Goal: Task Accomplishment & Management: Complete application form

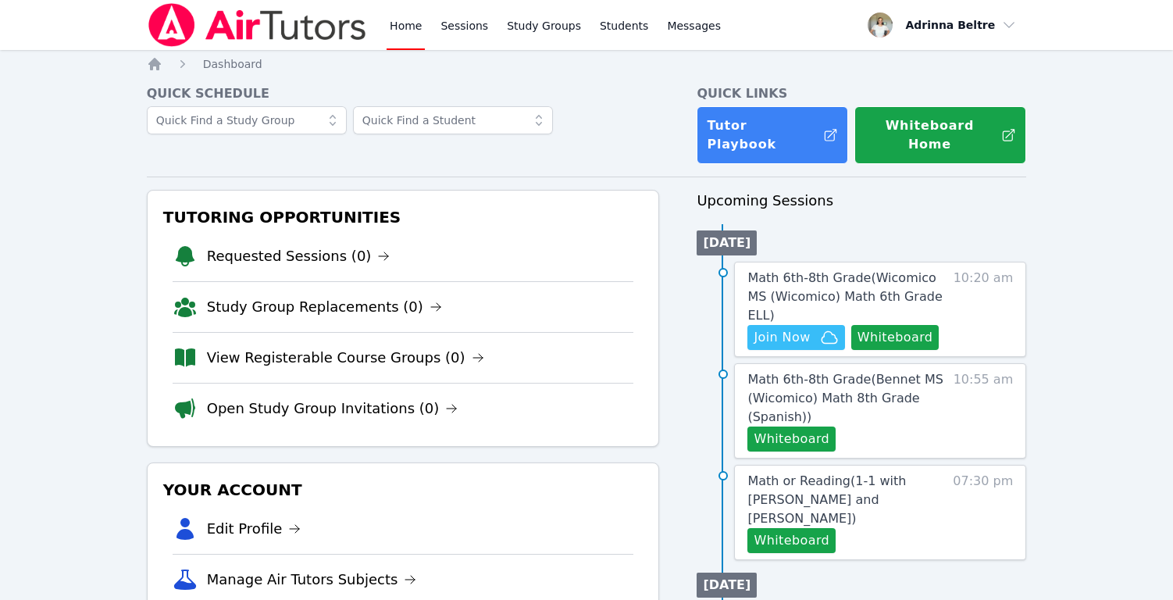
scroll to position [71, 0]
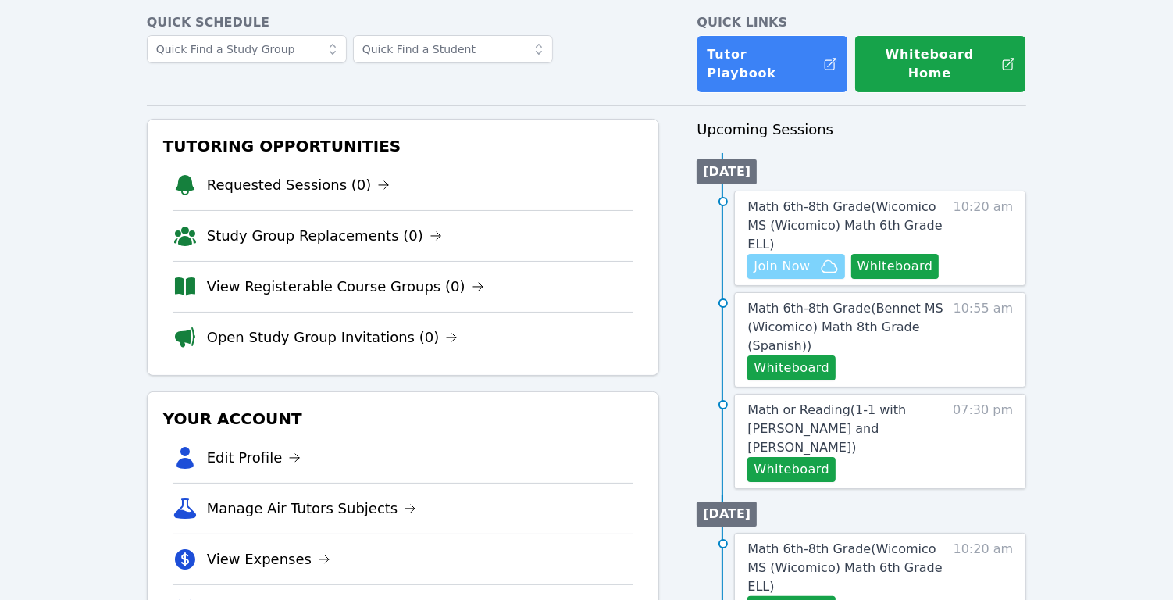
click at [773, 257] on span "Join Now" at bounding box center [781, 266] width 56 height 19
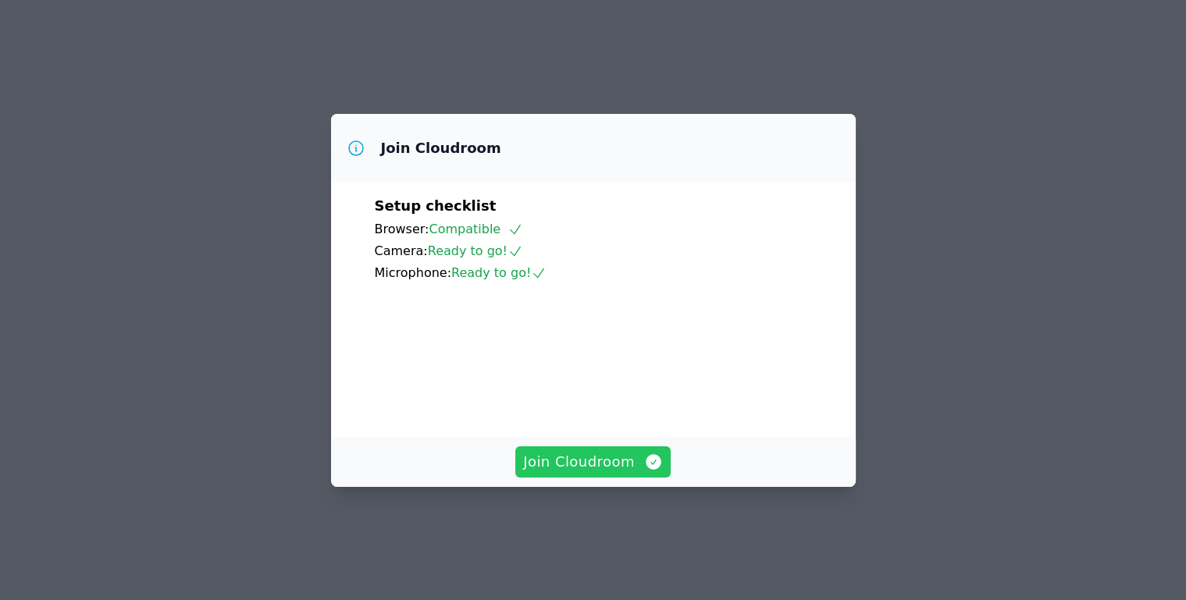
click at [607, 473] on span "Join Cloudroom" at bounding box center [593, 462] width 140 height 22
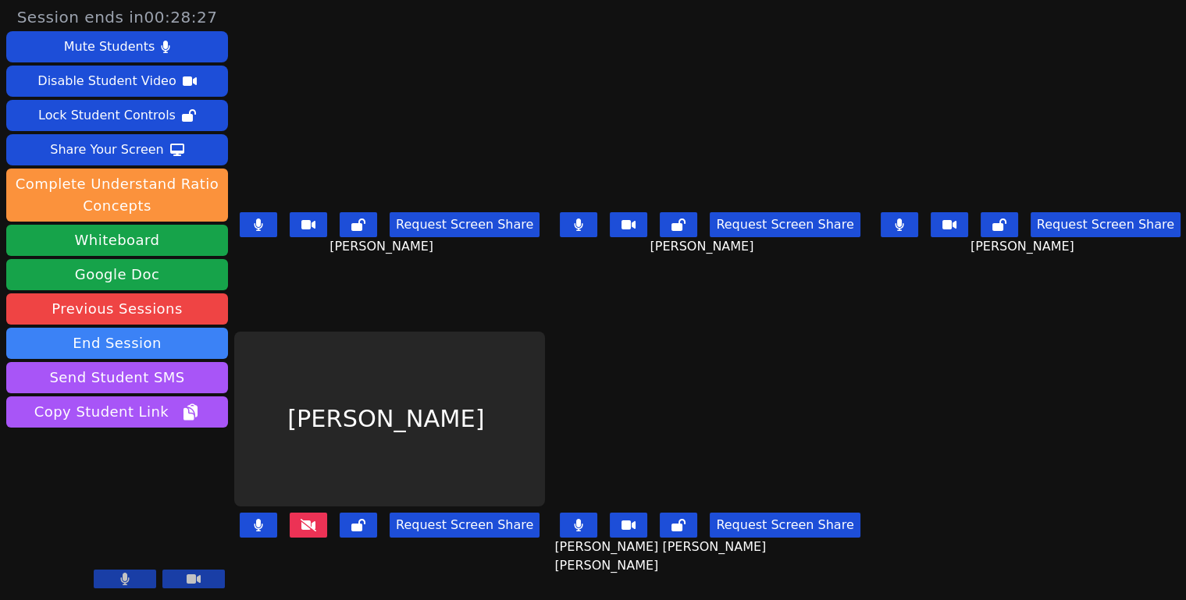
click at [255, 220] on button at bounding box center [258, 224] width 37 height 25
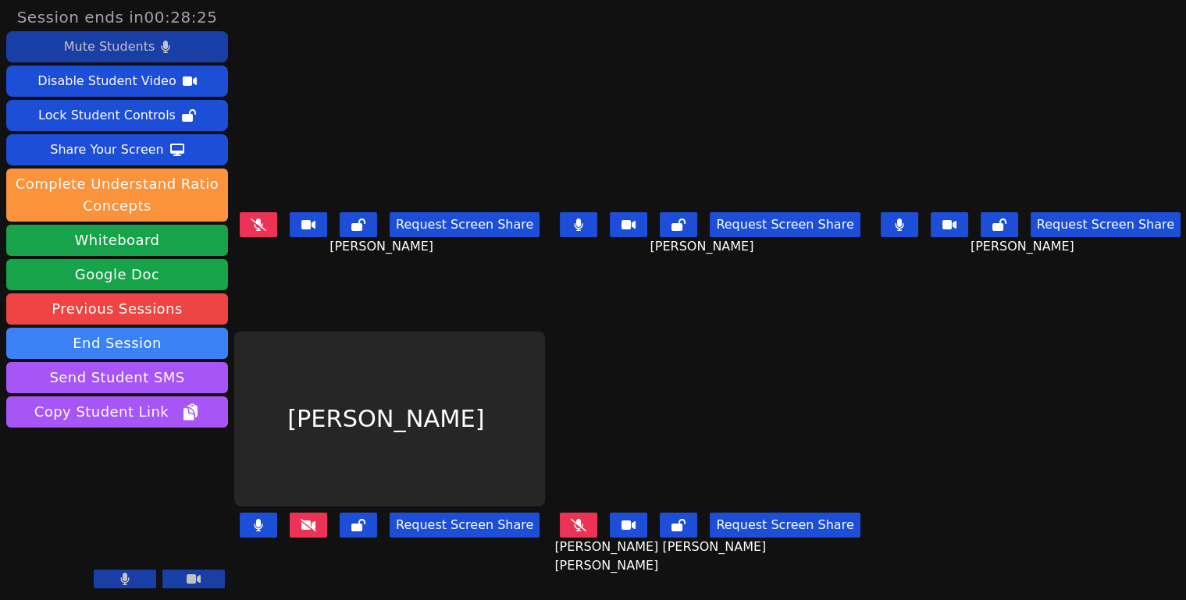
click at [141, 53] on div "Mute Students" at bounding box center [109, 46] width 91 height 25
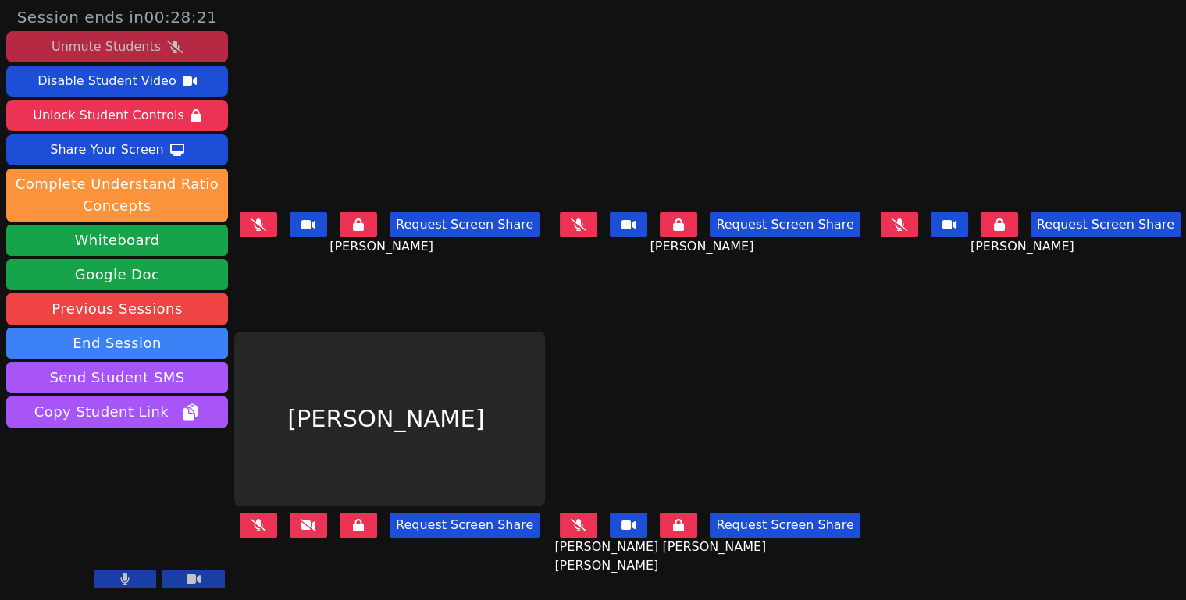
click at [579, 522] on button at bounding box center [578, 525] width 37 height 25
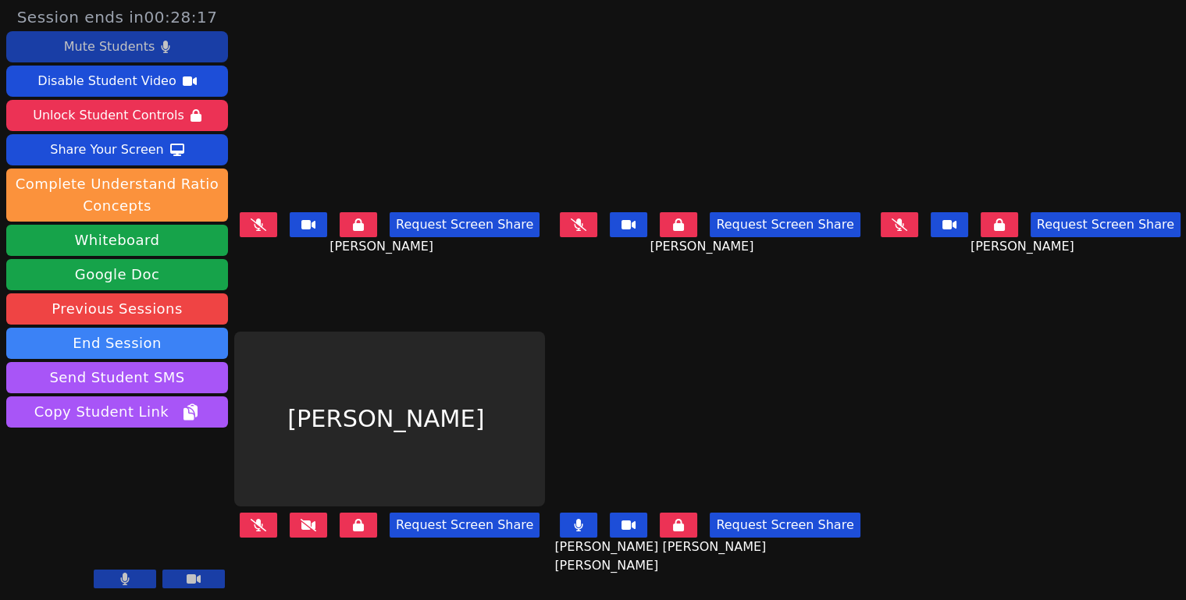
click at [582, 519] on icon at bounding box center [578, 525] width 9 height 12
click at [576, 219] on icon at bounding box center [579, 225] width 16 height 12
click at [577, 224] on icon at bounding box center [579, 225] width 9 height 12
click at [897, 221] on icon at bounding box center [900, 225] width 16 height 12
click at [897, 222] on icon at bounding box center [899, 225] width 9 height 12
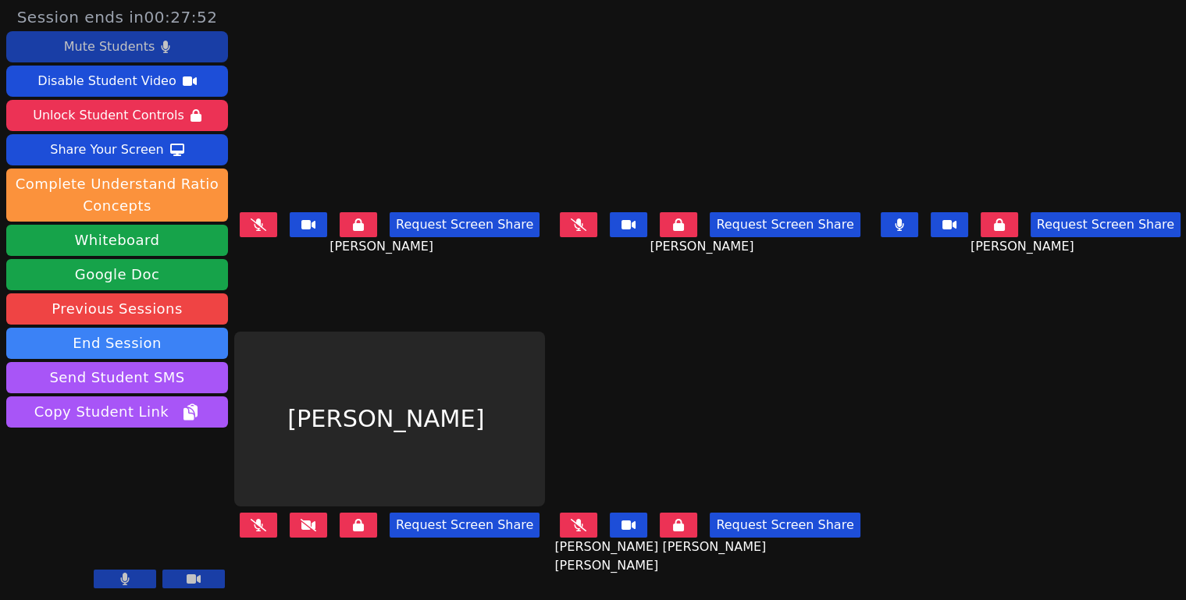
click at [897, 222] on icon at bounding box center [899, 225] width 9 height 12
click at [266, 219] on icon at bounding box center [259, 225] width 16 height 12
click at [271, 218] on button at bounding box center [258, 224] width 37 height 25
click at [255, 520] on icon at bounding box center [259, 525] width 16 height 12
click at [257, 520] on button at bounding box center [258, 525] width 37 height 25
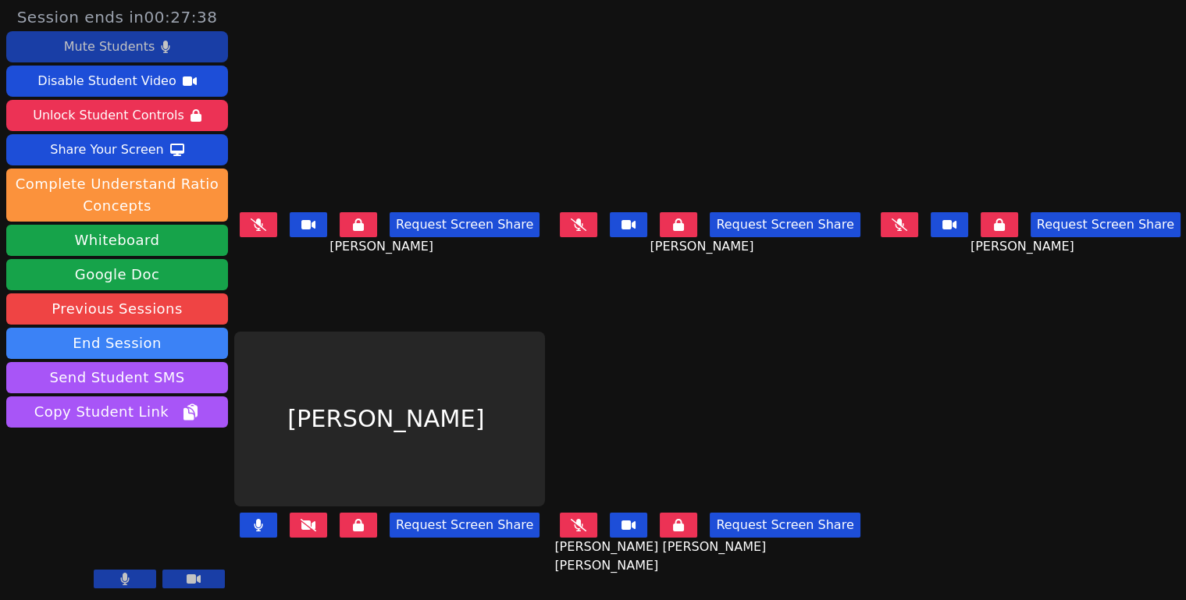
click at [359, 522] on button at bounding box center [358, 525] width 37 height 25
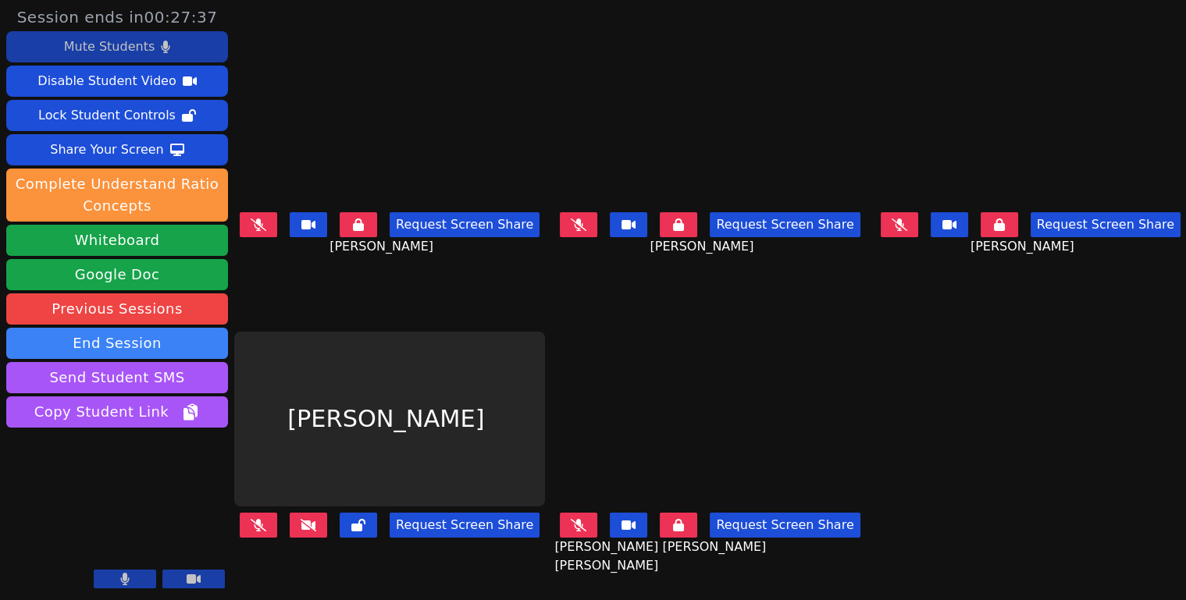
click at [270, 518] on button at bounding box center [258, 525] width 37 height 25
click at [581, 222] on icon at bounding box center [579, 225] width 16 height 12
click at [276, 513] on button at bounding box center [258, 525] width 37 height 25
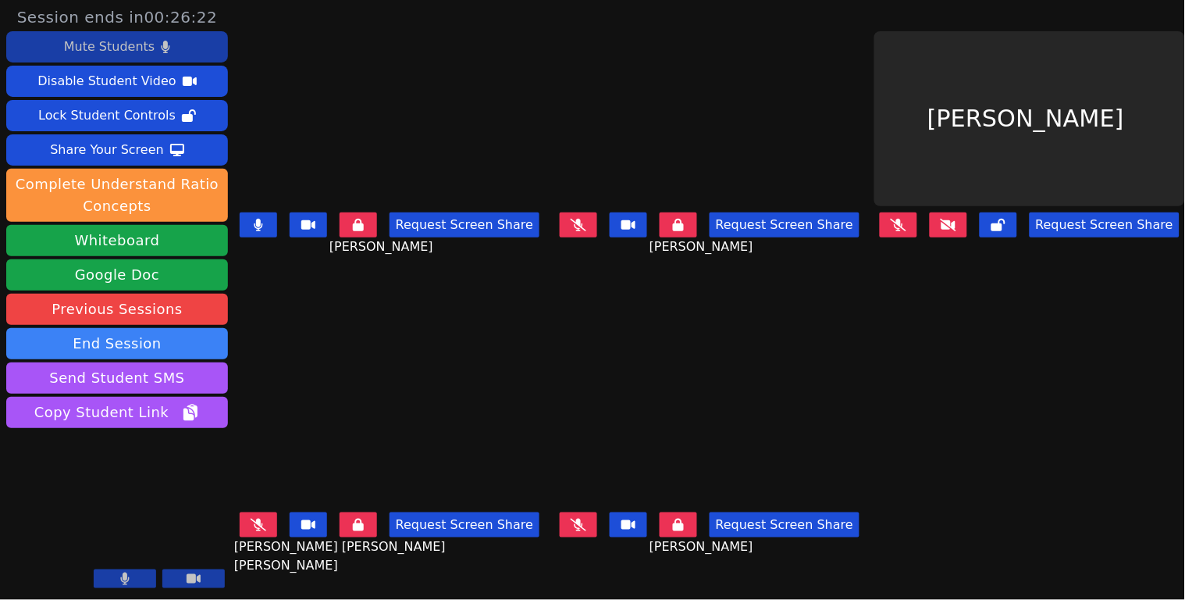
click at [255, 223] on button at bounding box center [258, 224] width 37 height 25
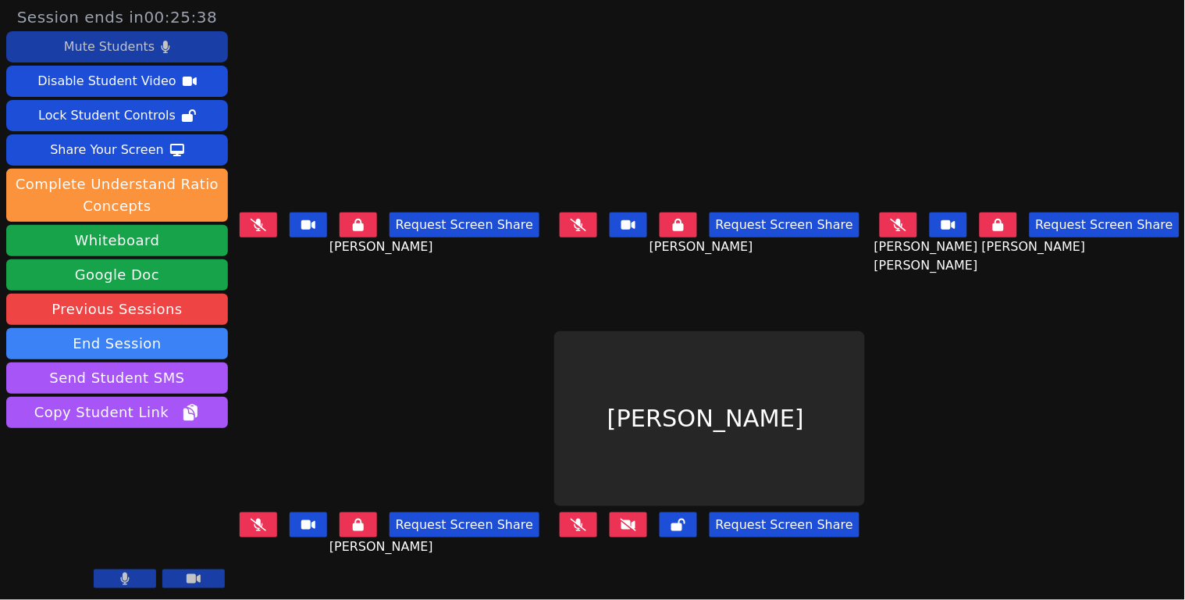
click at [145, 51] on div "Mute Students" at bounding box center [109, 46] width 91 height 25
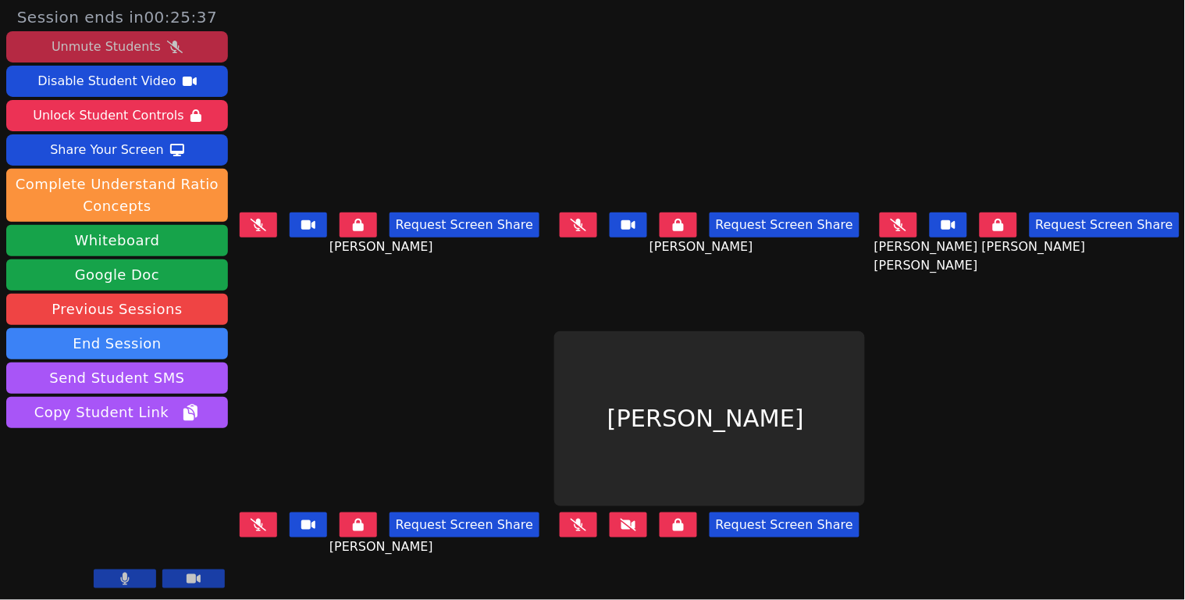
click at [146, 51] on div "Unmute Students" at bounding box center [106, 46] width 109 height 25
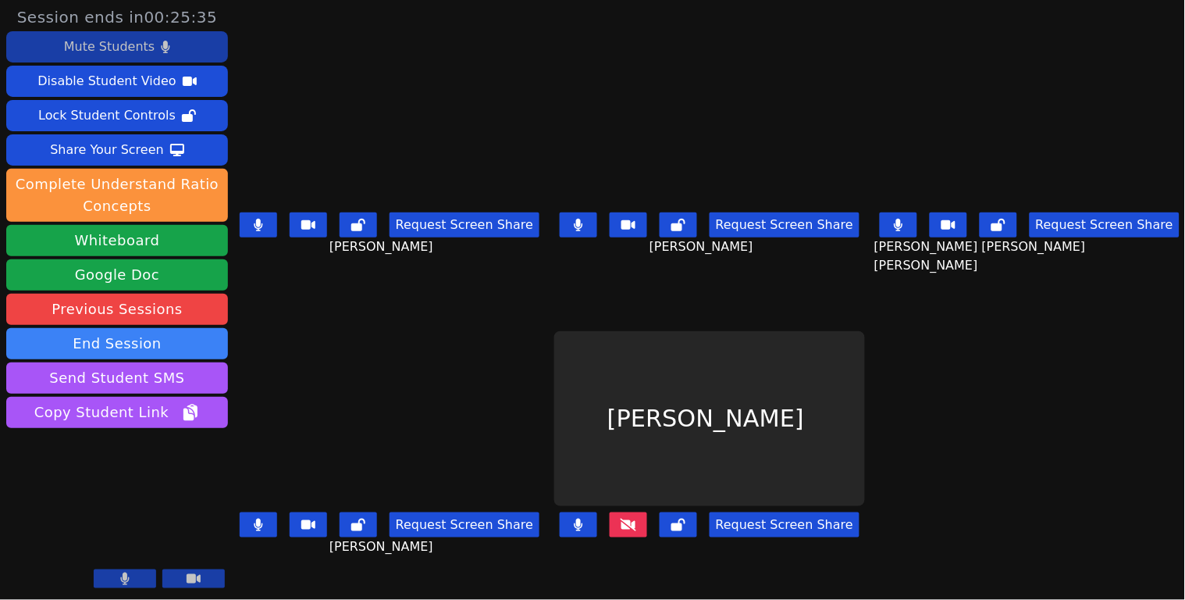
click at [267, 230] on button at bounding box center [258, 224] width 37 height 25
click at [894, 225] on icon at bounding box center [898, 225] width 9 height 12
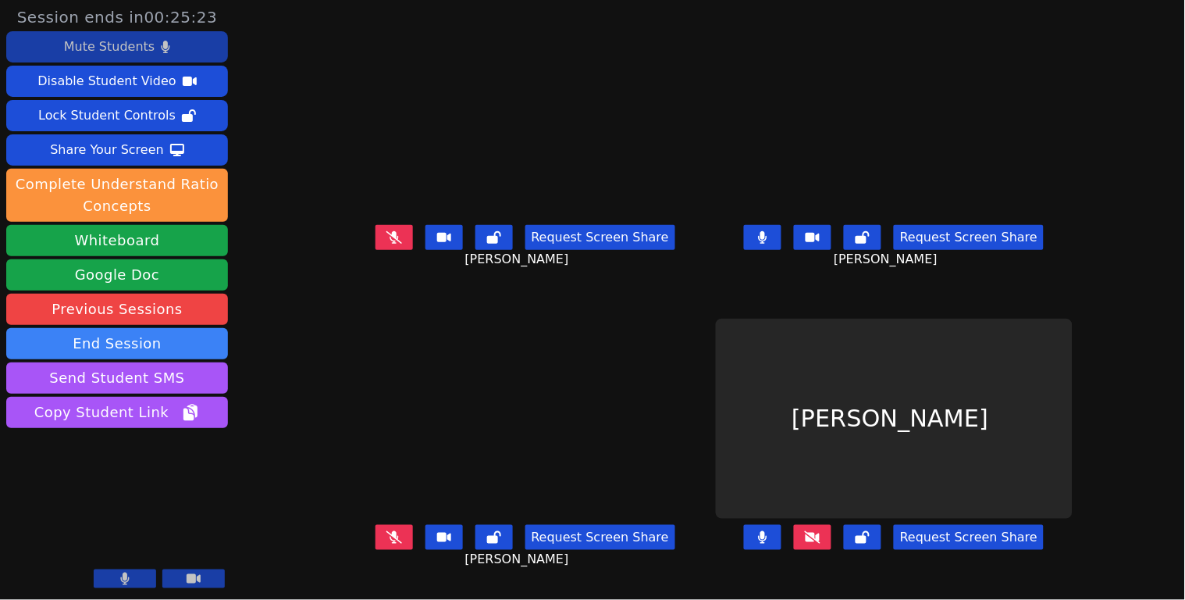
click at [575, 219] on video at bounding box center [525, 119] width 234 height 201
click at [401, 531] on icon at bounding box center [394, 537] width 16 height 12
click at [411, 525] on button at bounding box center [394, 537] width 37 height 25
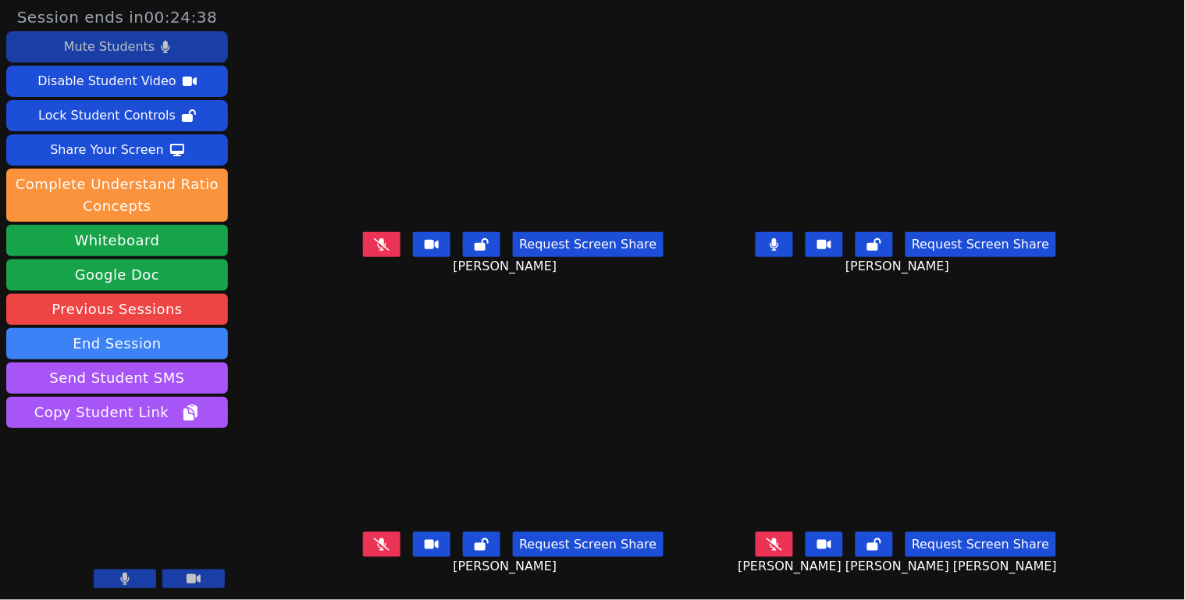
click at [793, 244] on button at bounding box center [774, 244] width 37 height 25
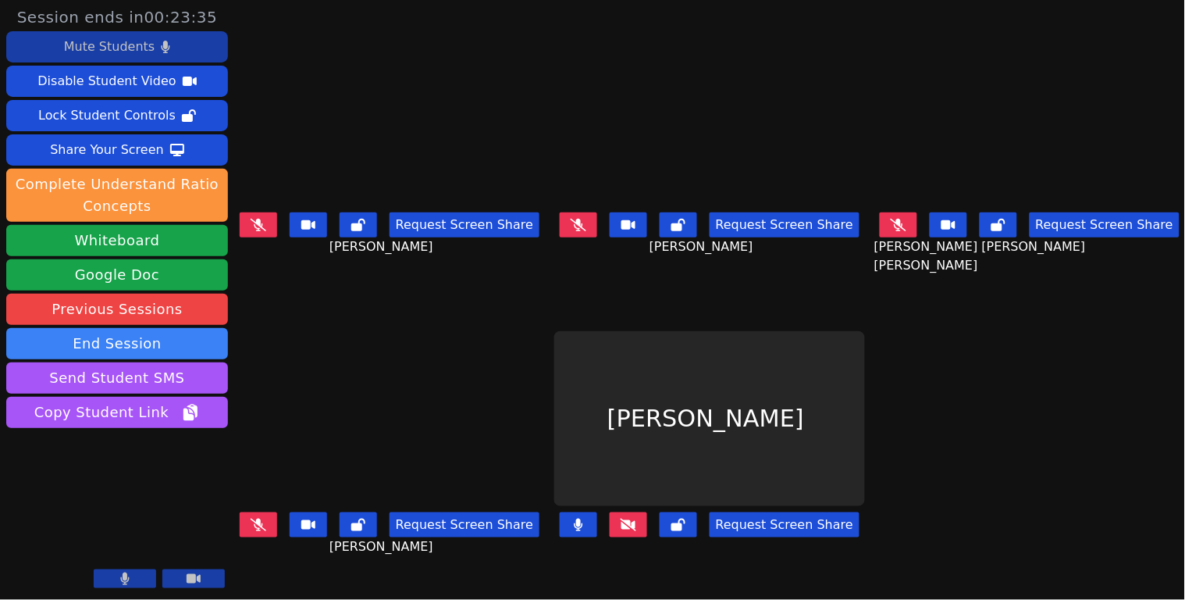
click at [260, 518] on icon at bounding box center [259, 524] width 16 height 12
click at [255, 515] on button at bounding box center [258, 524] width 37 height 25
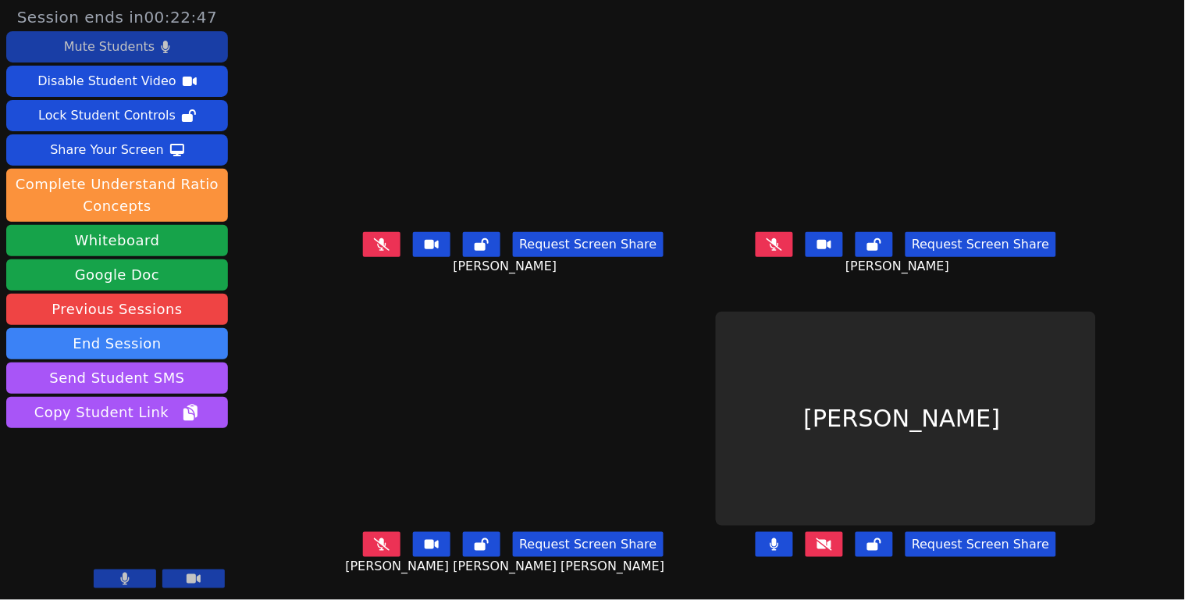
click at [363, 543] on button at bounding box center [381, 544] width 37 height 25
click at [373, 554] on button at bounding box center [381, 544] width 37 height 25
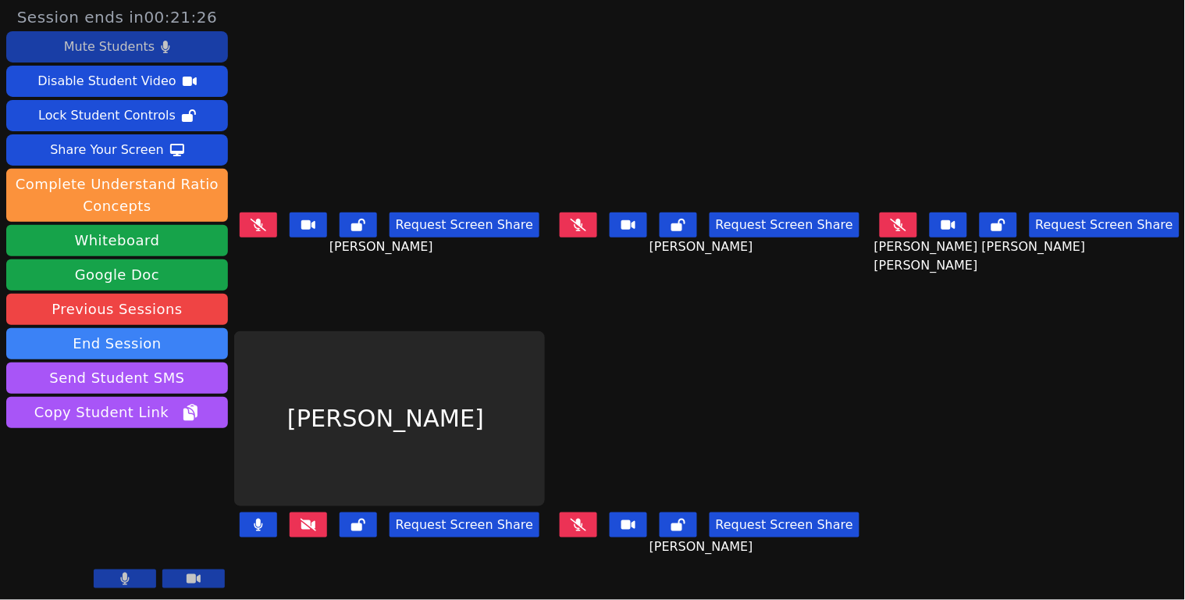
click at [586, 518] on icon at bounding box center [579, 524] width 16 height 12
click at [266, 226] on icon at bounding box center [259, 225] width 16 height 12
click at [263, 223] on icon at bounding box center [258, 225] width 9 height 12
click at [586, 512] on button at bounding box center [578, 524] width 37 height 25
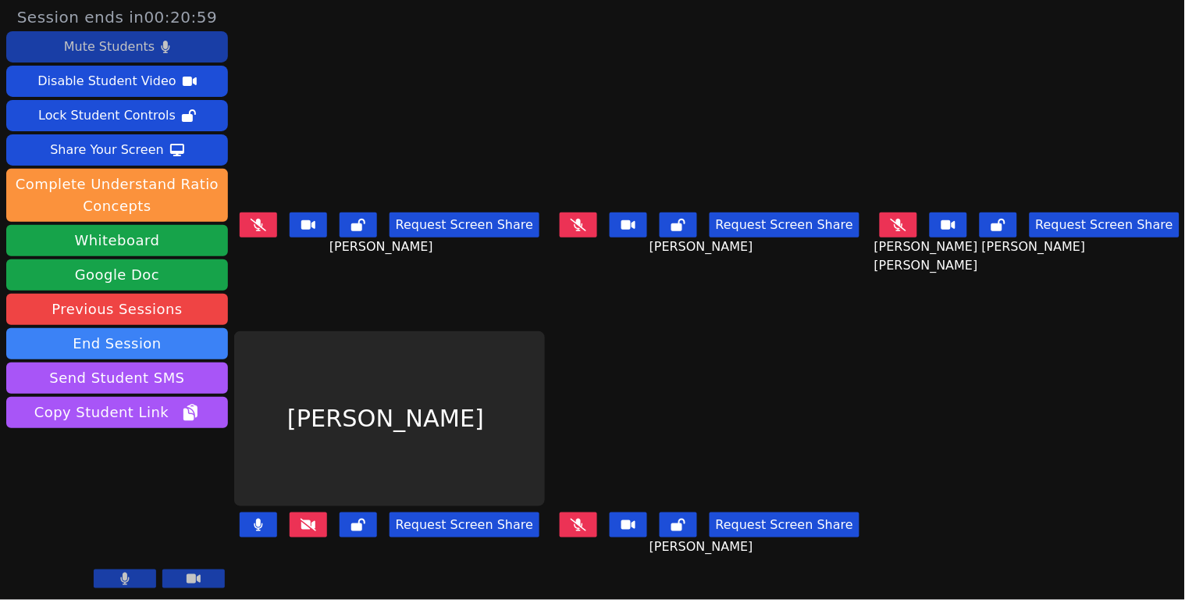
click at [265, 226] on icon at bounding box center [259, 225] width 16 height 12
click at [263, 224] on icon at bounding box center [258, 225] width 9 height 12
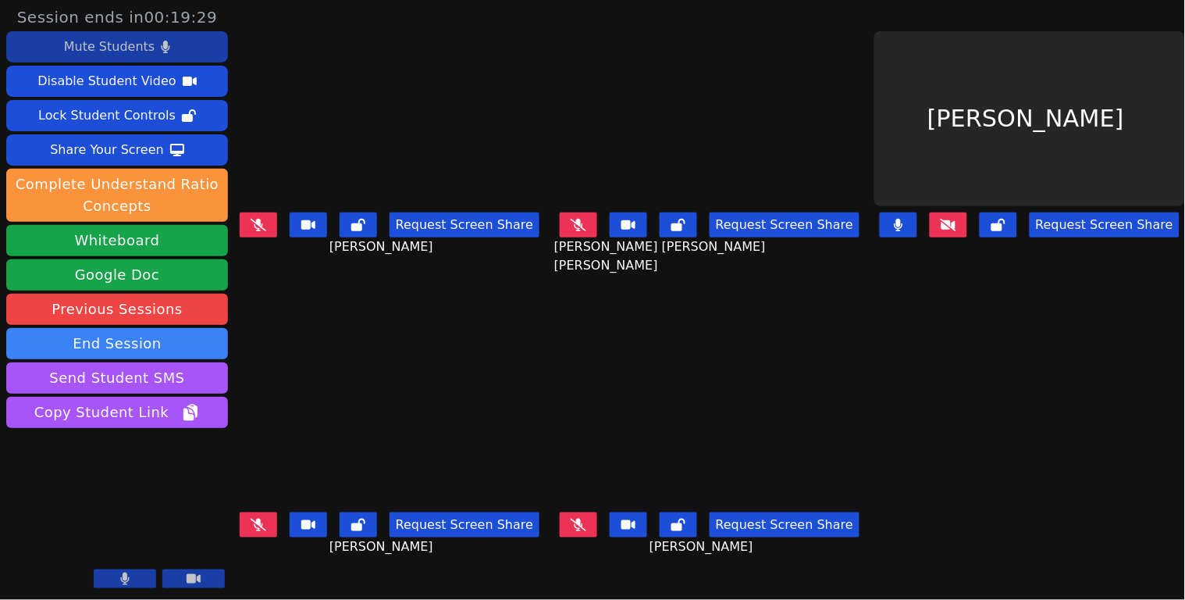
click at [262, 518] on icon at bounding box center [259, 524] width 16 height 12
click at [262, 518] on icon at bounding box center [258, 524] width 9 height 12
click at [271, 521] on button at bounding box center [258, 524] width 37 height 25
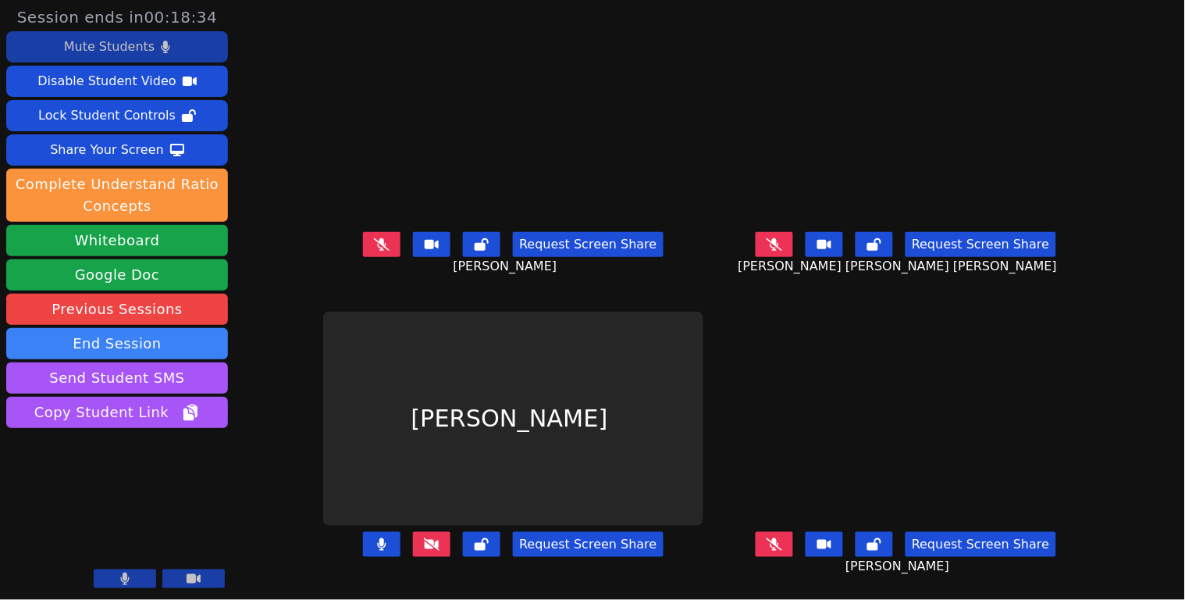
click at [782, 548] on icon at bounding box center [775, 544] width 16 height 12
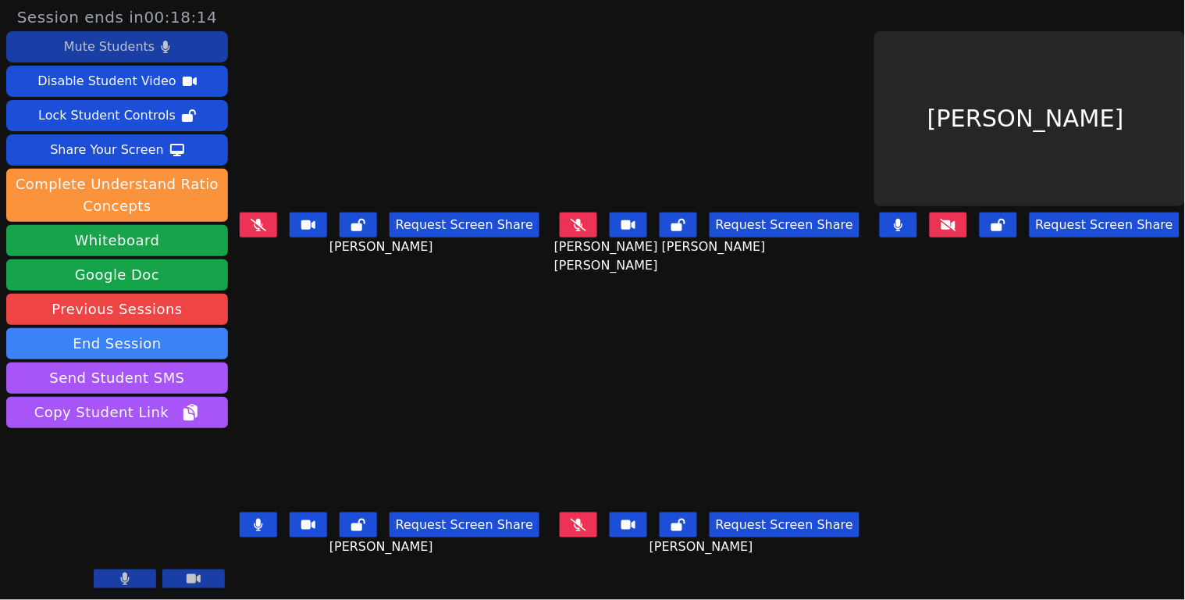
click at [258, 518] on icon at bounding box center [258, 524] width 9 height 12
click at [584, 518] on icon at bounding box center [579, 524] width 16 height 12
click at [592, 512] on button at bounding box center [578, 524] width 37 height 25
click at [579, 518] on icon at bounding box center [579, 524] width 16 height 12
click at [578, 518] on icon at bounding box center [578, 524] width 9 height 12
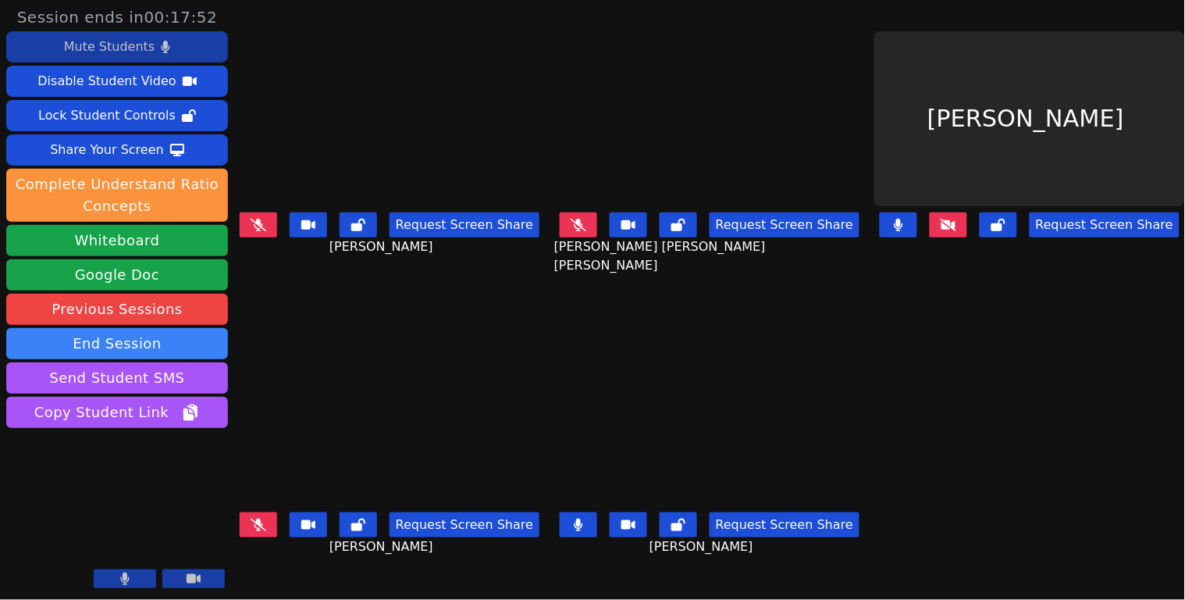
click at [578, 518] on icon at bounding box center [578, 524] width 9 height 12
click at [583, 518] on icon at bounding box center [579, 524] width 16 height 12
click at [580, 524] on button at bounding box center [578, 524] width 37 height 25
click at [570, 522] on button at bounding box center [578, 524] width 37 height 25
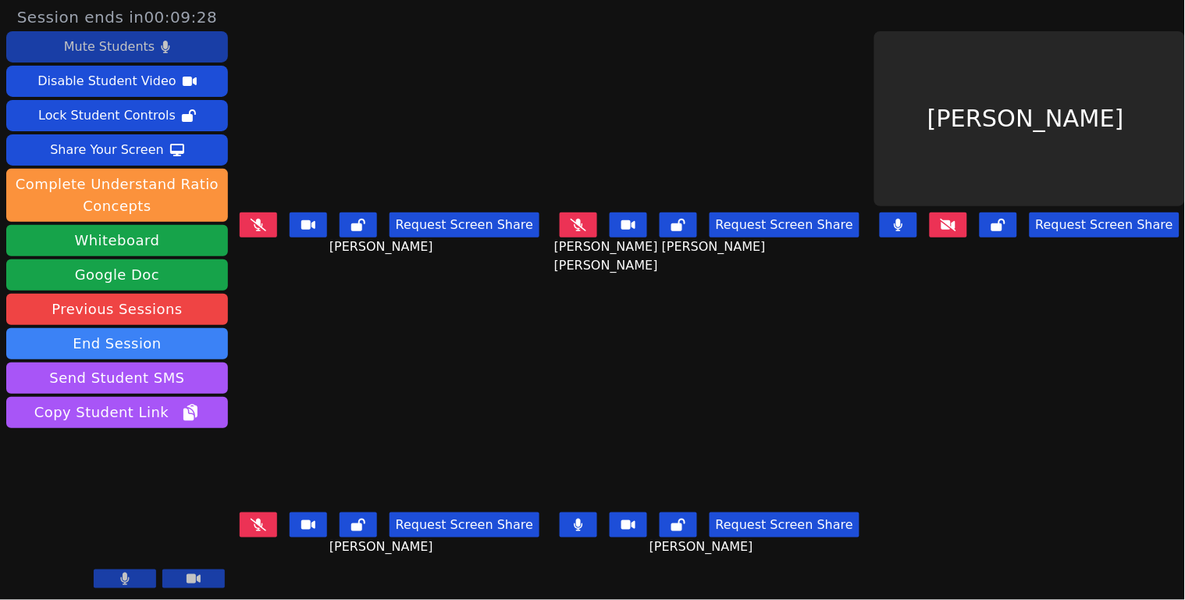
click at [582, 518] on icon at bounding box center [578, 524] width 9 height 12
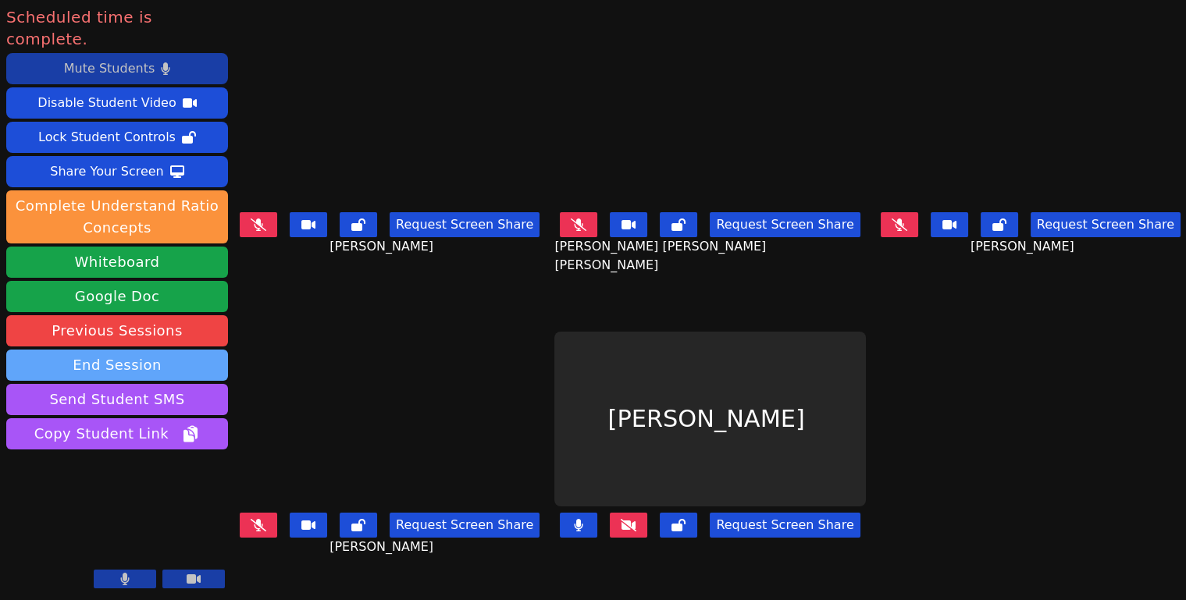
click at [212, 350] on button "End Session" at bounding box center [117, 365] width 222 height 31
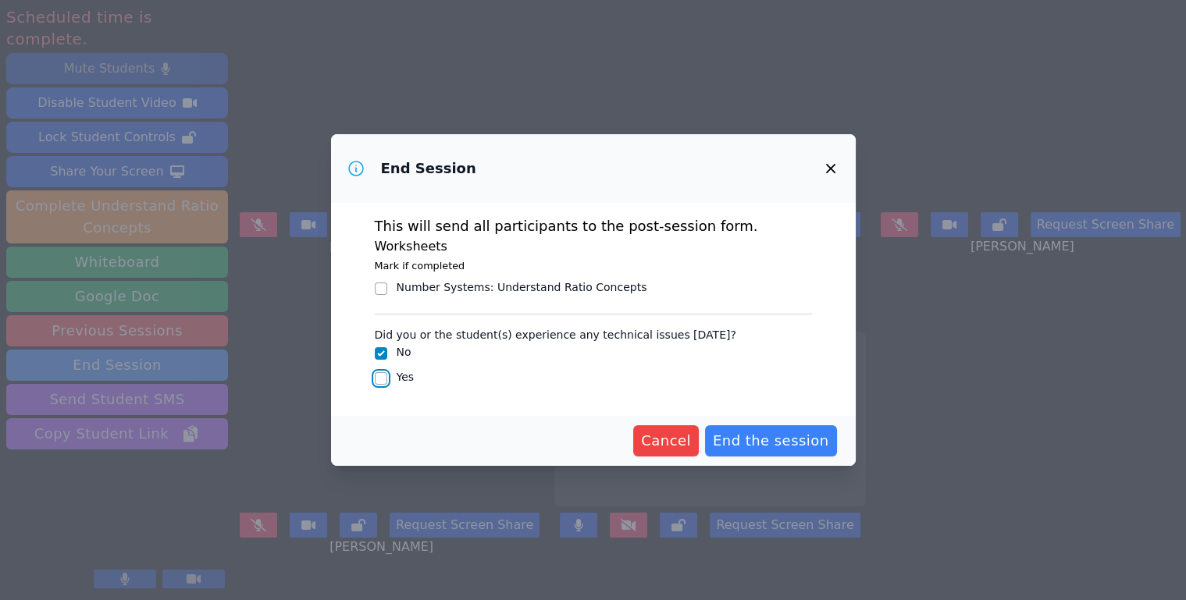
click at [382, 377] on input "Yes" at bounding box center [381, 378] width 12 height 12
checkbox input "true"
checkbox input "false"
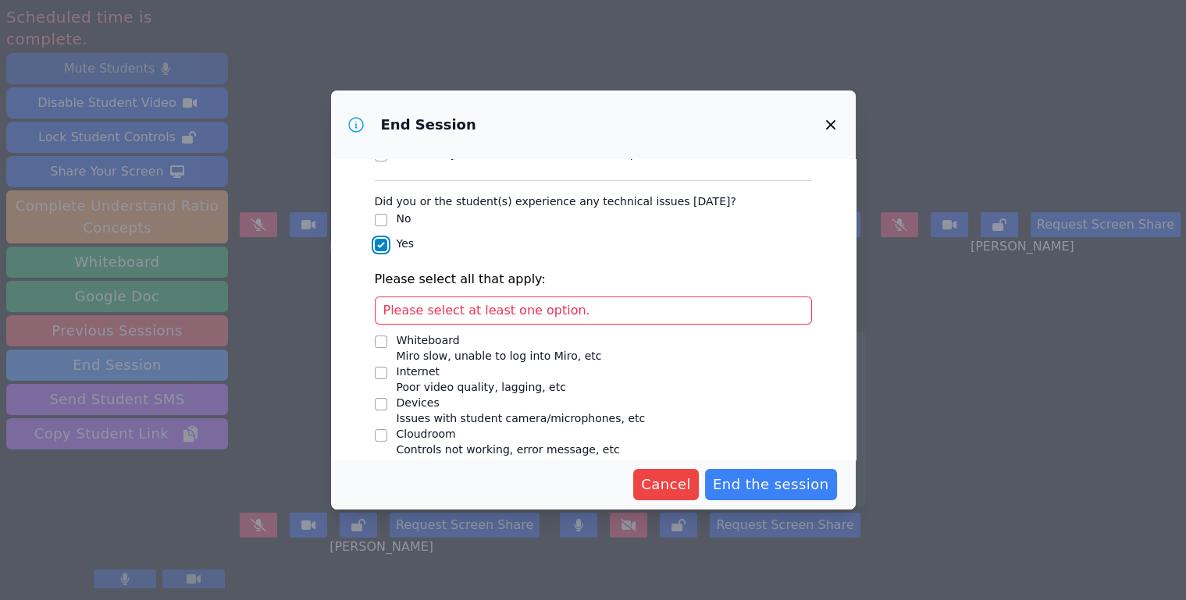
scroll to position [123, 0]
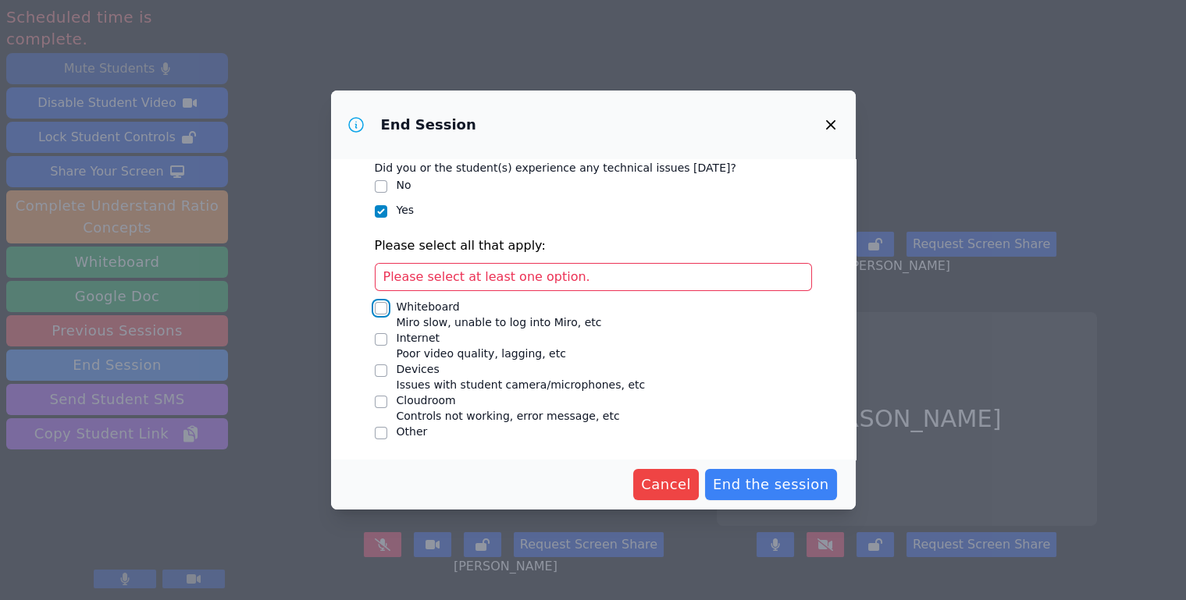
click at [383, 307] on input "Whiteboard Miro slow, unable to log into Miro, etc" at bounding box center [381, 308] width 12 height 12
checkbox input "true"
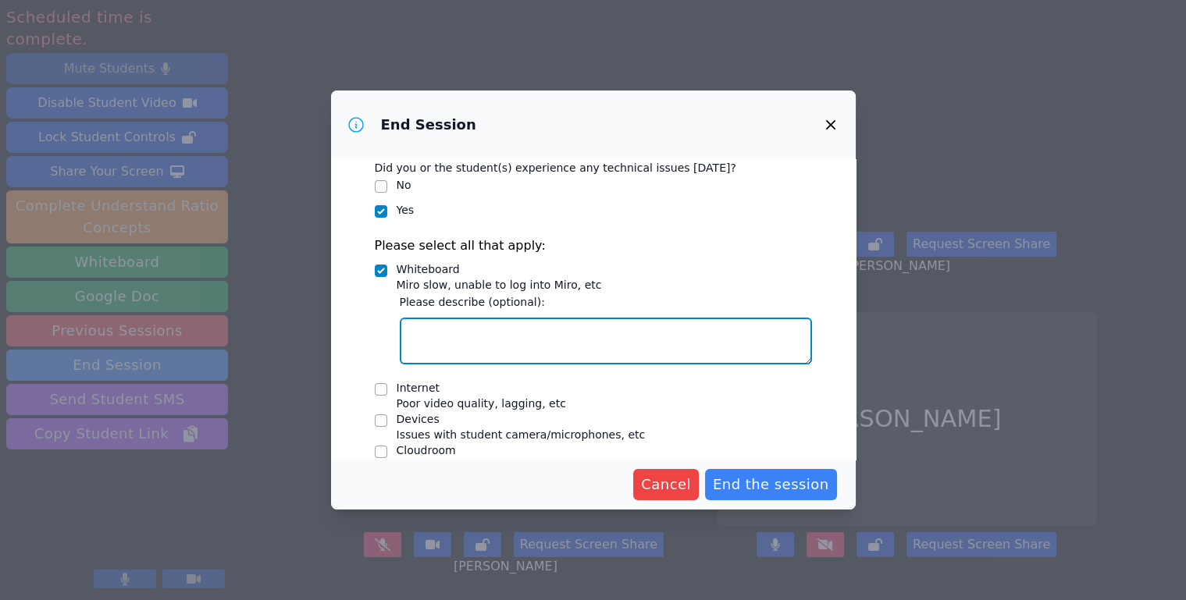
click at [515, 349] on textarea "Whiteboard Miro slow, unable to log into Miro, etc" at bounding box center [606, 341] width 412 height 47
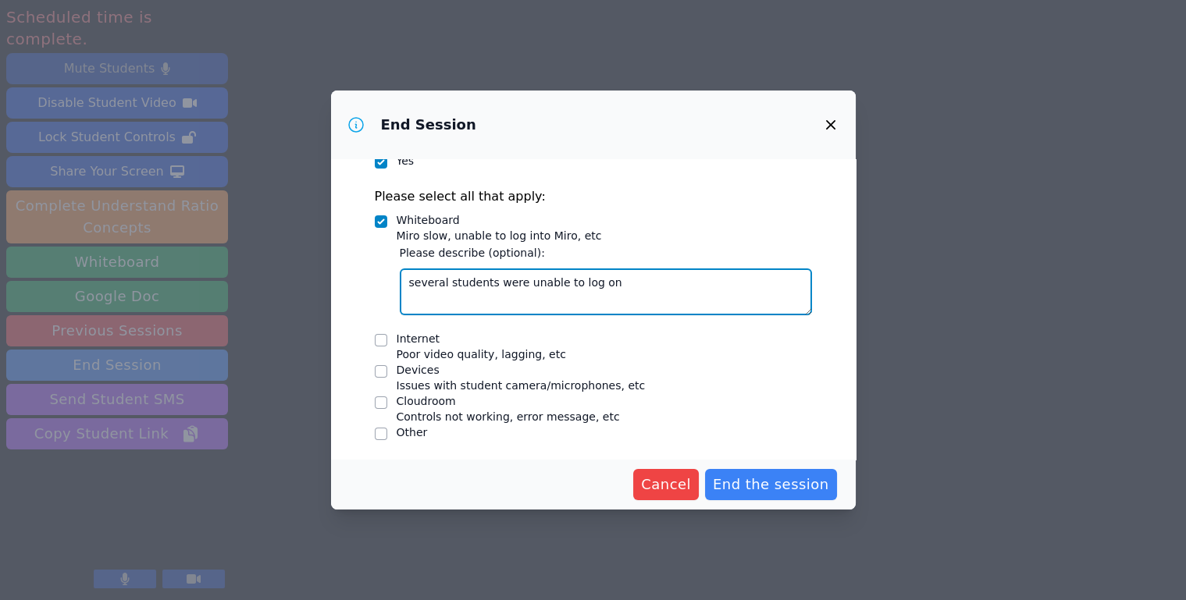
scroll to position [174, 0]
type textarea "several students were unable to log on"
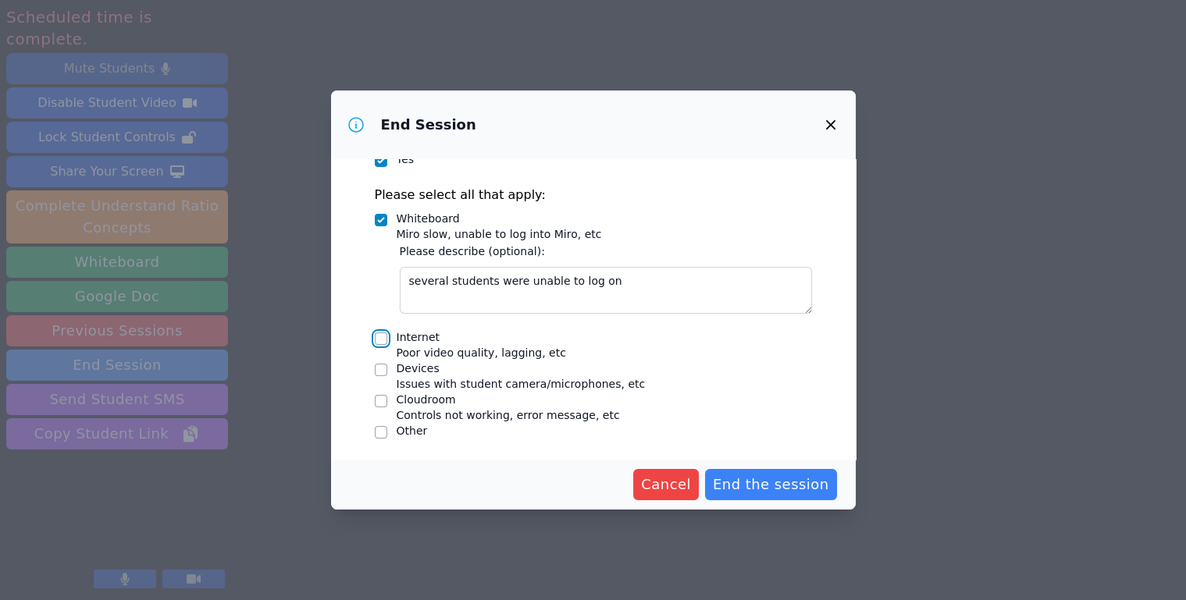
click at [379, 340] on input "Internet Poor video quality, lagging, etc" at bounding box center [381, 339] width 12 height 12
checkbox input "true"
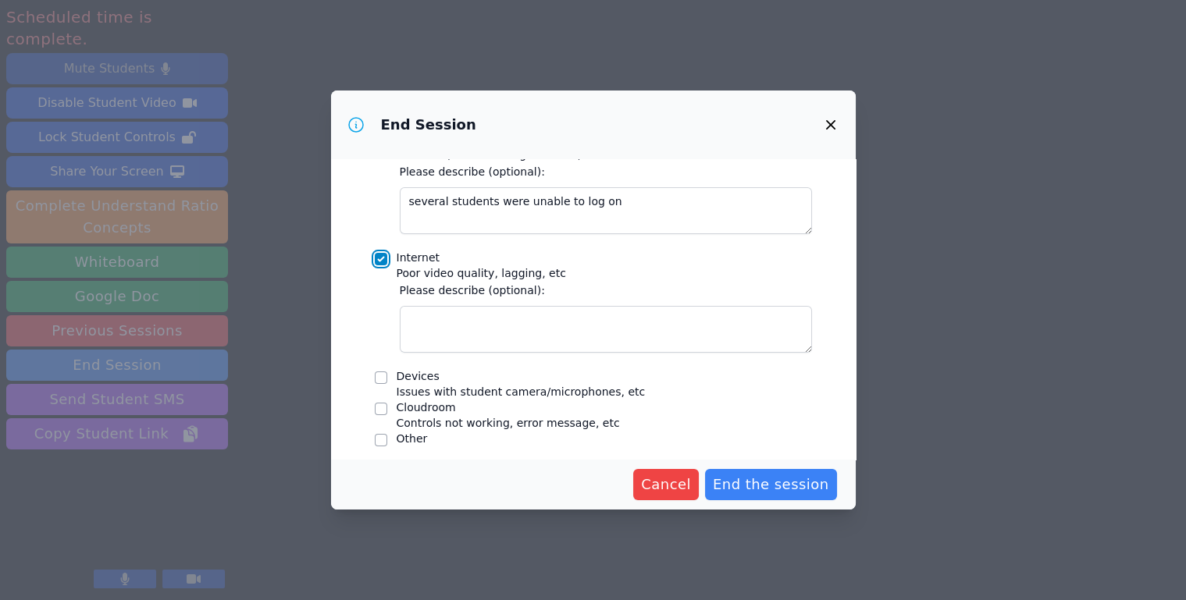
scroll to position [262, 0]
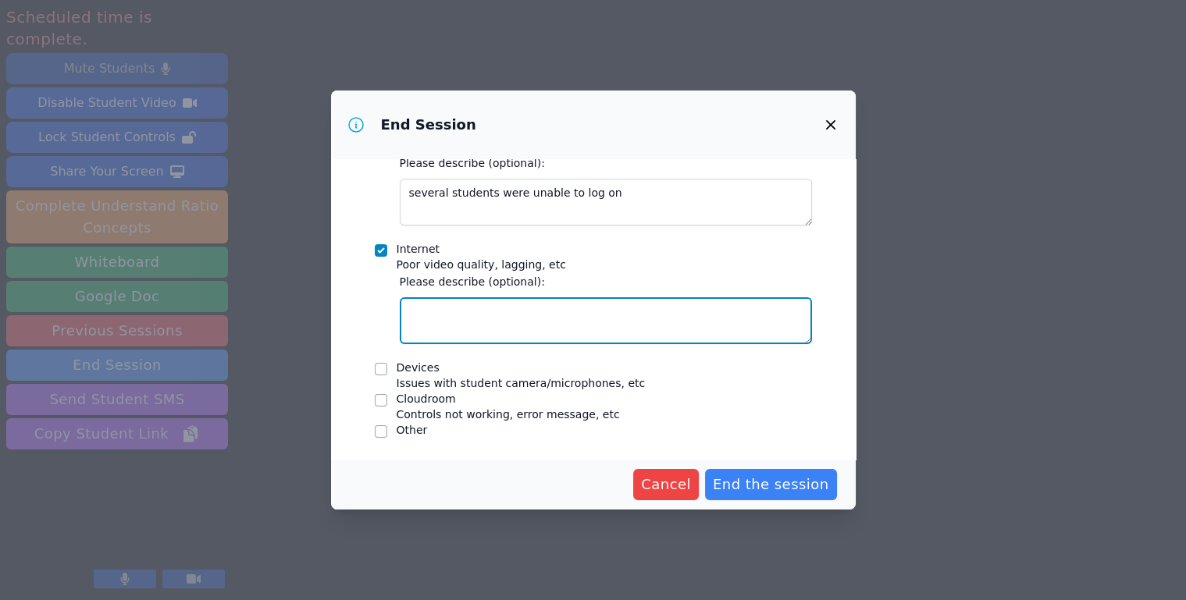
click at [490, 330] on textarea "Internet Poor video quality, lagging, etc" at bounding box center [606, 320] width 412 height 47
type textarea "there was lagging sometimes"
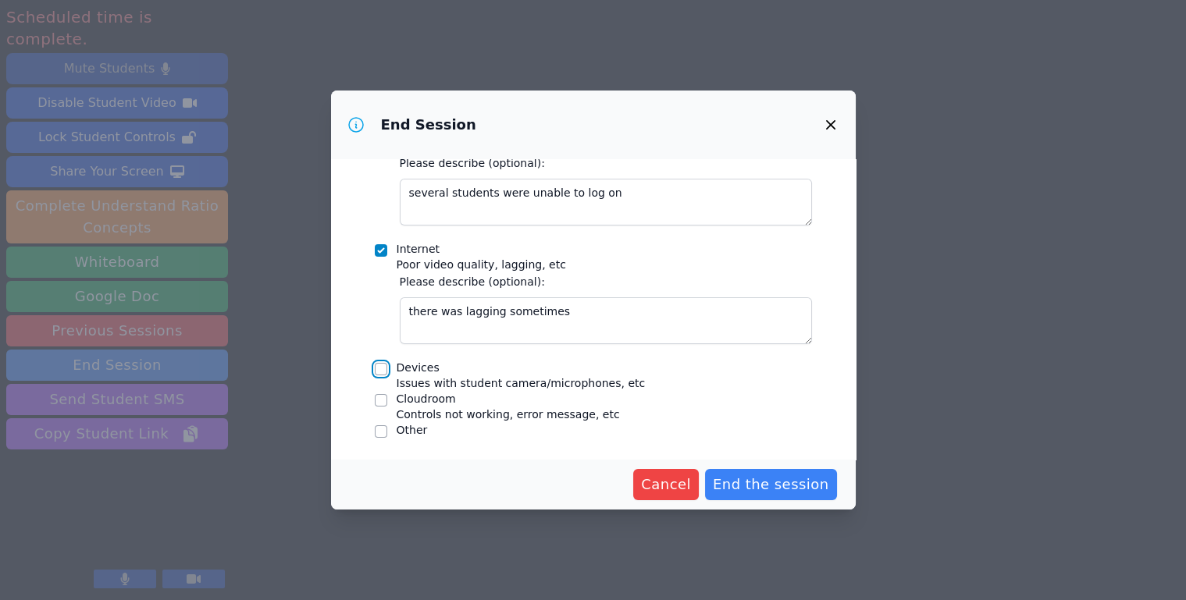
click at [378, 371] on input "Devices Issues with student camera/microphones, etc" at bounding box center [381, 369] width 12 height 12
checkbox input "true"
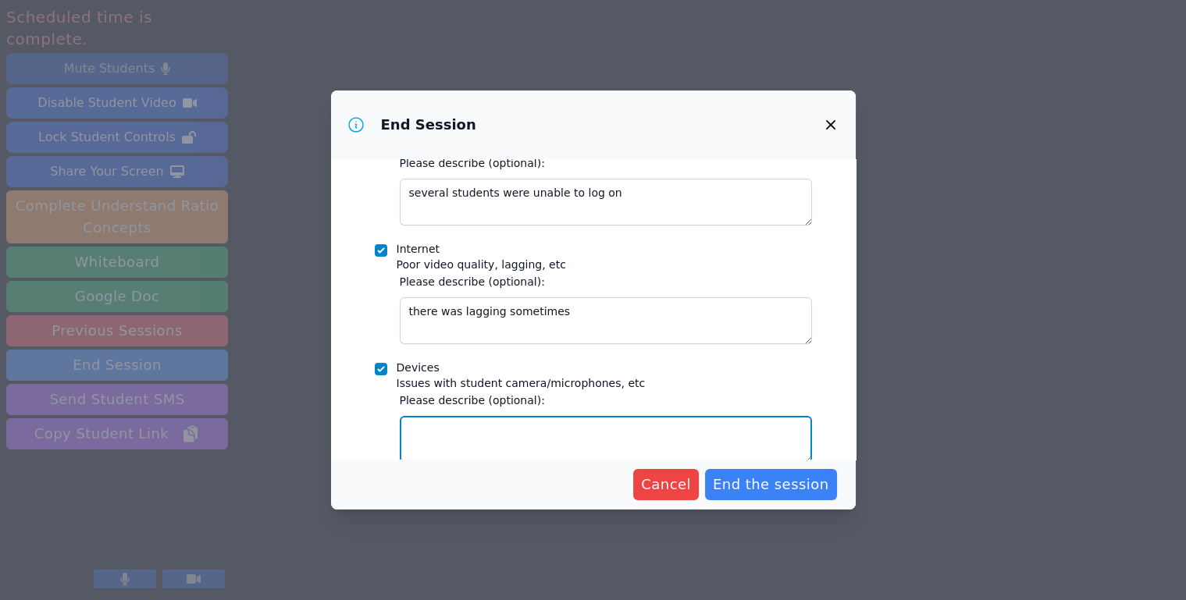
click at [469, 424] on textarea "Devices Issues with student camera/microphones, etc" at bounding box center [606, 439] width 412 height 47
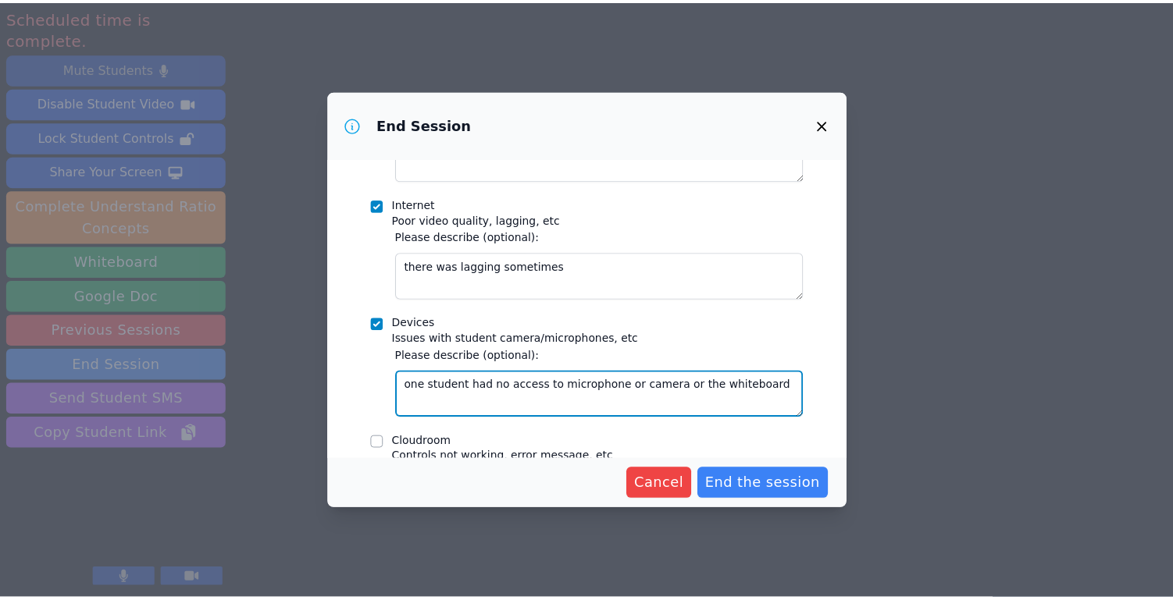
scroll to position [349, 0]
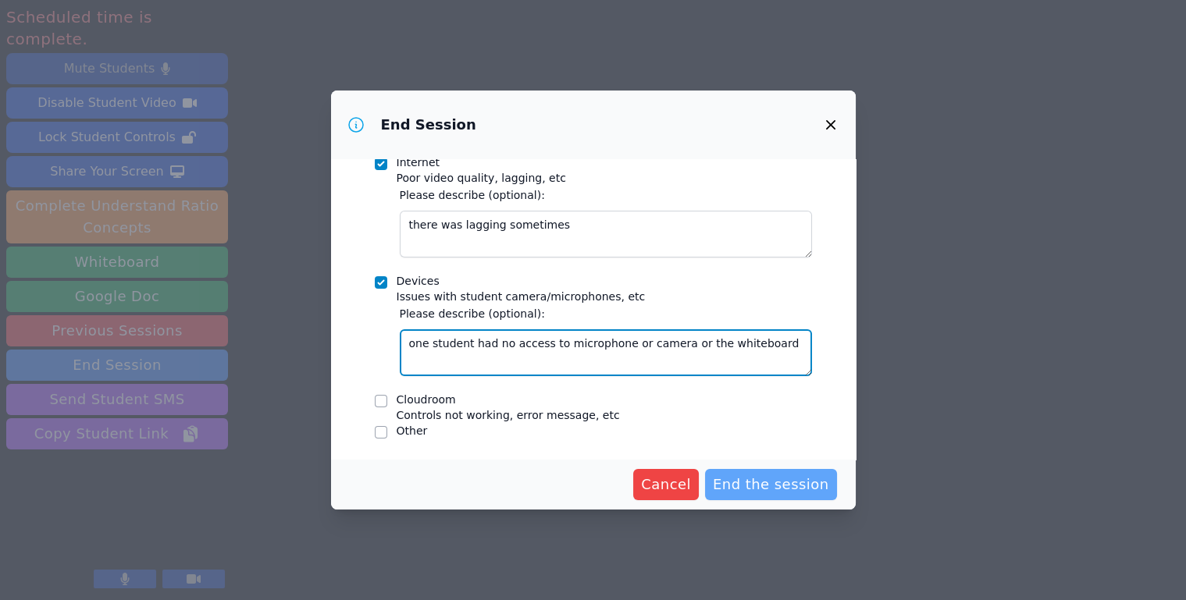
type textarea "one student had no access to microphone or camera or the whiteboard"
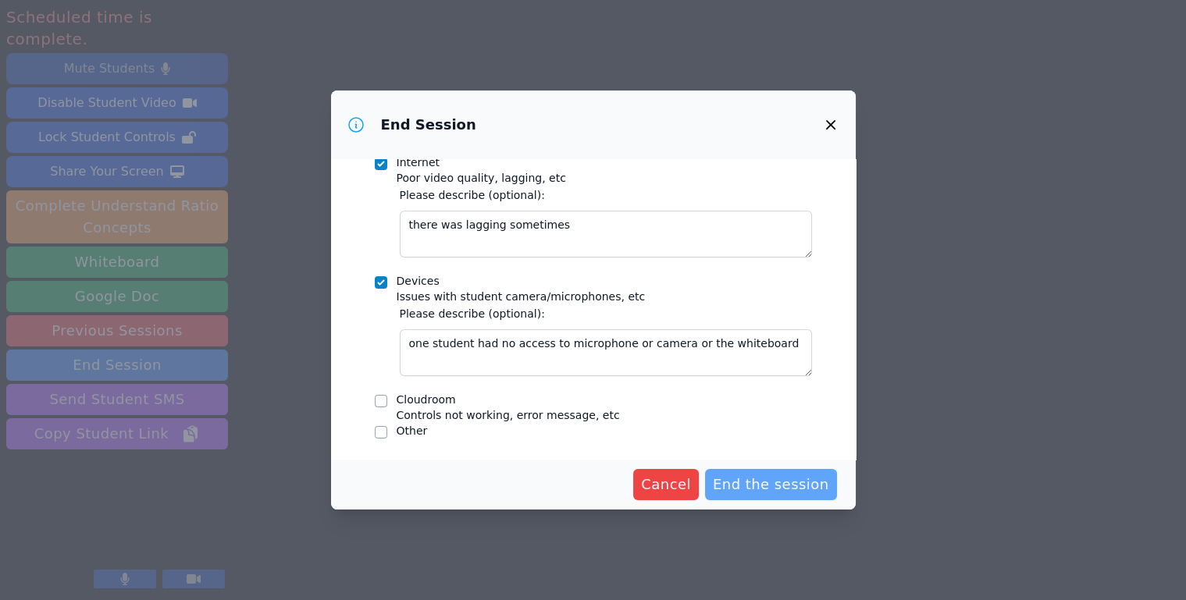
click at [772, 479] on span "End the session" at bounding box center [771, 485] width 116 height 22
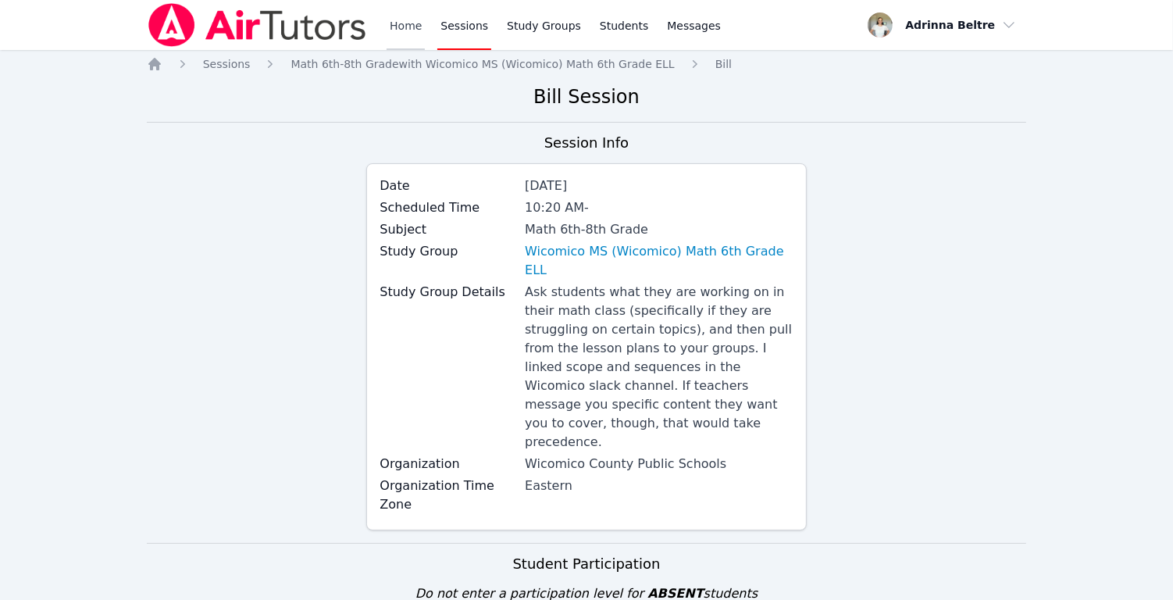
click at [390, 27] on link "Home" at bounding box center [405, 25] width 38 height 50
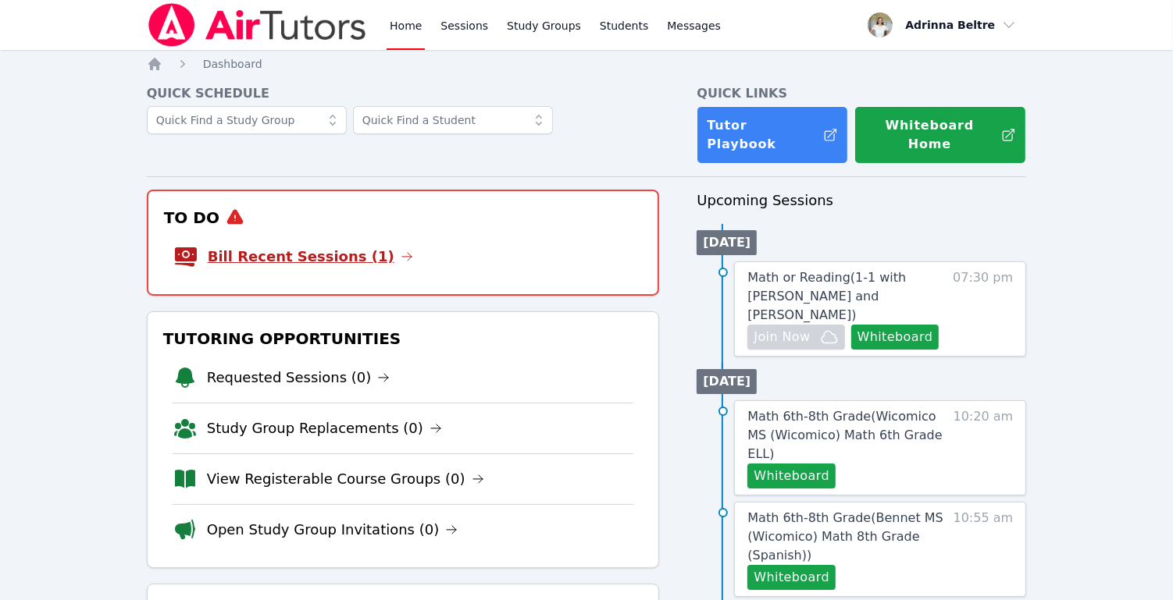
click at [312, 246] on link "Bill Recent Sessions (1)" at bounding box center [310, 257] width 205 height 22
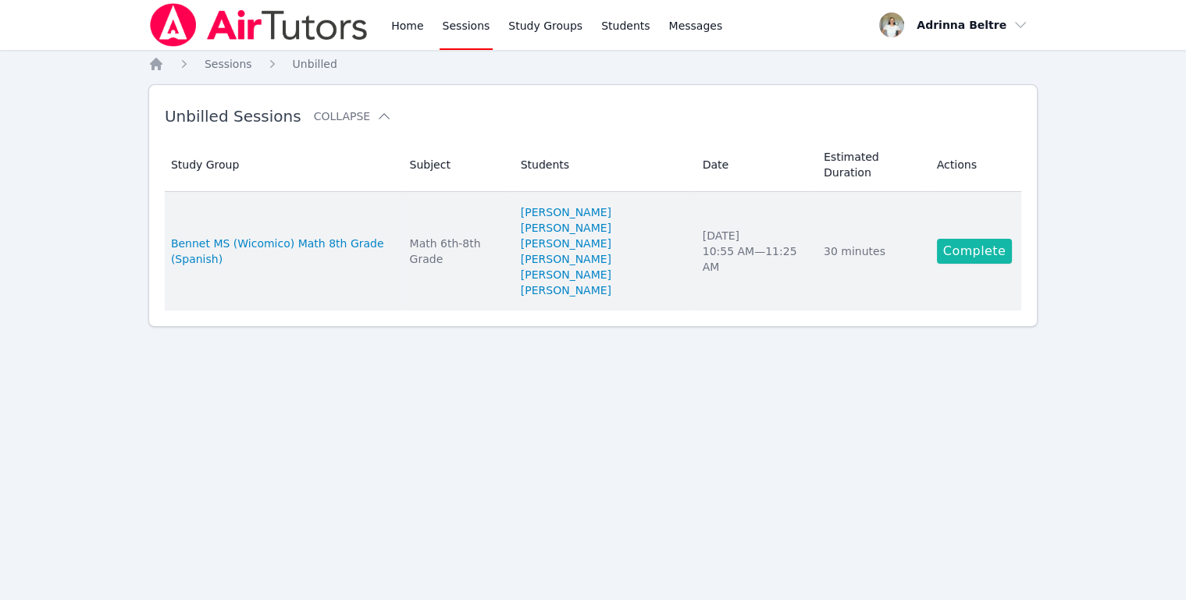
click at [1003, 244] on link "Complete" at bounding box center [974, 251] width 75 height 25
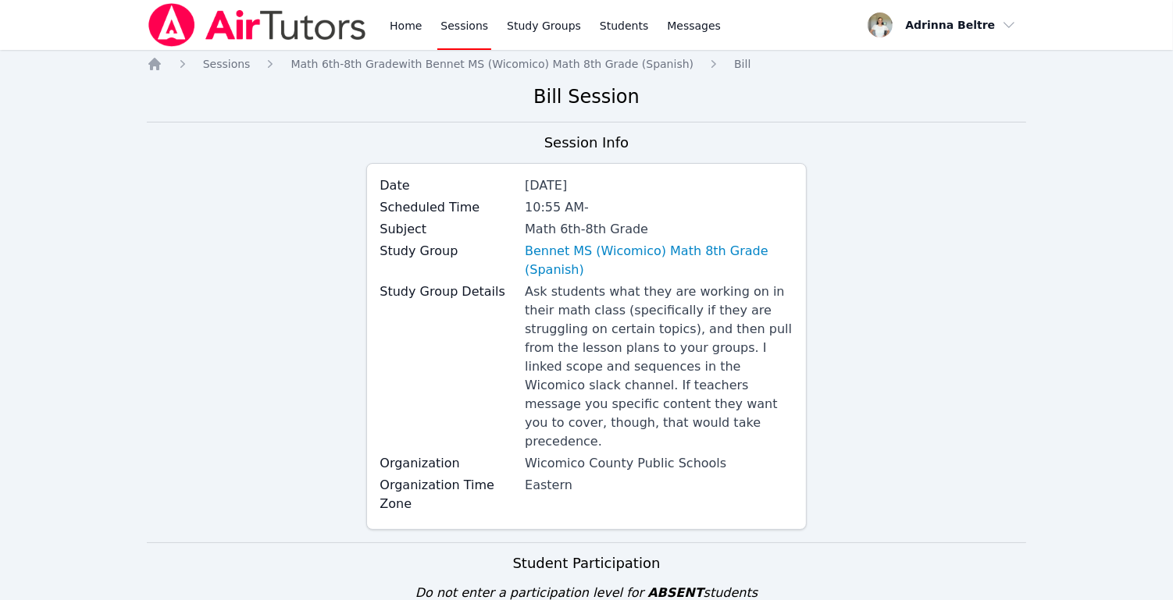
scroll to position [415, 0]
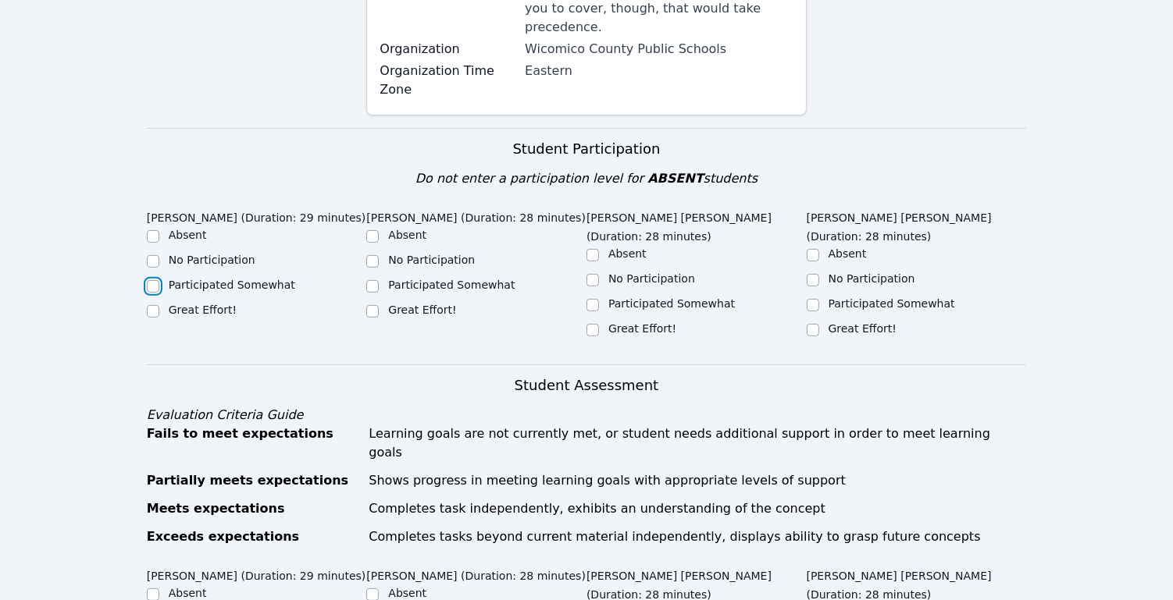
click at [155, 283] on input "Participated Somewhat" at bounding box center [153, 286] width 12 height 12
checkbox input "true"
click at [370, 312] on input "Great Effort!" at bounding box center [372, 311] width 12 height 12
checkbox input "true"
click at [590, 324] on input "Great Effort!" at bounding box center [592, 330] width 12 height 12
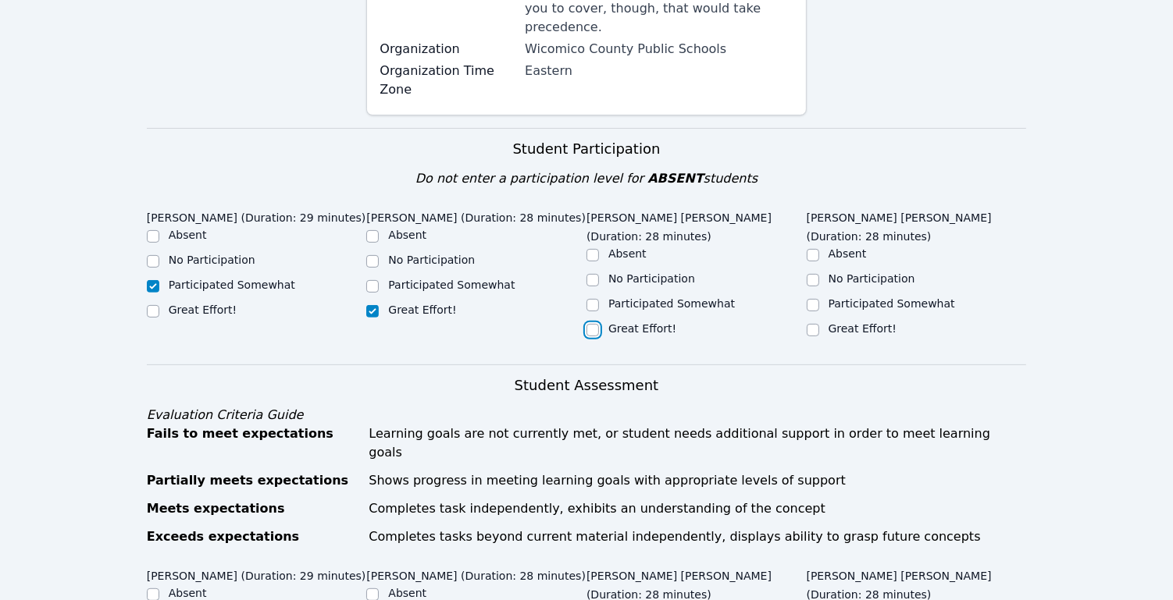
checkbox input "true"
click at [810, 324] on input "Great Effort!" at bounding box center [813, 330] width 12 height 12
checkbox input "true"
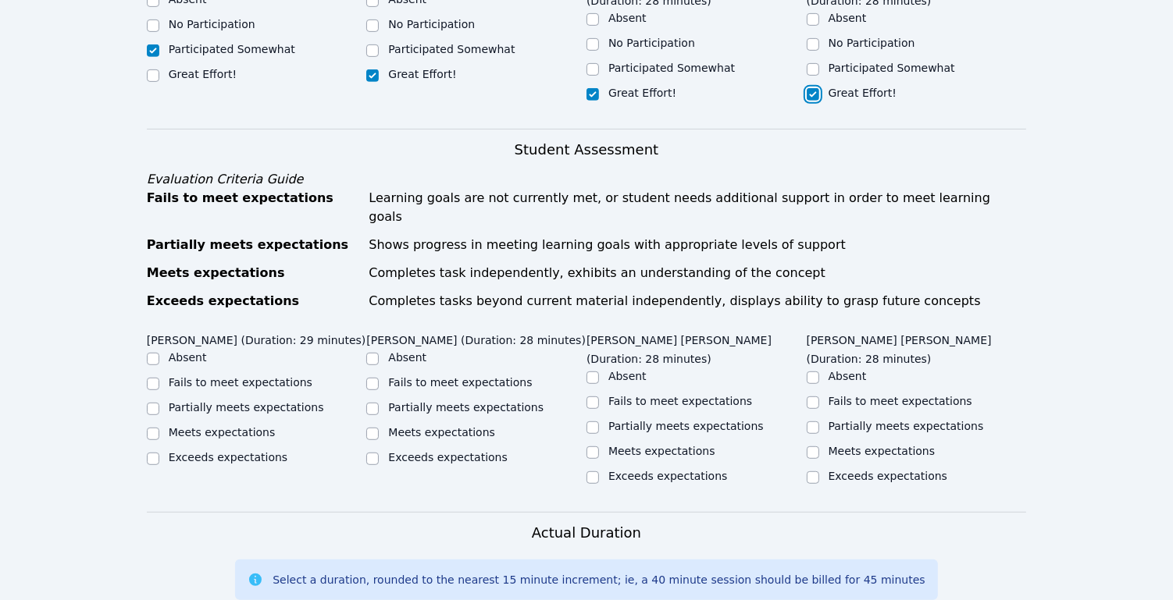
scroll to position [842, 0]
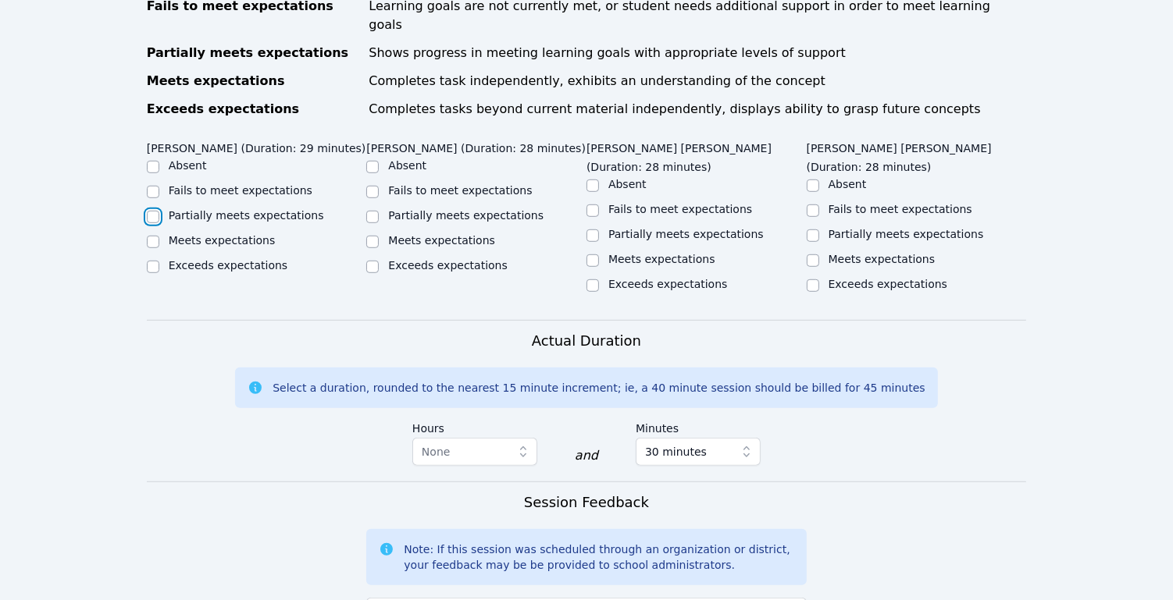
click at [157, 211] on input "Partially meets expectations" at bounding box center [153, 217] width 12 height 12
checkbox input "true"
click at [372, 211] on input "Partially meets expectations" at bounding box center [372, 217] width 12 height 12
checkbox input "true"
click at [590, 230] on input "Partially meets expectations" at bounding box center [592, 236] width 12 height 12
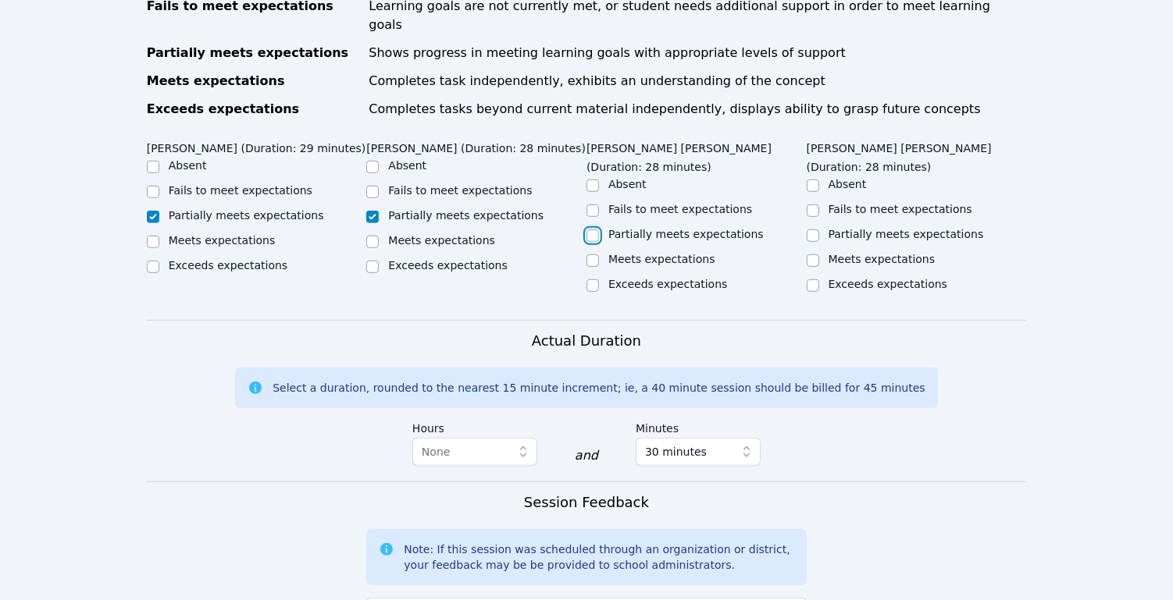
checkbox input "true"
click at [814, 230] on input "Partially meets expectations" at bounding box center [813, 236] width 12 height 12
checkbox input "true"
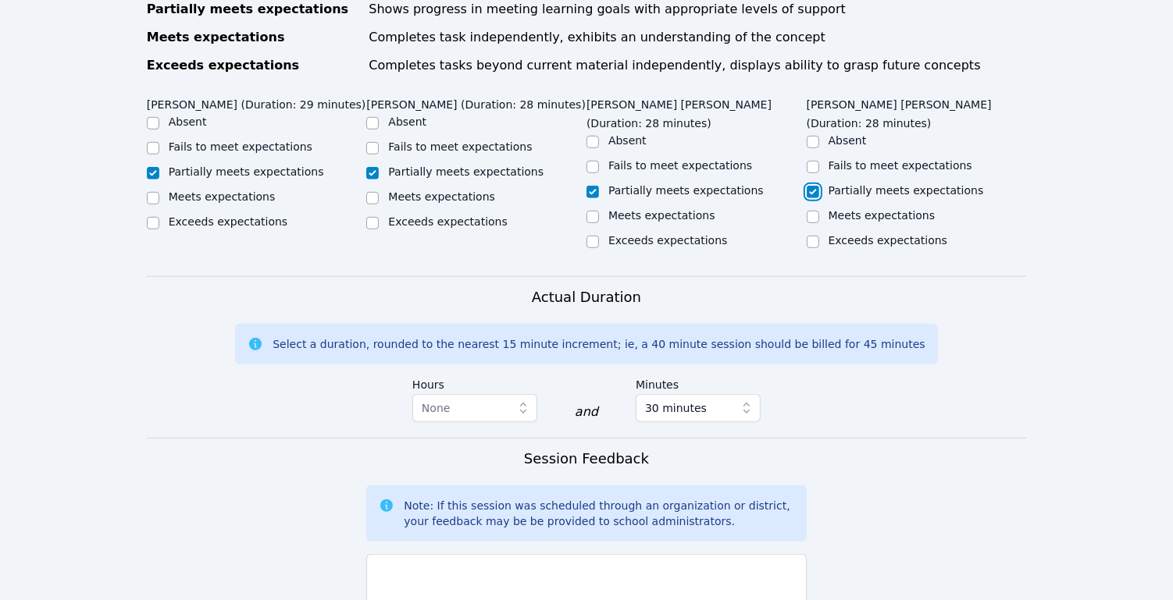
scroll to position [887, 0]
click at [589, 210] on input "Meets expectations" at bounding box center [592, 216] width 12 height 12
checkbox input "true"
checkbox input "false"
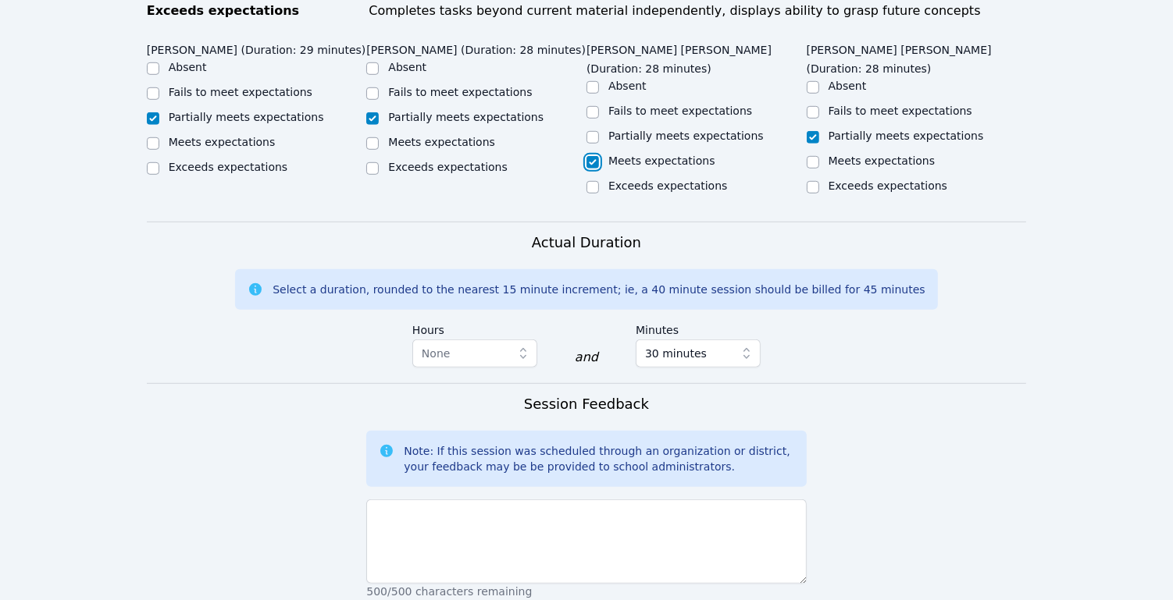
scroll to position [1056, 0]
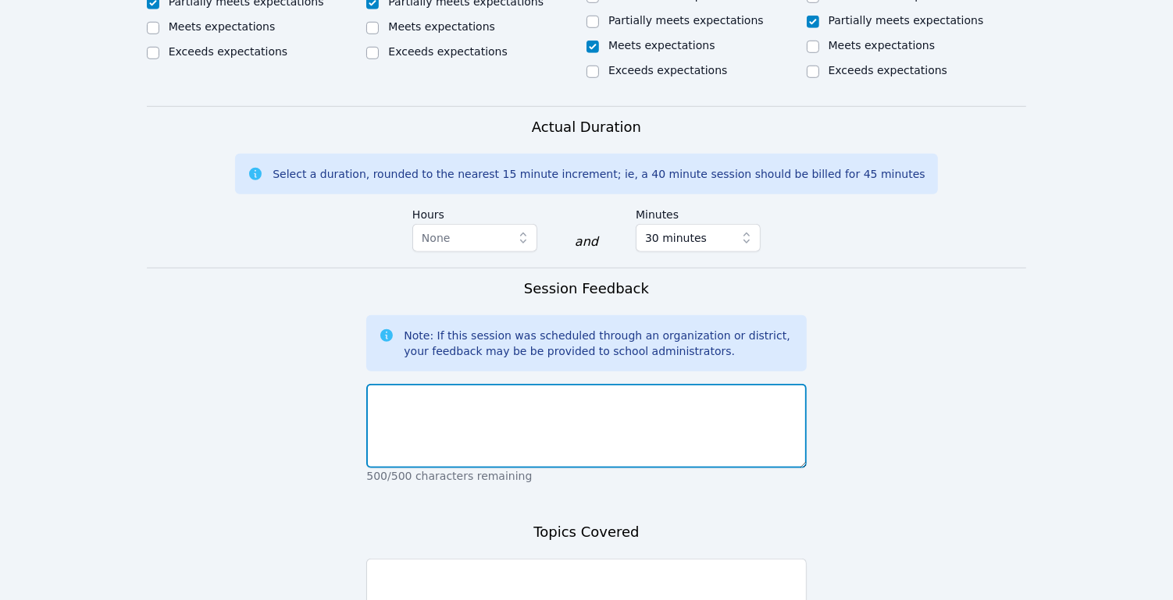
click at [646, 384] on textarea at bounding box center [586, 426] width 440 height 84
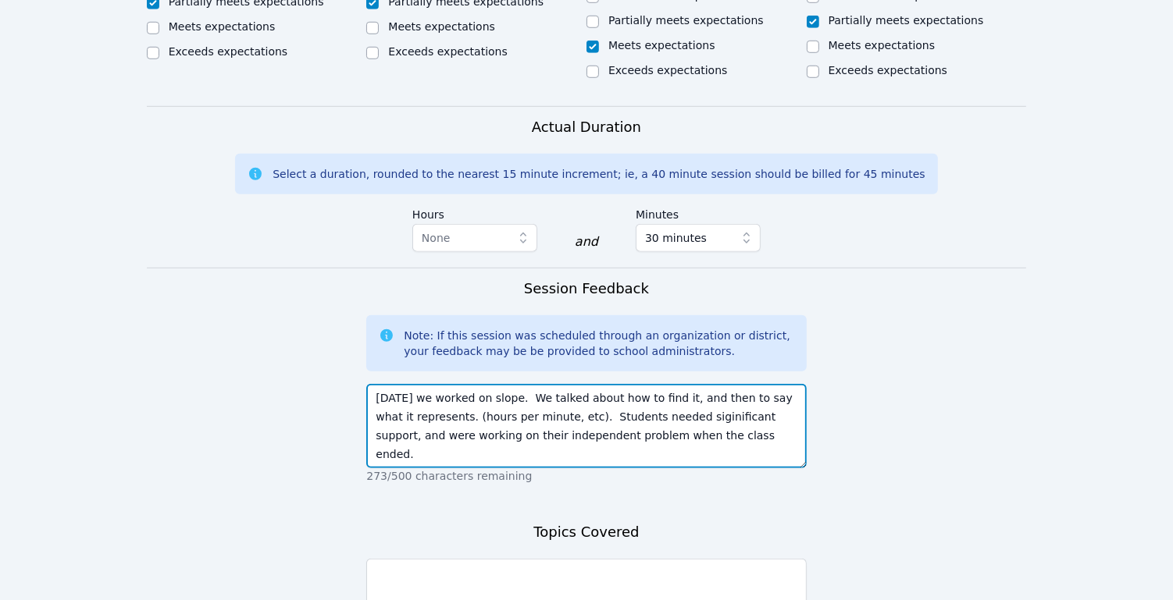
type textarea "Today we worked on slope. We talked about how to find it, and then to say what …"
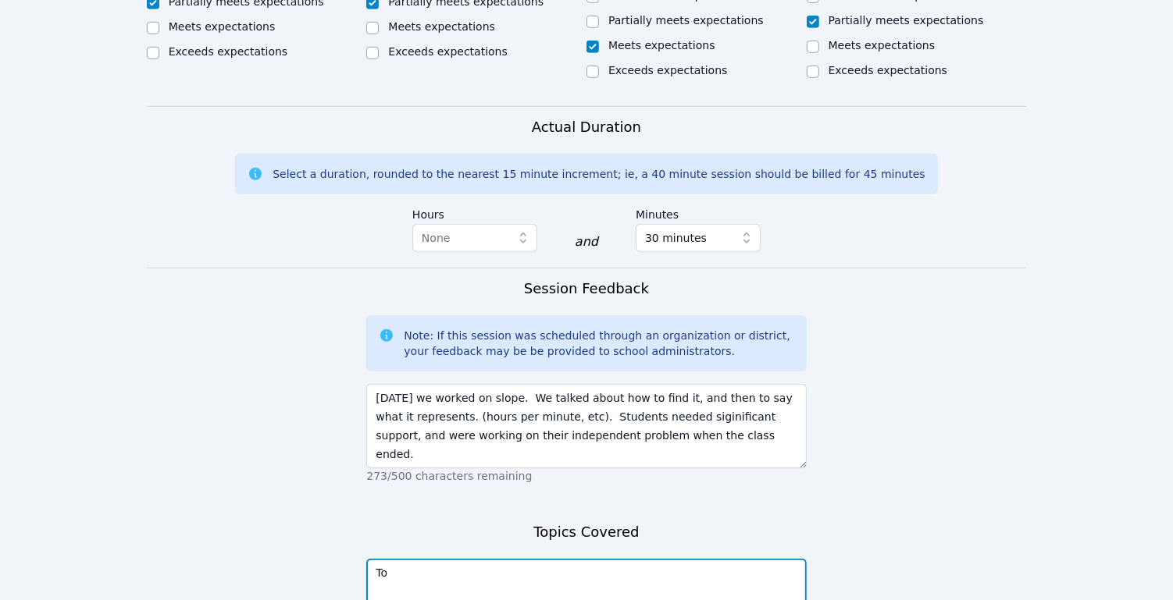
type textarea "T"
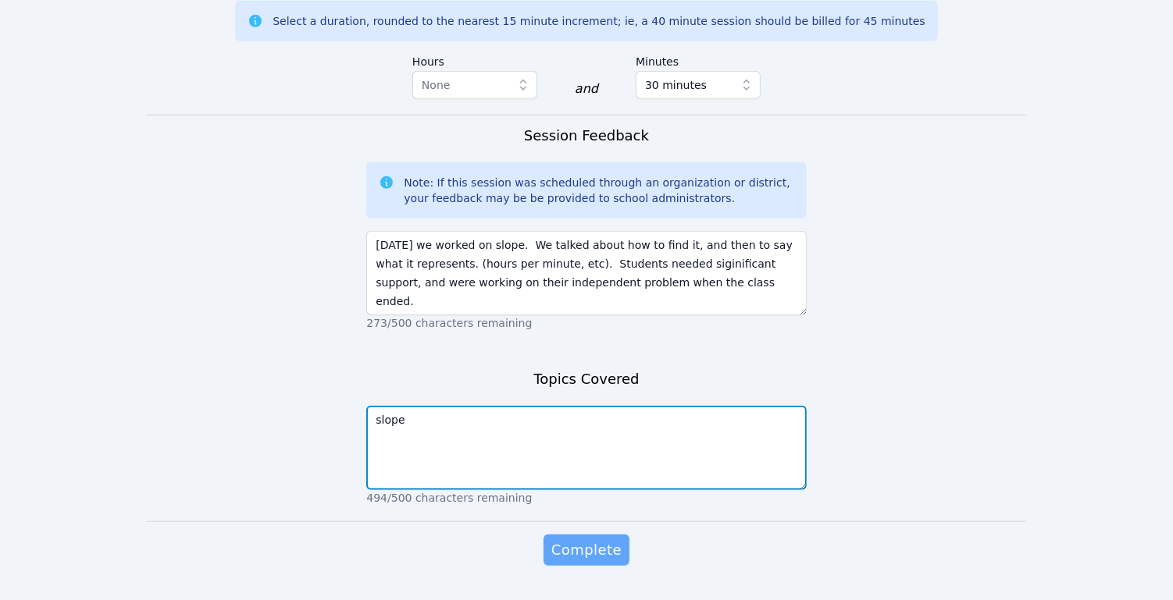
type textarea "slope"
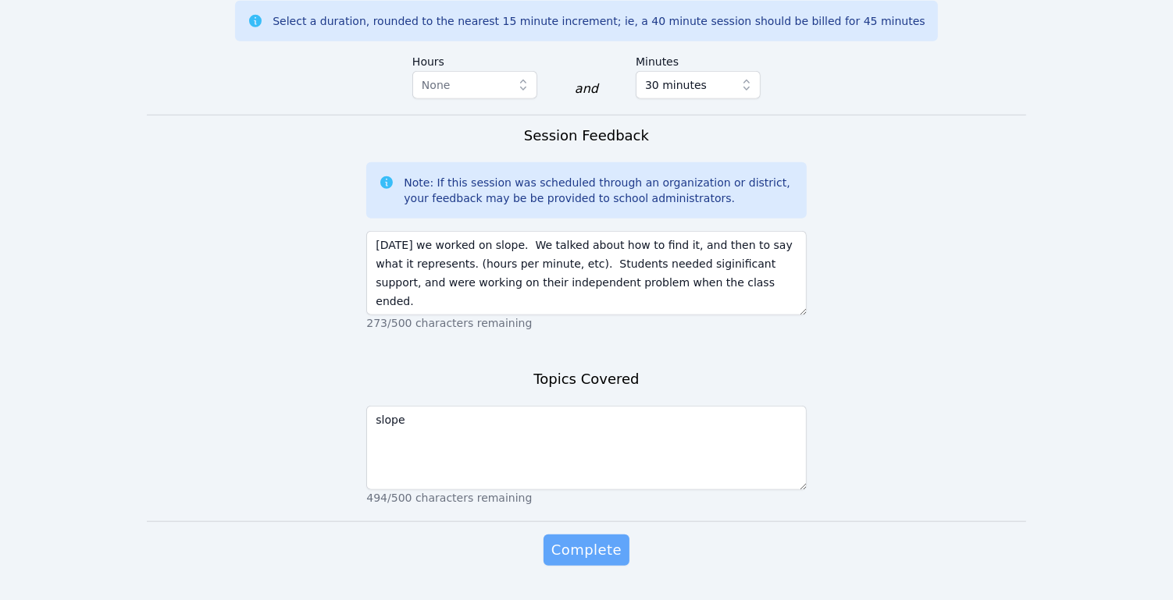
click at [577, 535] on button "Complete" at bounding box center [586, 550] width 86 height 31
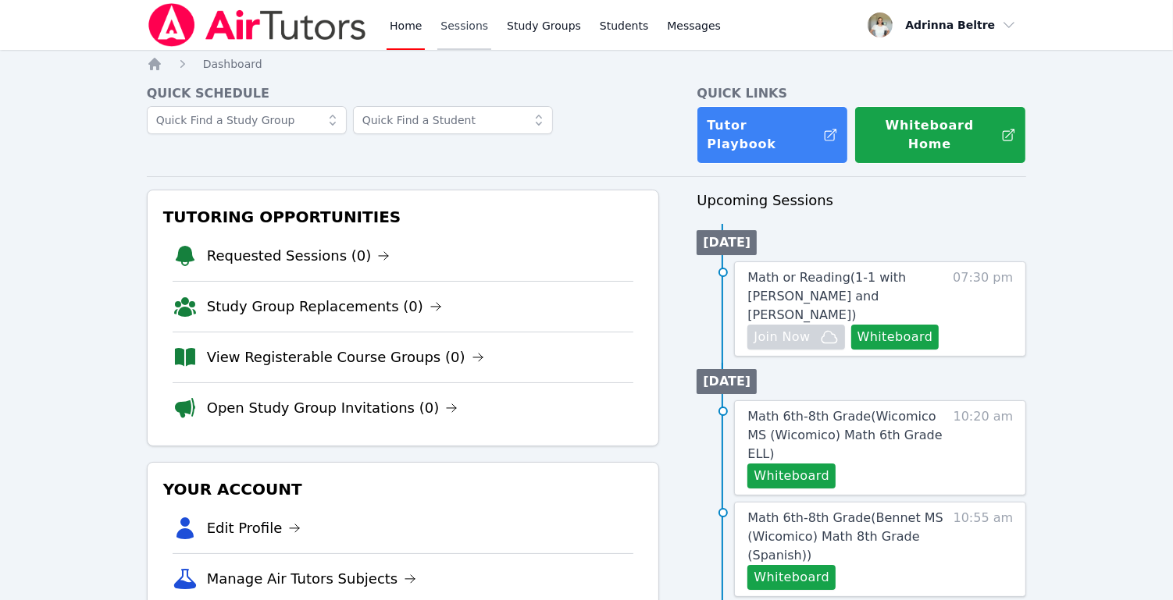
click at [440, 27] on link "Sessions" at bounding box center [464, 25] width 54 height 50
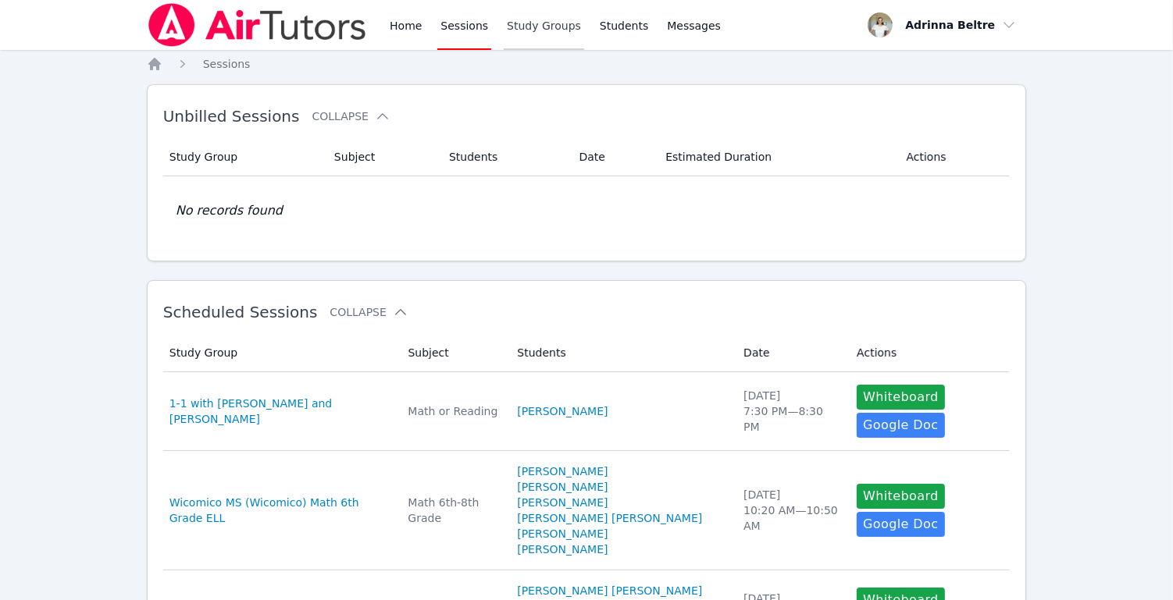
click at [530, 27] on link "Study Groups" at bounding box center [544, 25] width 80 height 50
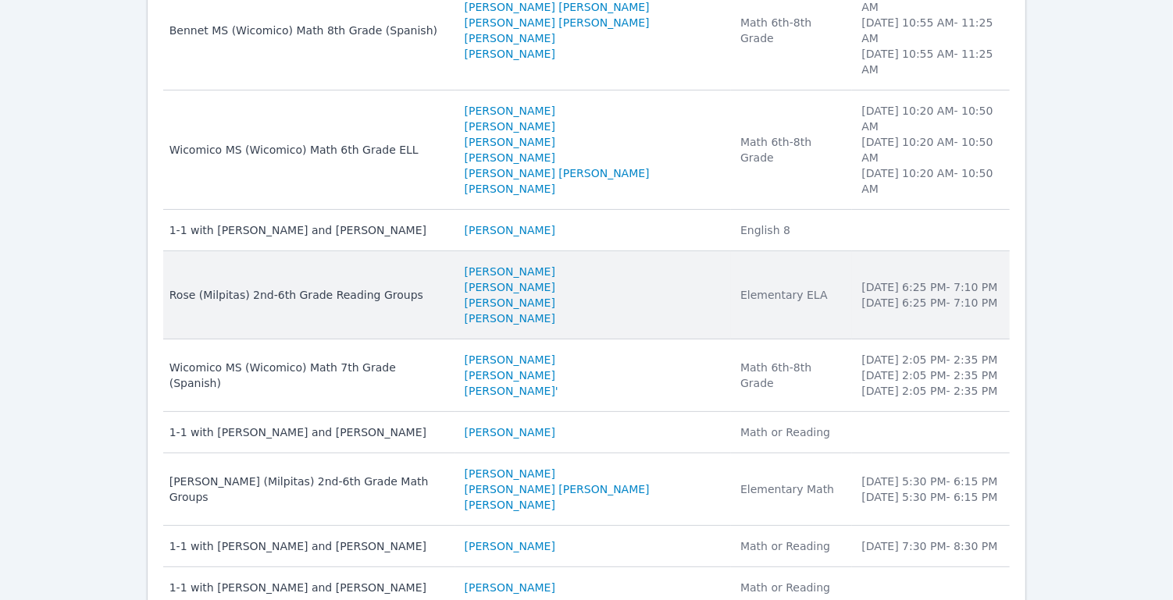
scroll to position [310, 0]
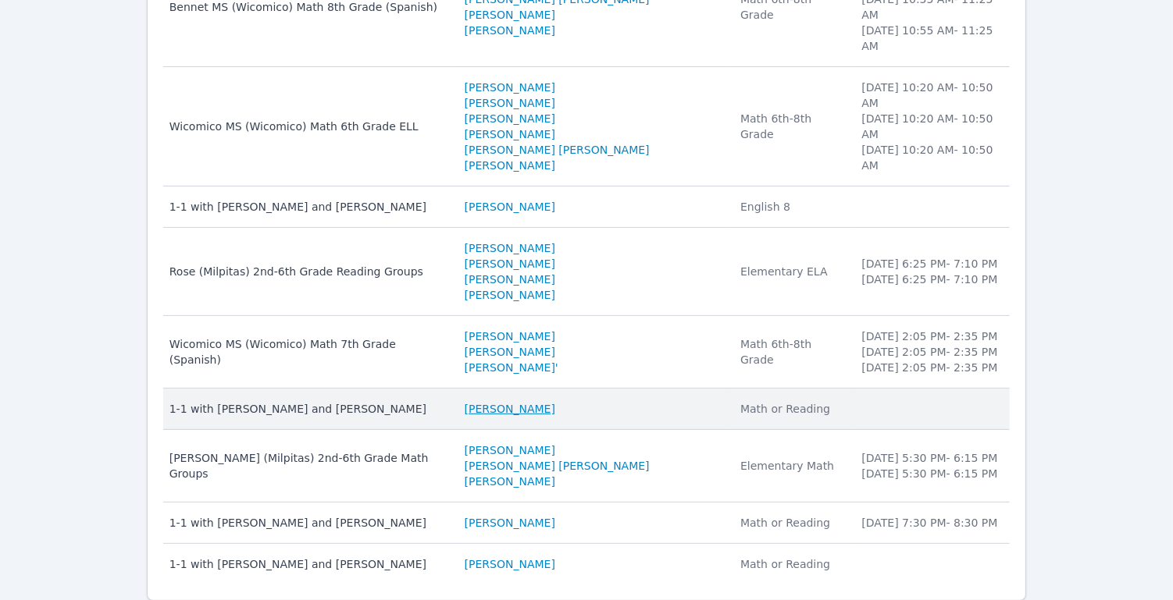
click at [522, 401] on link "Daniel Zakhay" at bounding box center [510, 409] width 91 height 16
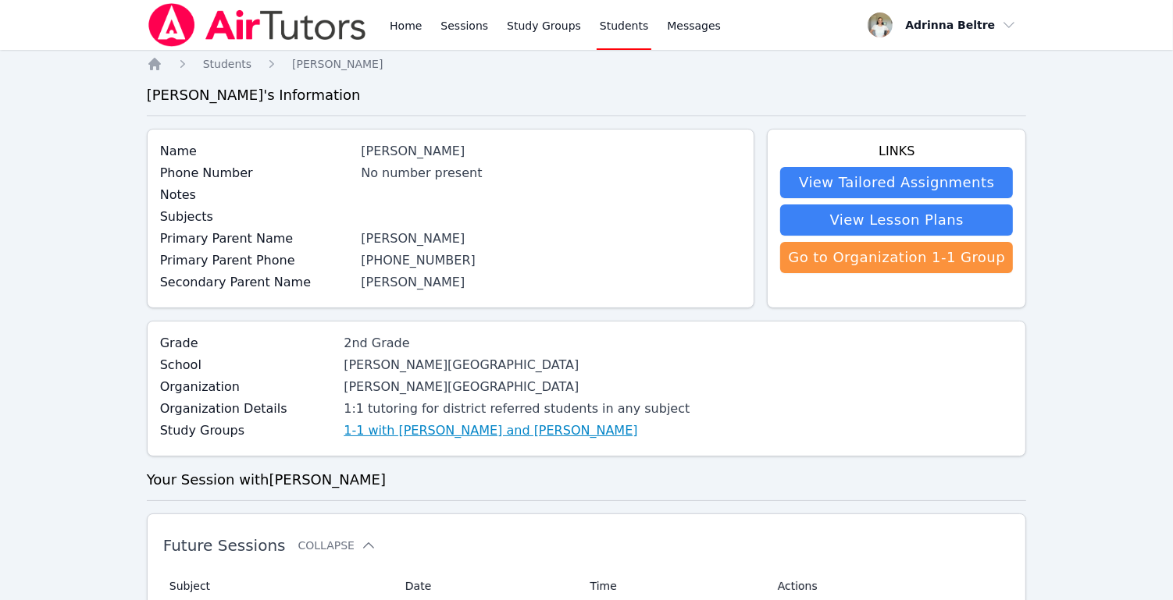
click at [472, 431] on link "1-1 with Daniel Zakhay and Adrinna Beltre" at bounding box center [491, 431] width 294 height 19
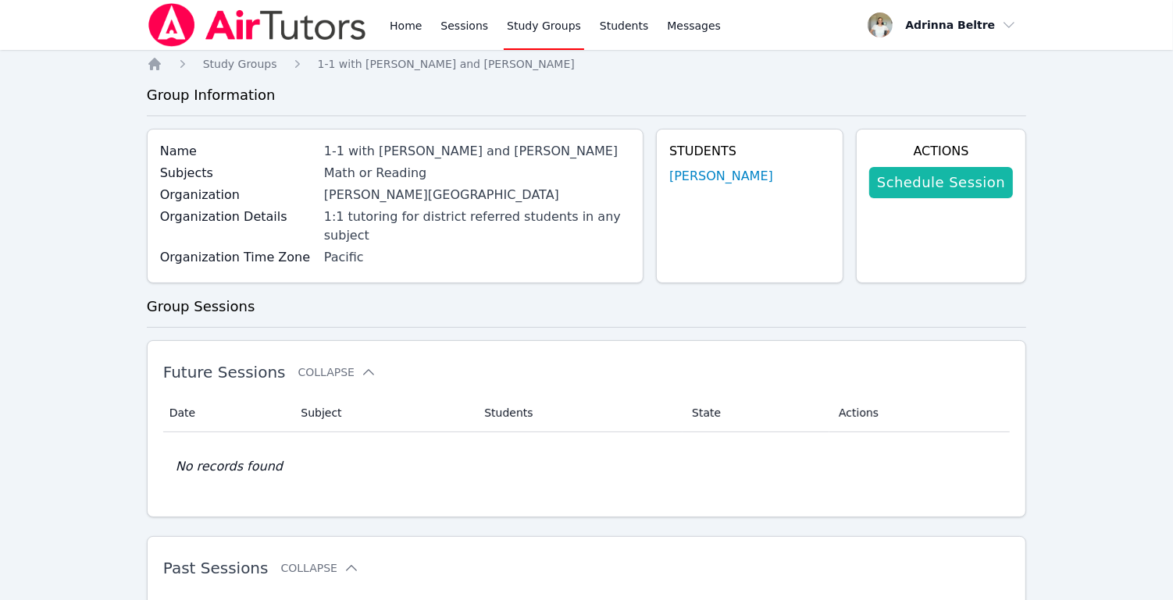
click at [921, 191] on link "Schedule Session" at bounding box center [941, 182] width 144 height 31
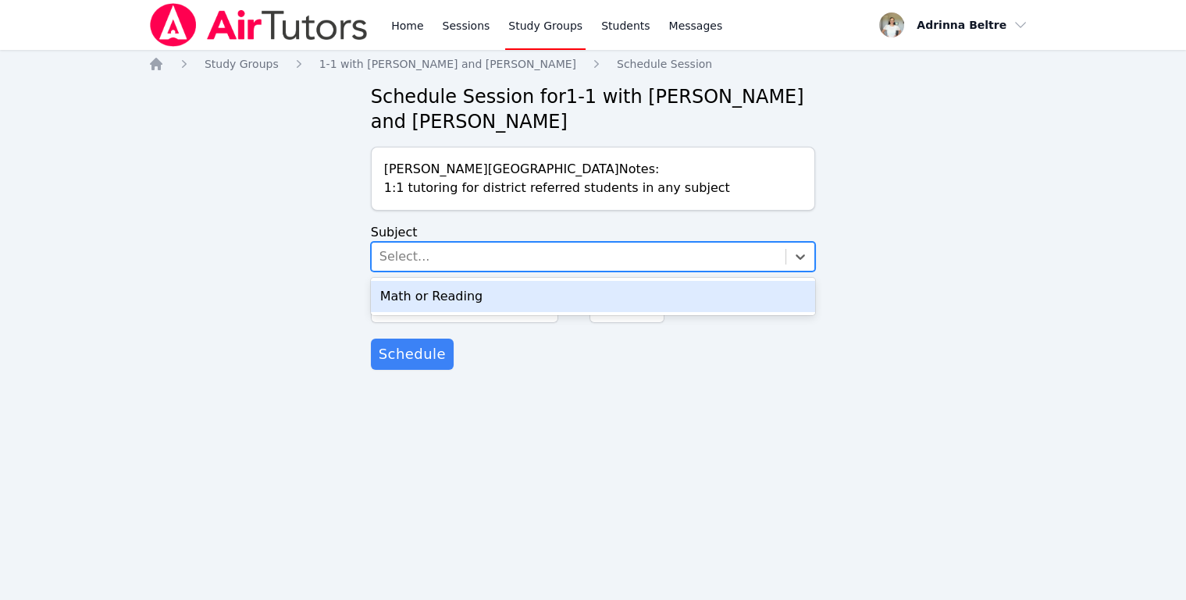
click at [465, 264] on div "Select..." at bounding box center [579, 257] width 415 height 28
click at [464, 289] on div "Math or Reading" at bounding box center [593, 296] width 445 height 31
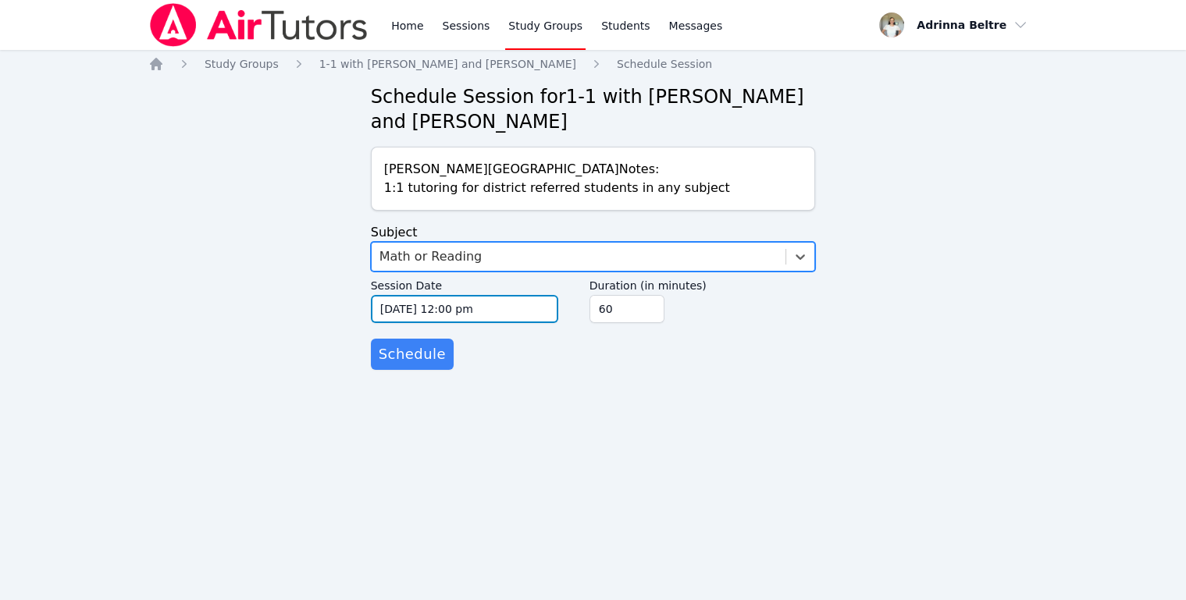
click at [438, 309] on input "10/07/2025 12:00 pm" at bounding box center [464, 309] width 187 height 28
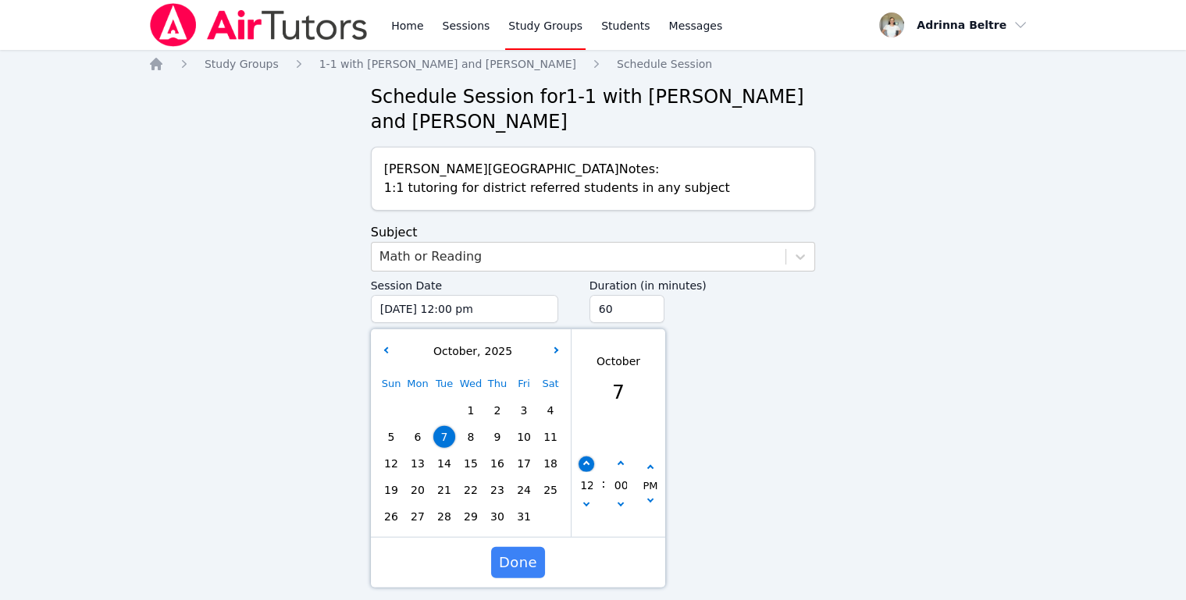
click at [584, 464] on icon "button" at bounding box center [586, 464] width 6 height 6
type input "10/07/2025 01:00 pm"
type input "01"
click at [584, 464] on icon "button" at bounding box center [586, 464] width 6 height 6
type input "10/07/2025 02:00 pm"
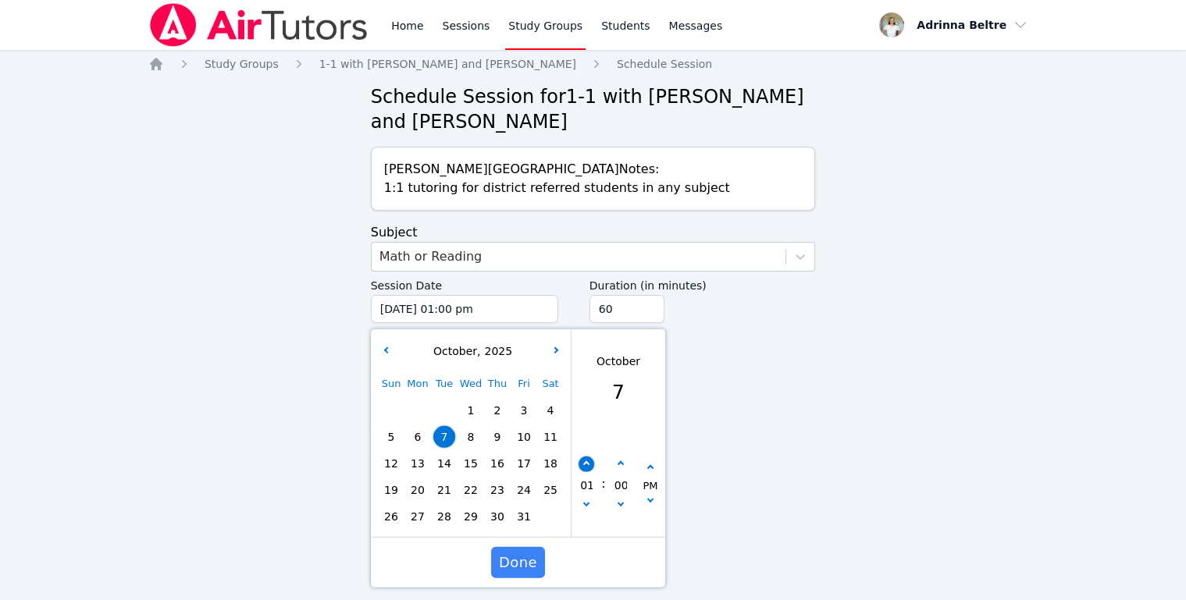
type input "02"
click at [584, 464] on icon "button" at bounding box center [586, 464] width 6 height 6
type input "10/07/2025 03:00 pm"
type input "03"
click at [584, 464] on icon "button" at bounding box center [586, 464] width 6 height 6
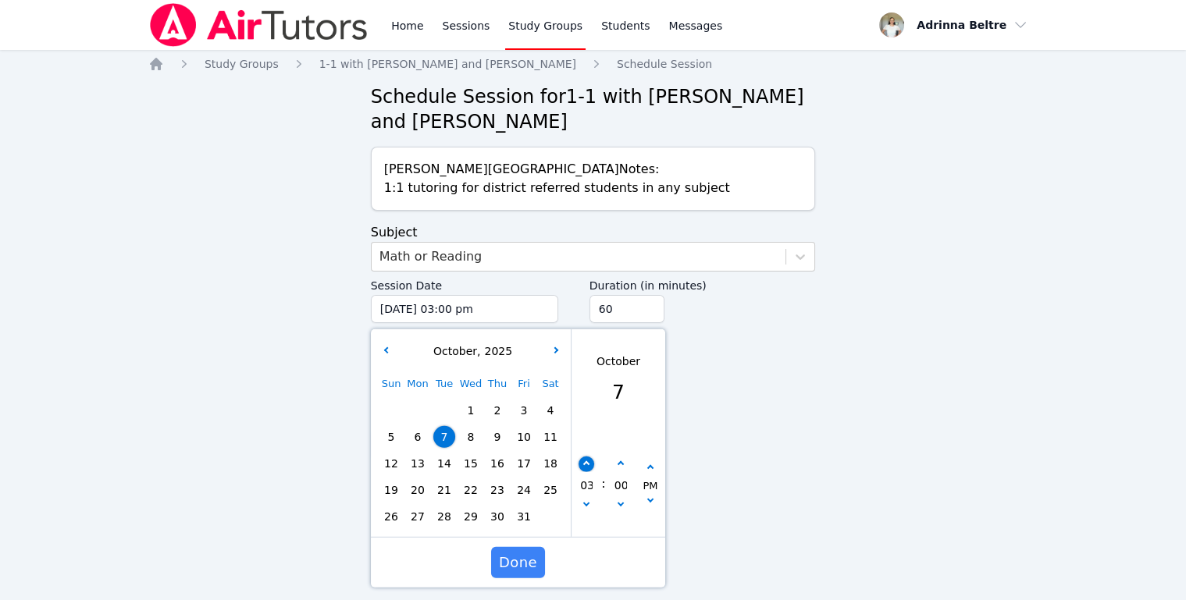
type input "10/07/2025 04:00 pm"
type input "04"
click at [584, 464] on icon "button" at bounding box center [586, 464] width 6 height 6
type input "10/07/2025 05:00 pm"
type input "05"
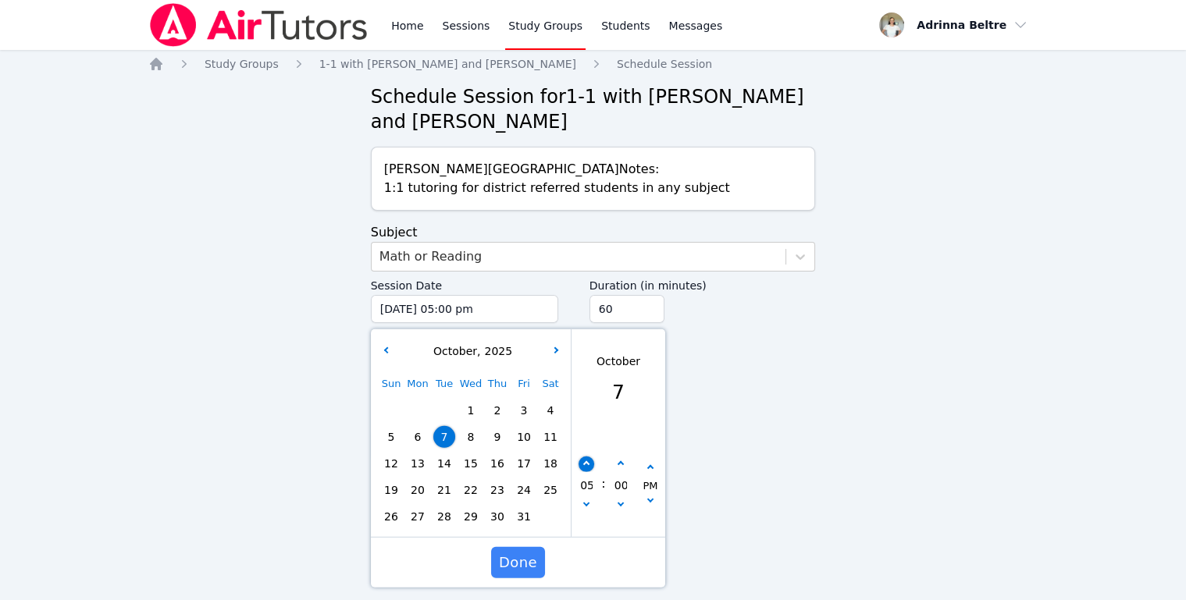
click at [584, 464] on icon "button" at bounding box center [586, 464] width 6 height 6
type input "10/07/2025 06:00 pm"
type input "06"
click at [584, 464] on icon "button" at bounding box center [586, 464] width 6 height 6
type input "10/07/2025 07:00 pm"
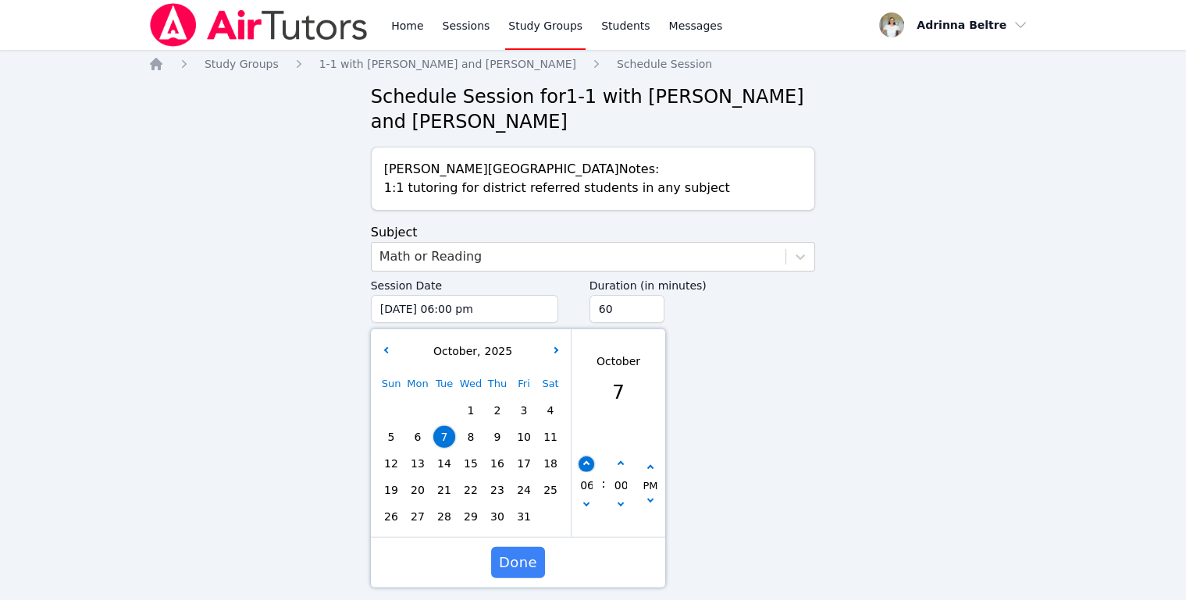
type input "07"
click at [584, 464] on icon "button" at bounding box center [586, 464] width 6 height 6
type input "10/07/2025 08:00 pm"
type input "08"
click at [584, 464] on icon "button" at bounding box center [586, 464] width 6 height 6
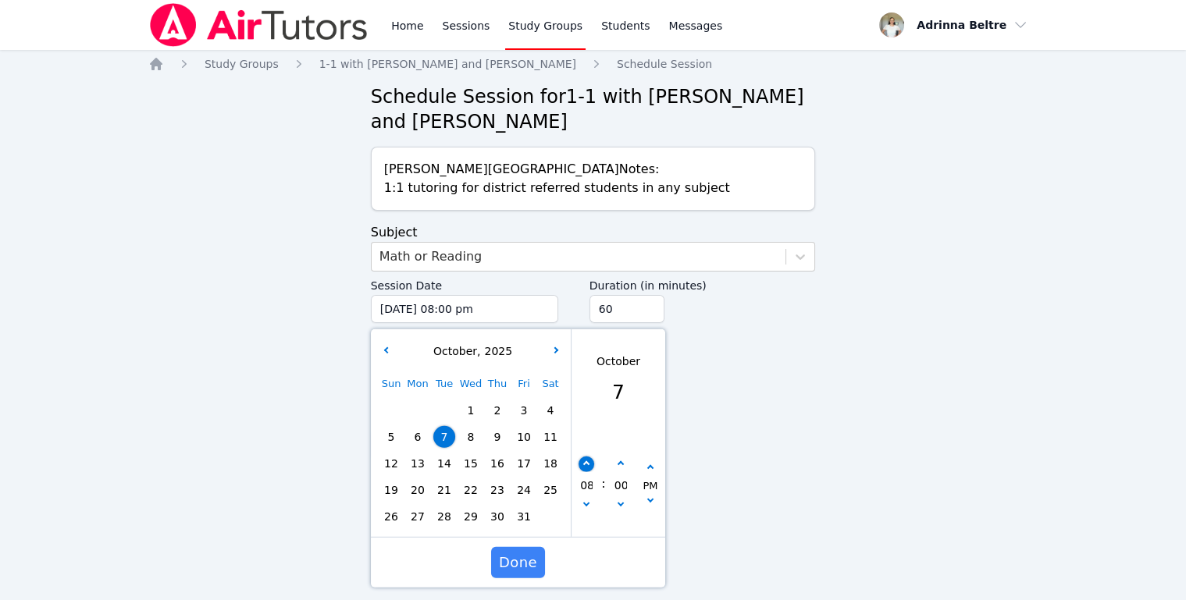
type input "10/07/2025 09:00 pm"
type input "09"
click at [623, 465] on button "button" at bounding box center [620, 465] width 16 height 16
type input "10/07/2025 09:05 pm"
type input "05"
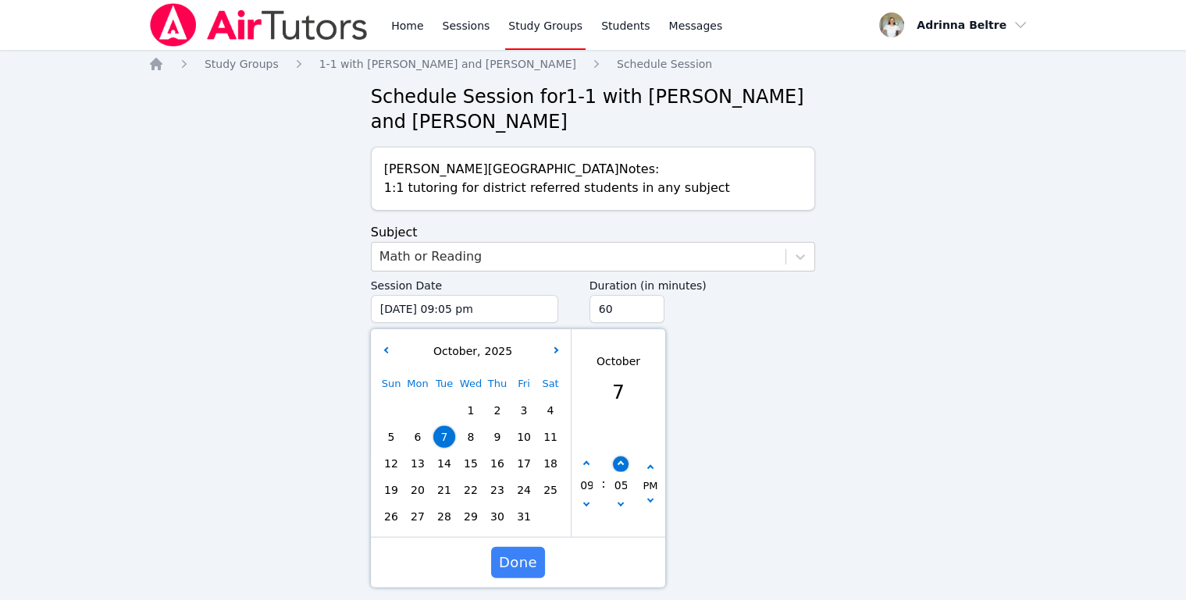
click at [623, 465] on button "button" at bounding box center [620, 465] width 16 height 16
type input "10/07/2025 09:10 pm"
type input "10"
click at [623, 465] on button "button" at bounding box center [620, 465] width 16 height 16
type input "10/07/2025 09:15 pm"
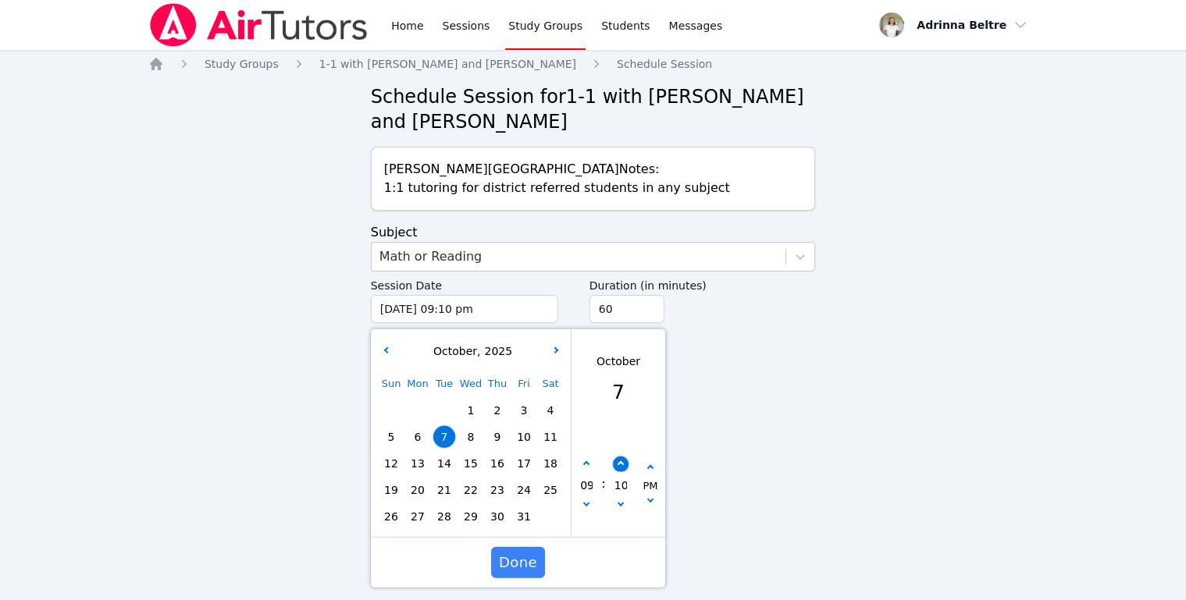
type input "15"
click at [623, 465] on button "button" at bounding box center [620, 465] width 16 height 16
type input "10/07/2025 09:20 pm"
type input "20"
click at [623, 465] on button "button" at bounding box center [620, 465] width 16 height 16
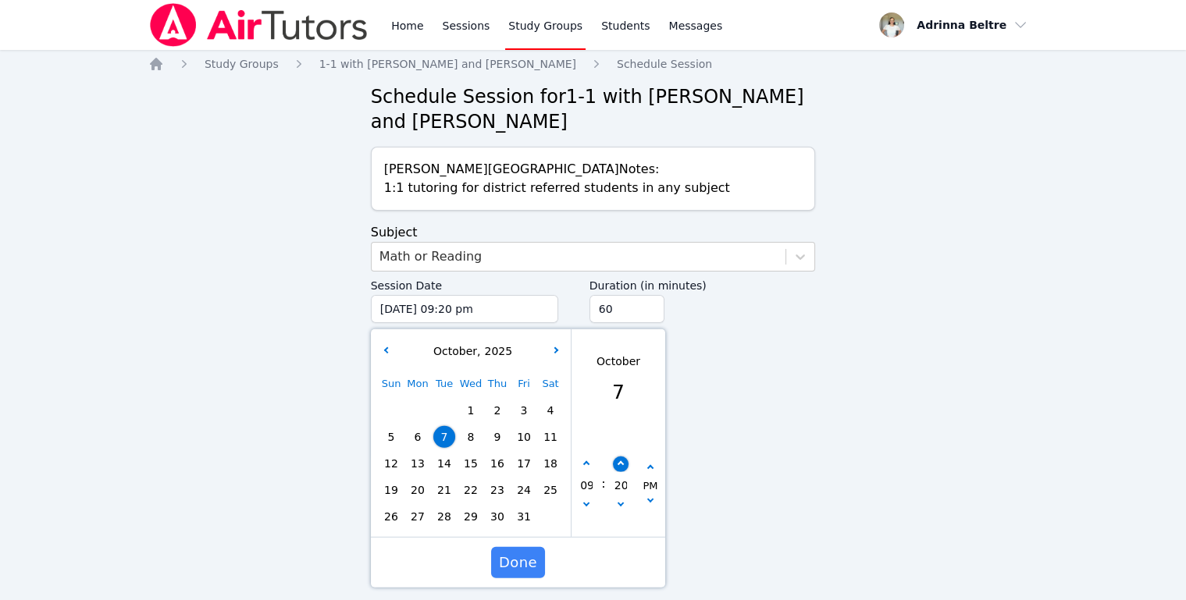
type input "10/07/2025 09:25 pm"
type input "25"
click at [623, 465] on button "button" at bounding box center [620, 465] width 16 height 16
type input "10/07/2025 09:30 pm"
type input "30"
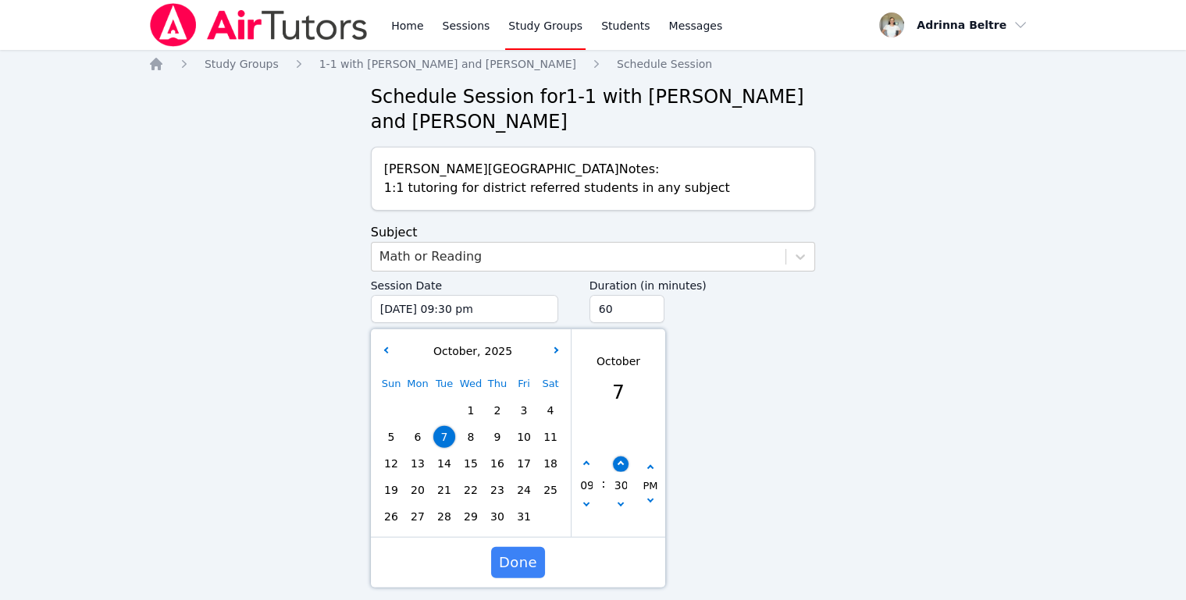
click at [623, 465] on button "button" at bounding box center [620, 465] width 16 height 16
type input "10/07/2025 09:35 pm"
type input "35"
click at [619, 504] on icon "button" at bounding box center [620, 503] width 6 height 6
type input "10/07/2025 09:30 pm"
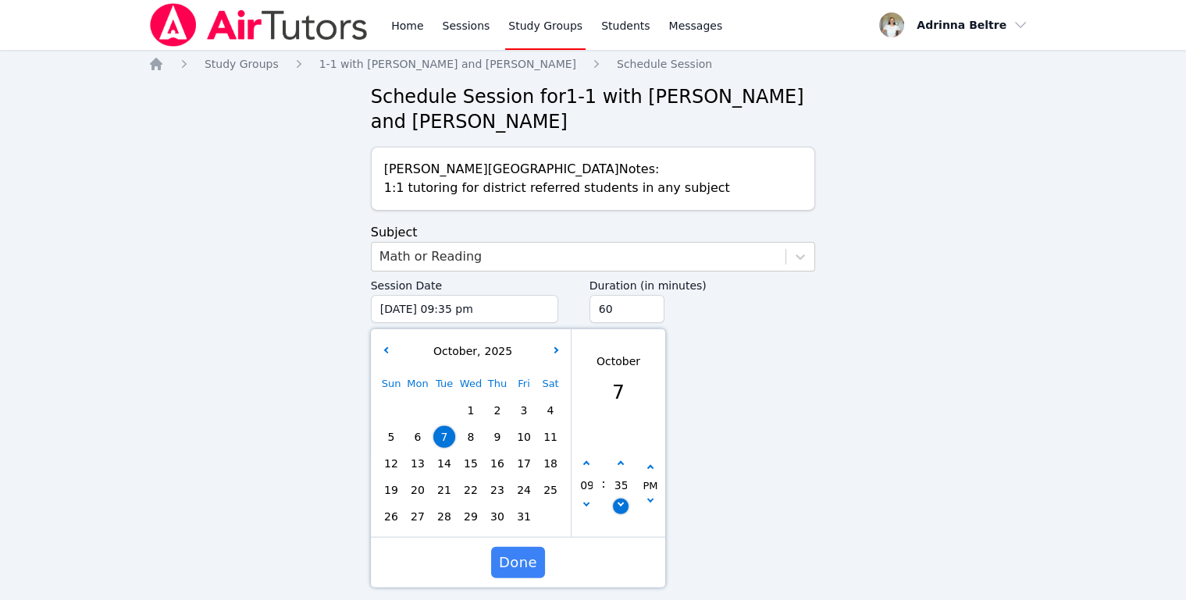
type input "30"
click at [525, 552] on span "Done" at bounding box center [518, 563] width 38 height 22
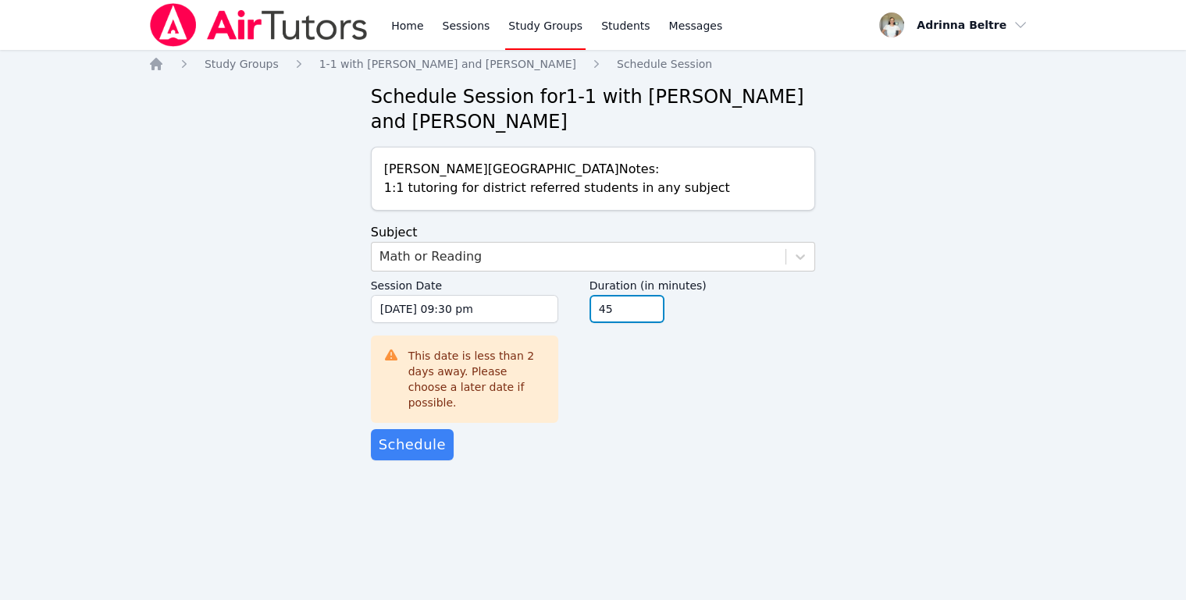
type input "45"
click at [654, 316] on input "45" at bounding box center [626, 309] width 75 height 28
click at [415, 434] on span "Schedule" at bounding box center [412, 445] width 67 height 22
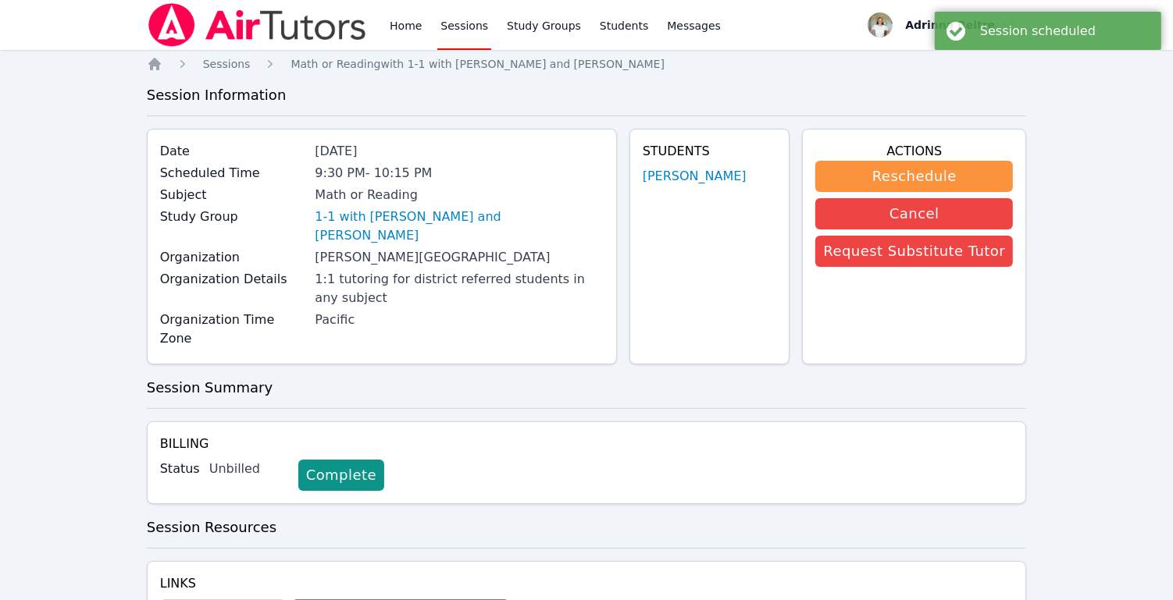
click at [653, 377] on h3 "Session Summary" at bounding box center [587, 388] width 880 height 22
click at [411, 32] on link "Home" at bounding box center [405, 25] width 38 height 50
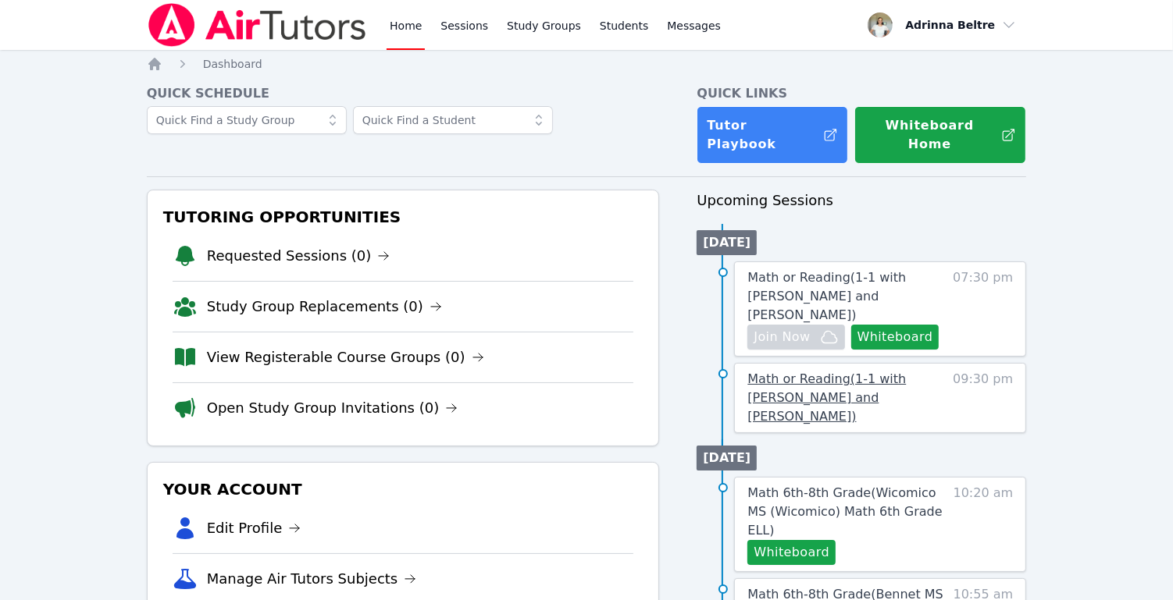
click at [864, 372] on span "Math or Reading ( 1-1 with Daniel Zakhay and Adrinna Beltre )" at bounding box center [826, 398] width 158 height 52
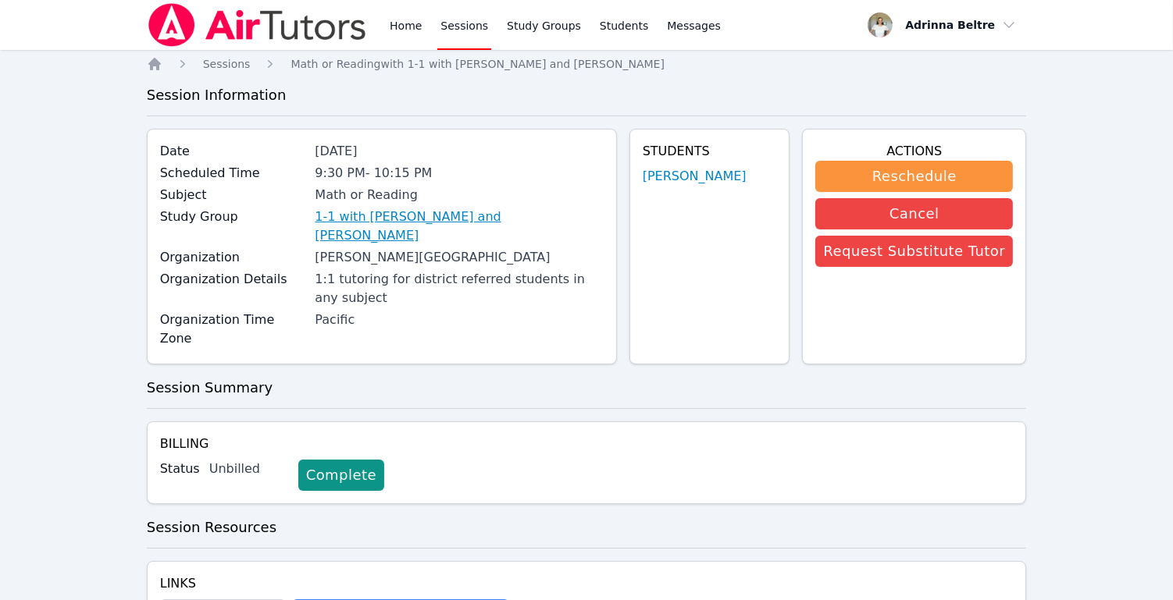
click at [501, 215] on link "1-1 with Daniel Zakhay and Adrinna Beltre" at bounding box center [459, 226] width 288 height 37
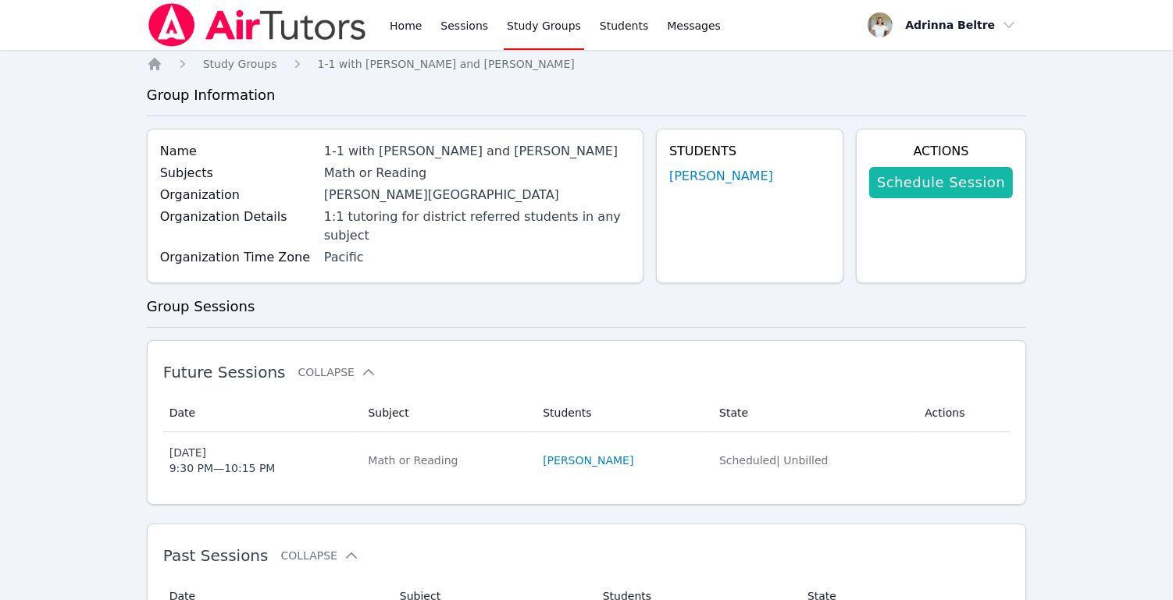
click at [931, 191] on link "Schedule Session" at bounding box center [941, 182] width 144 height 31
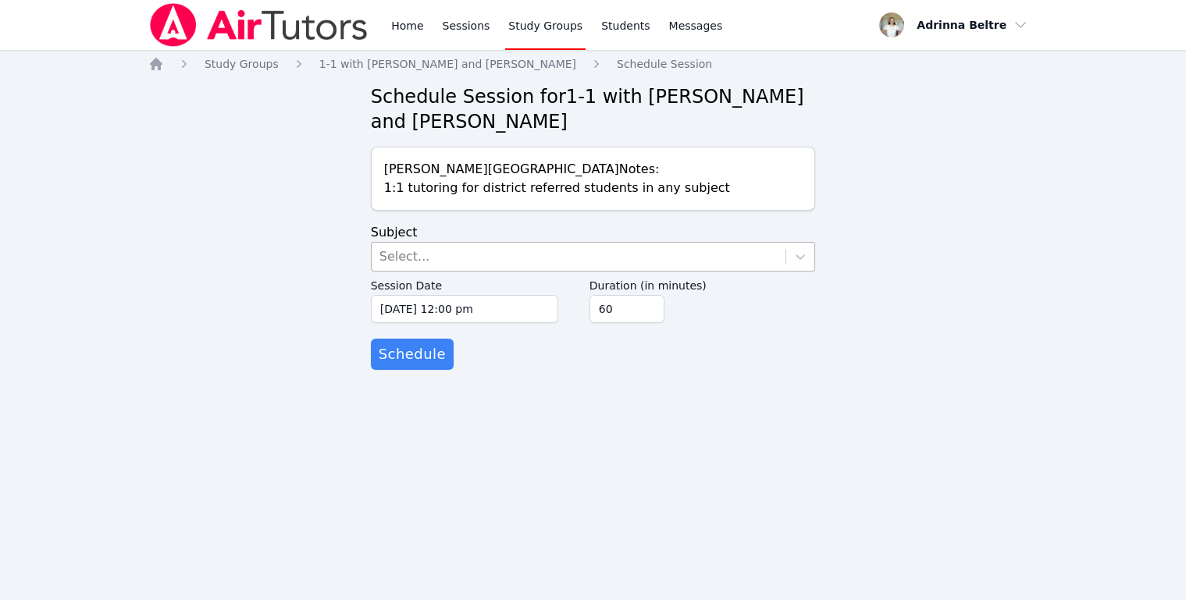
click at [453, 252] on div "Select..." at bounding box center [579, 257] width 415 height 28
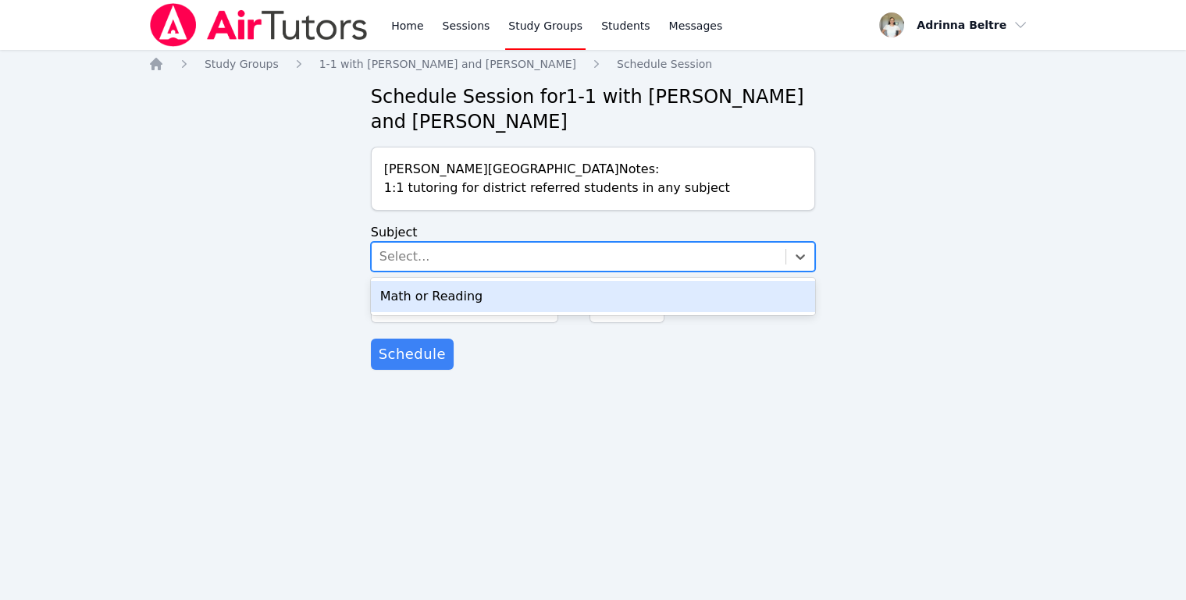
click at [454, 290] on div "Math or Reading" at bounding box center [593, 296] width 445 height 31
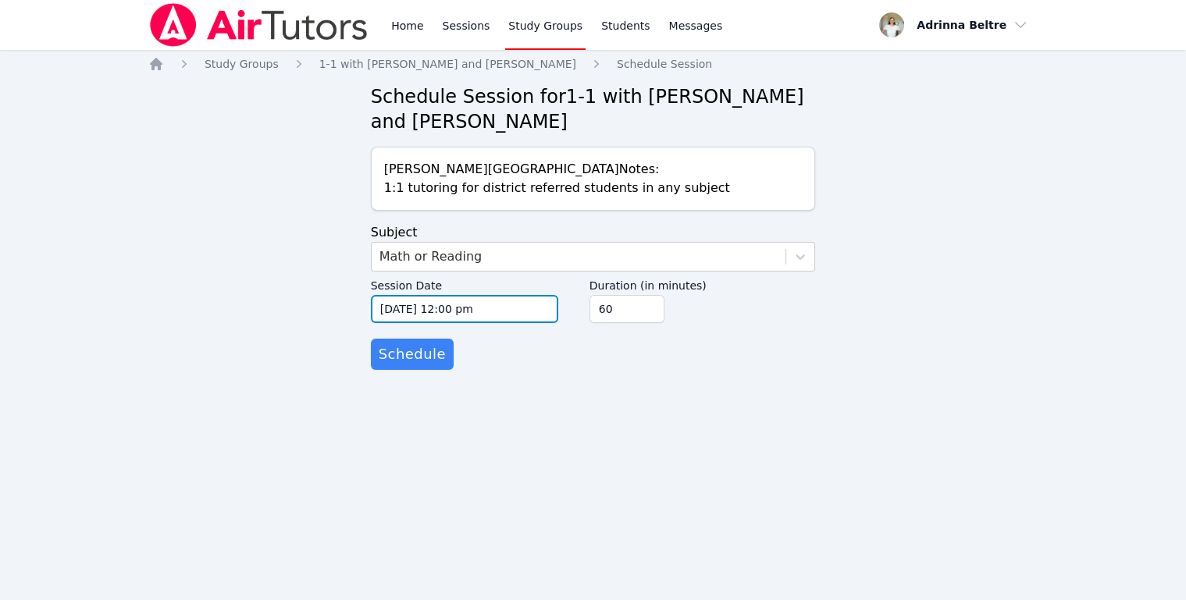
click at [404, 308] on input "10/07/2025 12:00 pm" at bounding box center [464, 309] width 187 height 28
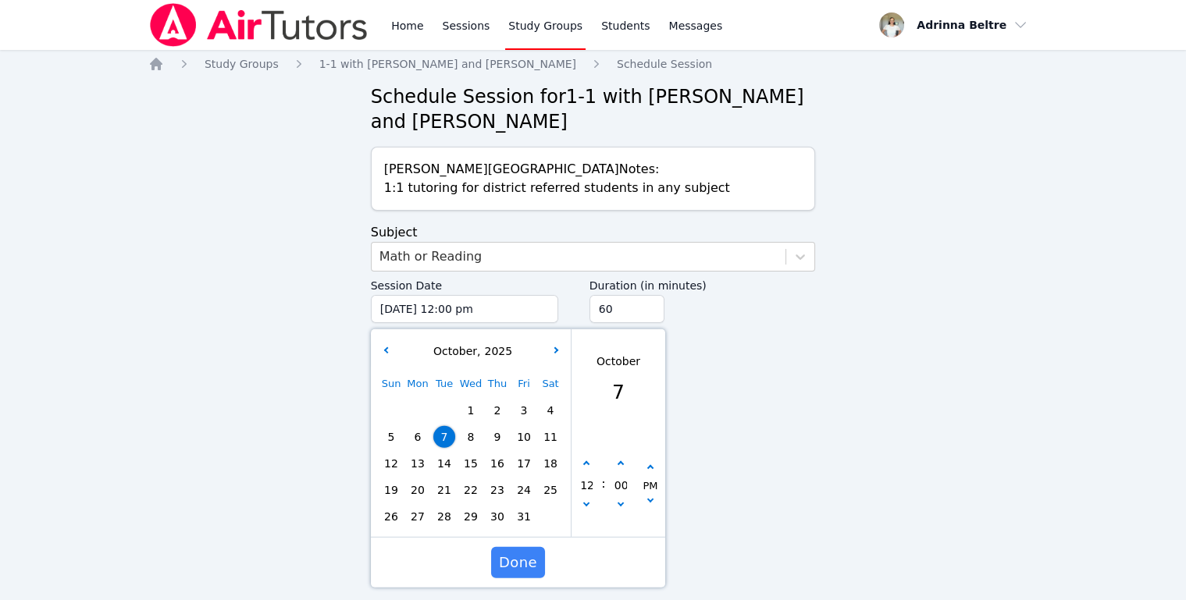
click at [493, 433] on span "9" at bounding box center [497, 437] width 22 height 22
type input "10/09/2025 12:00 pm"
click at [637, 308] on input "60" at bounding box center [626, 309] width 75 height 28
click at [649, 314] on input "45" at bounding box center [626, 309] width 75 height 28
type input "30"
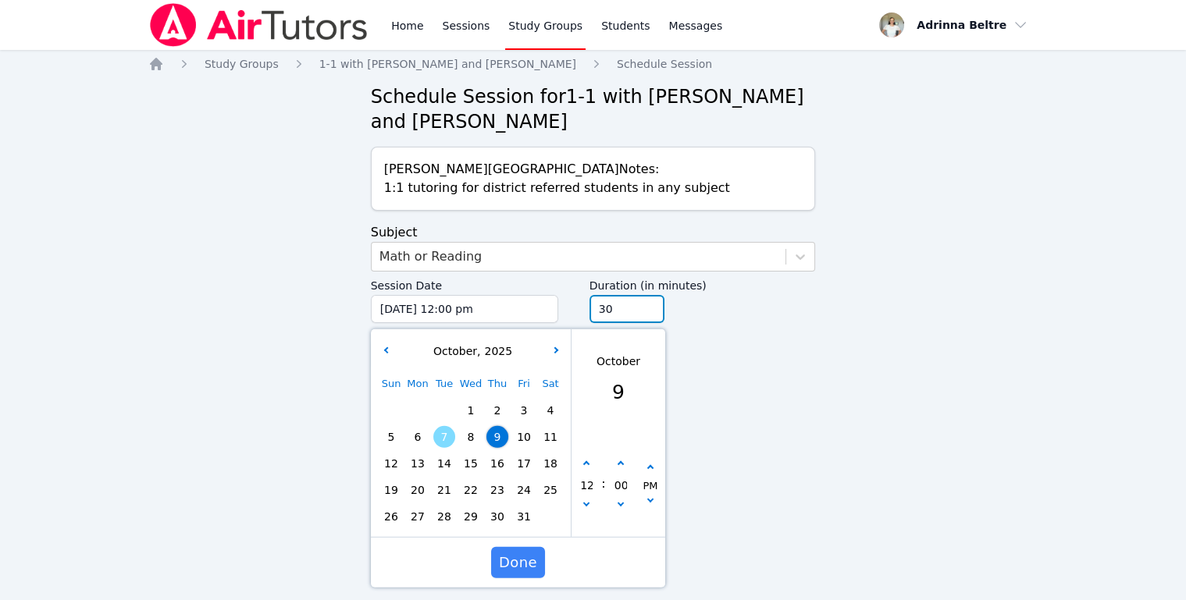
click at [649, 314] on input "30" at bounding box center [626, 309] width 75 height 28
click at [702, 362] on form "Subject Math or Reading Session Date 10/09/2025 12:00 pm 10/9/2025 12:00 pm Oct…" at bounding box center [593, 296] width 445 height 147
click at [525, 553] on span "Done" at bounding box center [518, 563] width 38 height 22
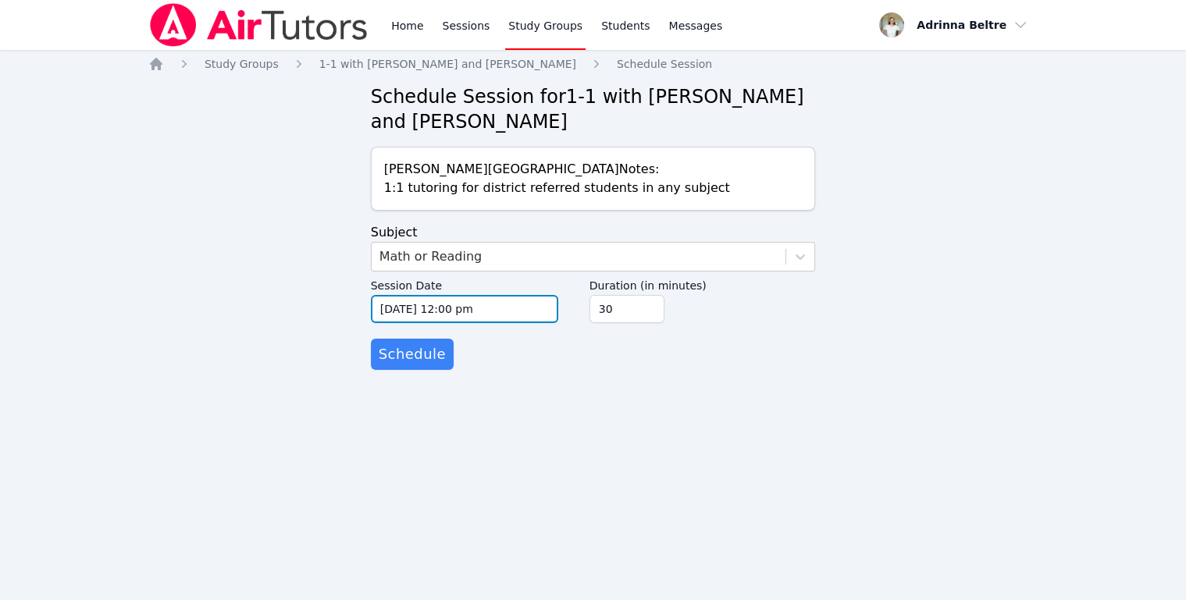
click at [448, 310] on input "10/09/2025 12:00 pm" at bounding box center [464, 309] width 187 height 28
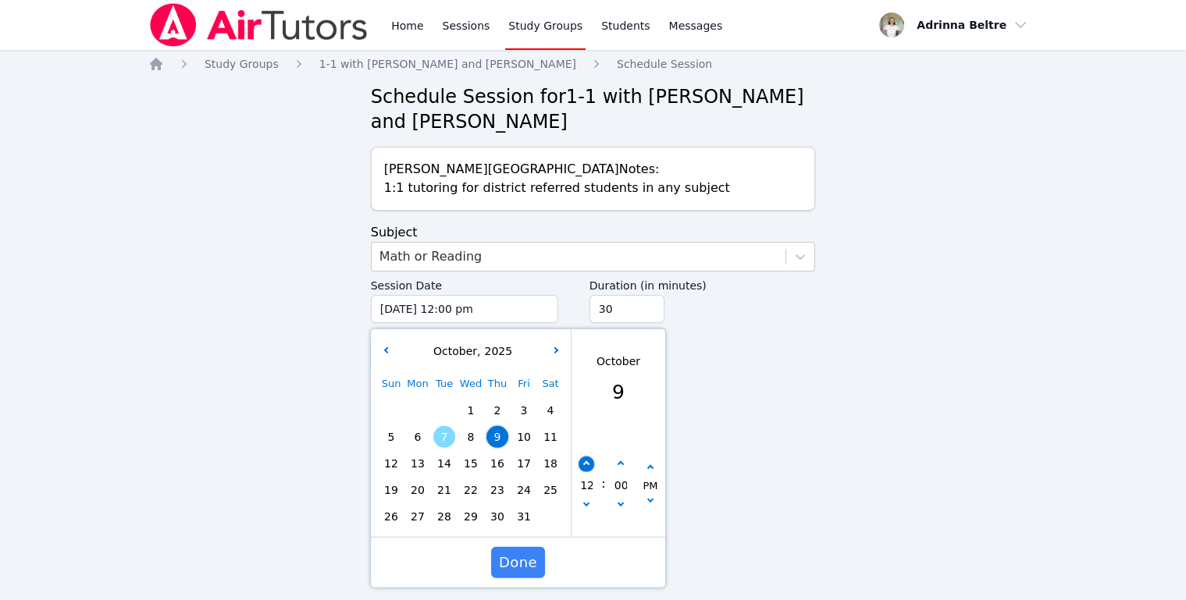
click at [584, 468] on button "button" at bounding box center [587, 465] width 16 height 16
type input "10/09/2025 01:00 pm"
type input "01"
click at [584, 467] on button "button" at bounding box center [587, 465] width 16 height 16
type input "10/09/2025 02:00 pm"
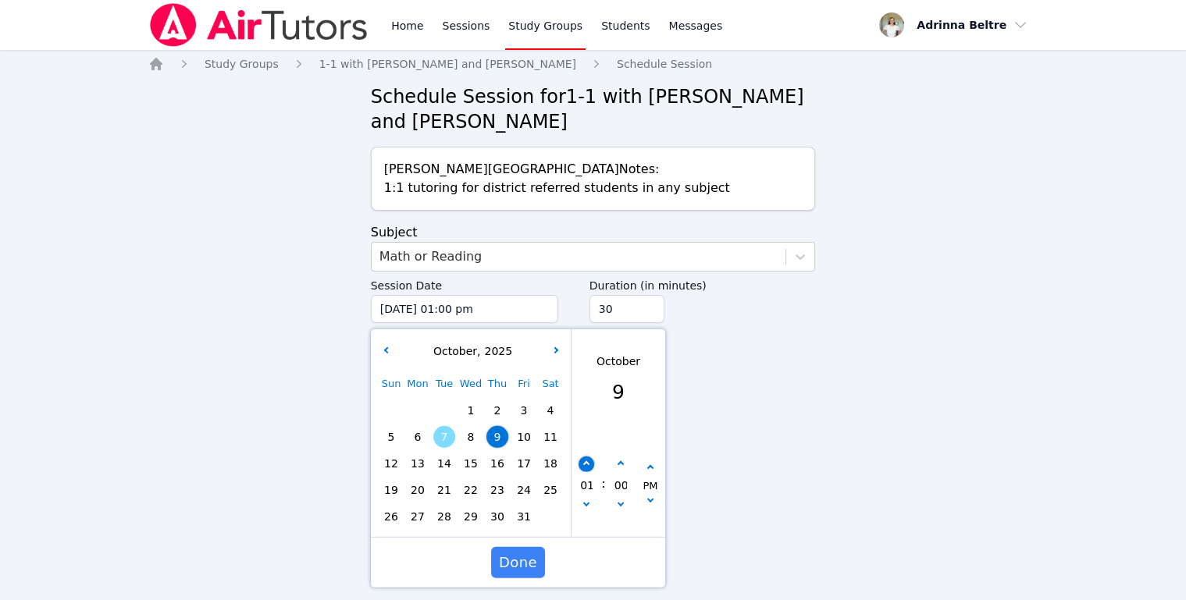
type input "02"
click at [584, 467] on button "button" at bounding box center [587, 465] width 16 height 16
type input "10/09/2025 03:00 pm"
type input "03"
click at [584, 467] on button "button" at bounding box center [587, 465] width 16 height 16
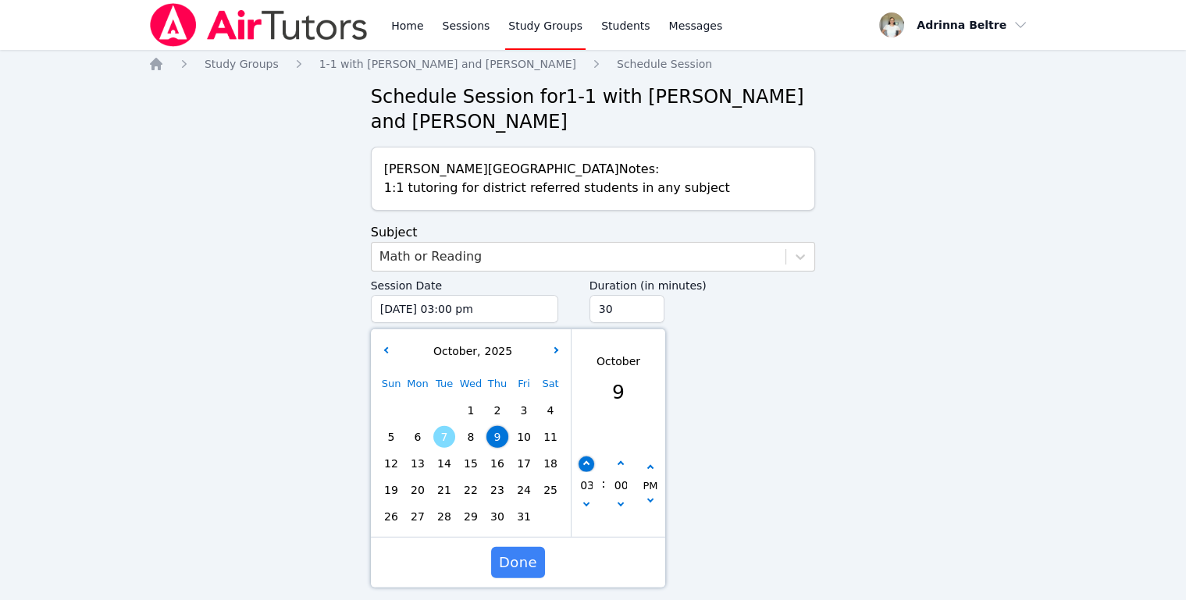
type input "10/09/2025 04:00 pm"
type input "04"
click at [583, 466] on button "button" at bounding box center [587, 465] width 16 height 16
type input "10/09/2025 05:00 pm"
type input "05"
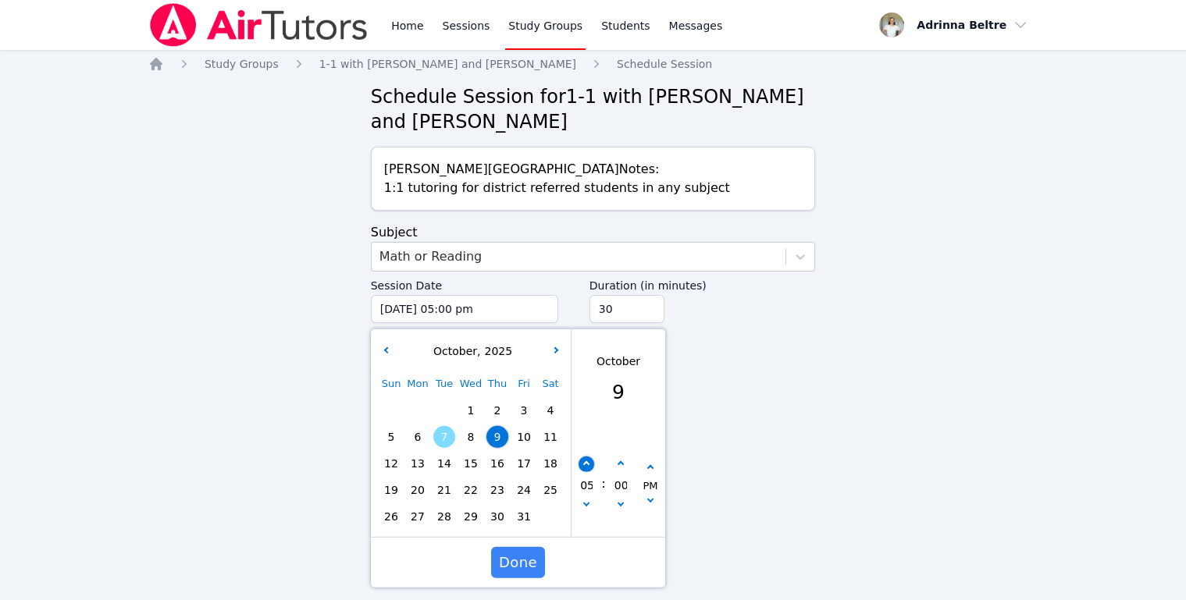
click at [583, 466] on button "button" at bounding box center [587, 465] width 16 height 16
type input "10/09/2025 06:00 pm"
type input "06"
click at [583, 466] on button "button" at bounding box center [587, 465] width 16 height 16
type input "10/09/2025 07:00 pm"
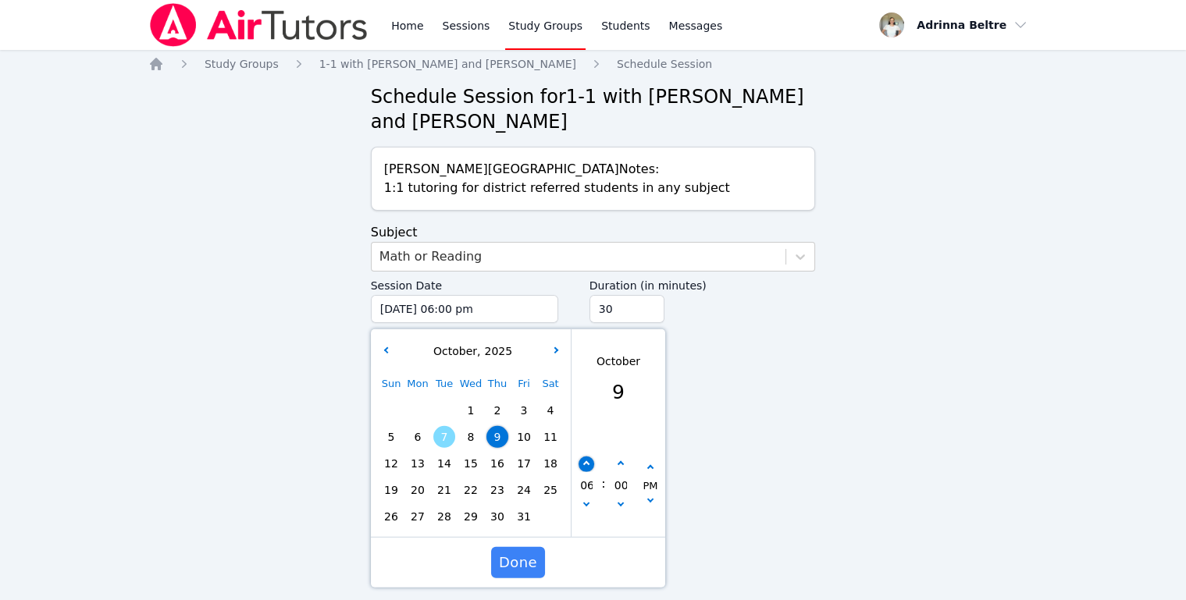
type input "07"
click at [583, 466] on button "button" at bounding box center [587, 465] width 16 height 16
type input "10/09/2025 08:00 pm"
type input "08"
click at [583, 466] on button "button" at bounding box center [587, 465] width 16 height 16
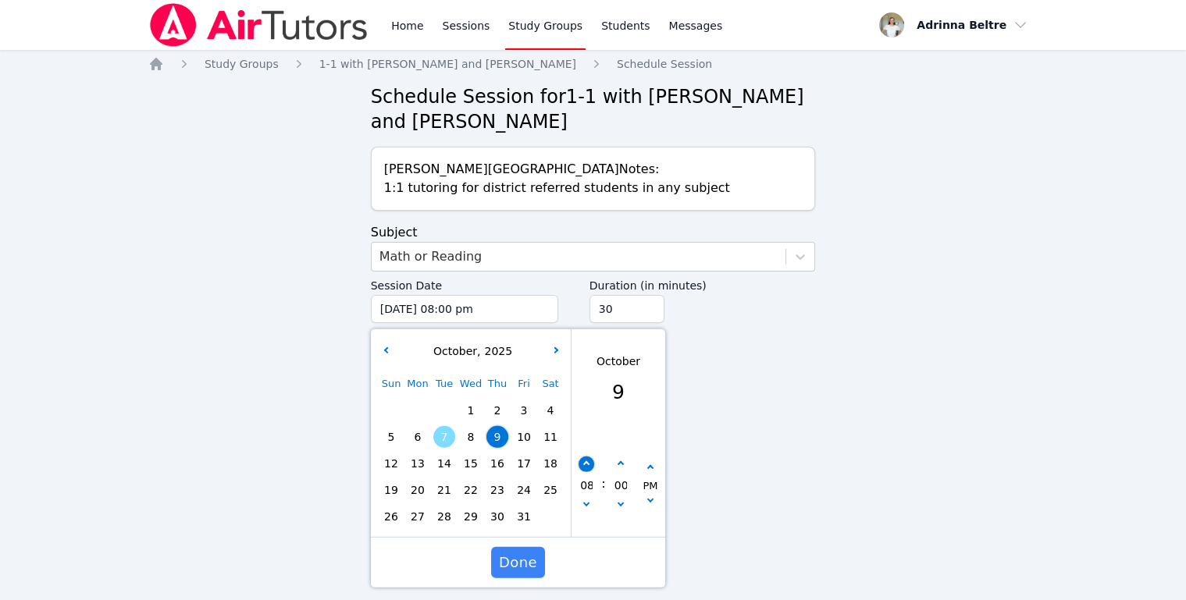
type input "10/09/2025 09:00 pm"
type input "09"
click at [622, 465] on button "button" at bounding box center [620, 465] width 16 height 16
type input "10/09/2025 09:05 pm"
type input "05"
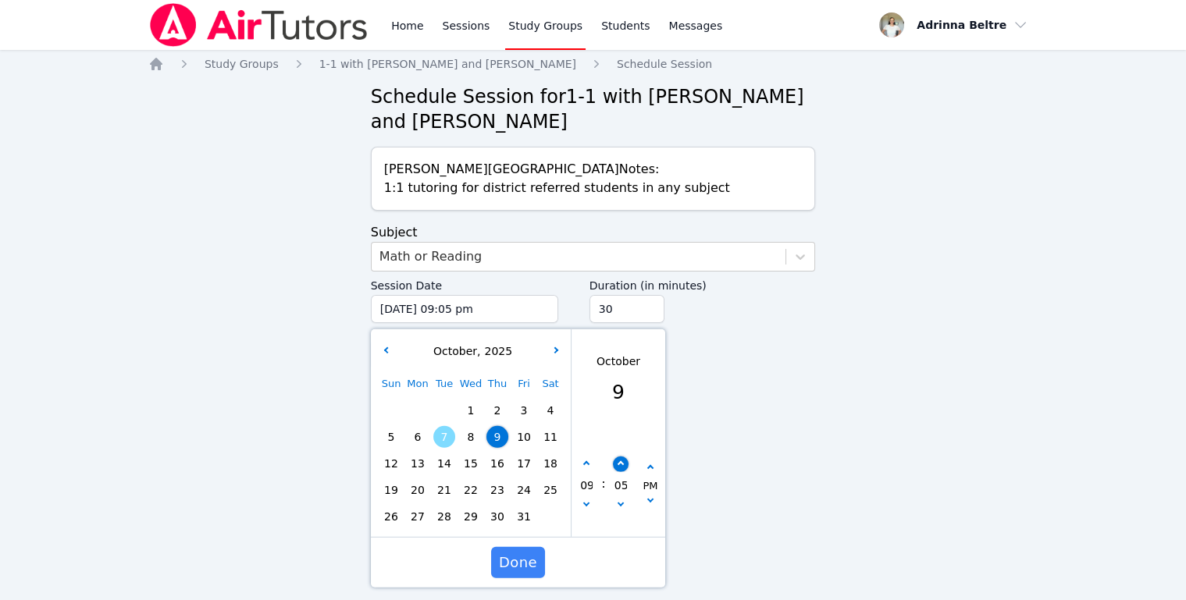
click at [622, 465] on button "button" at bounding box center [620, 465] width 16 height 16
type input "10/09/2025 09:10 pm"
type input "10"
click at [622, 465] on button "button" at bounding box center [620, 465] width 16 height 16
type input "10/09/2025 09:15 pm"
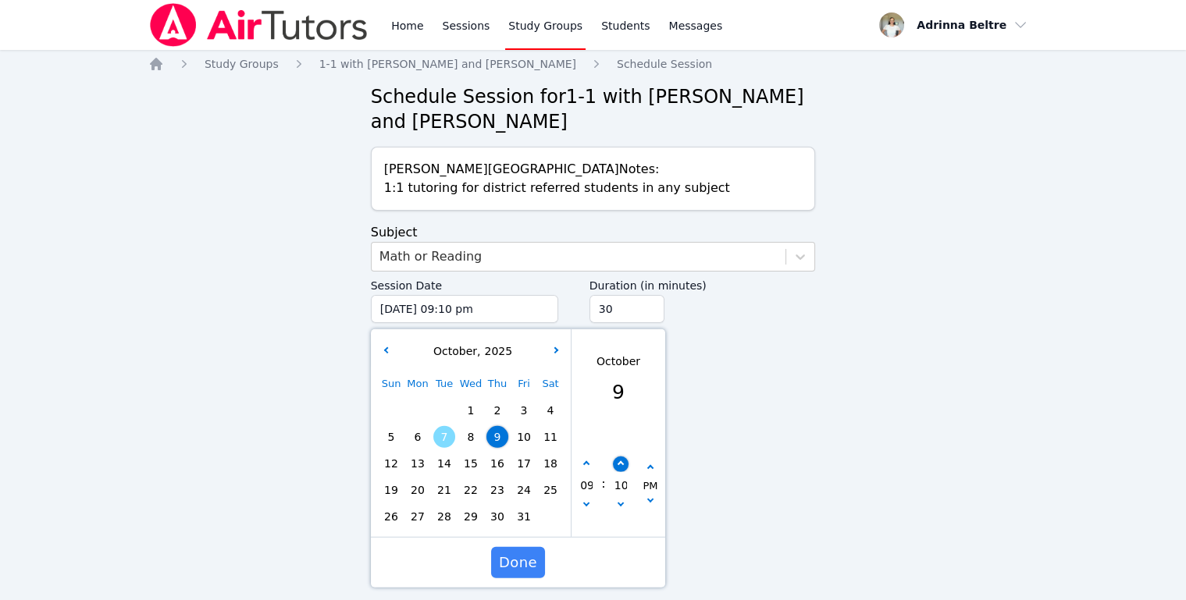
type input "15"
click at [622, 465] on button "button" at bounding box center [620, 465] width 16 height 16
type input "10/09/2025 09:20 pm"
type input "20"
click at [622, 465] on button "button" at bounding box center [620, 465] width 16 height 16
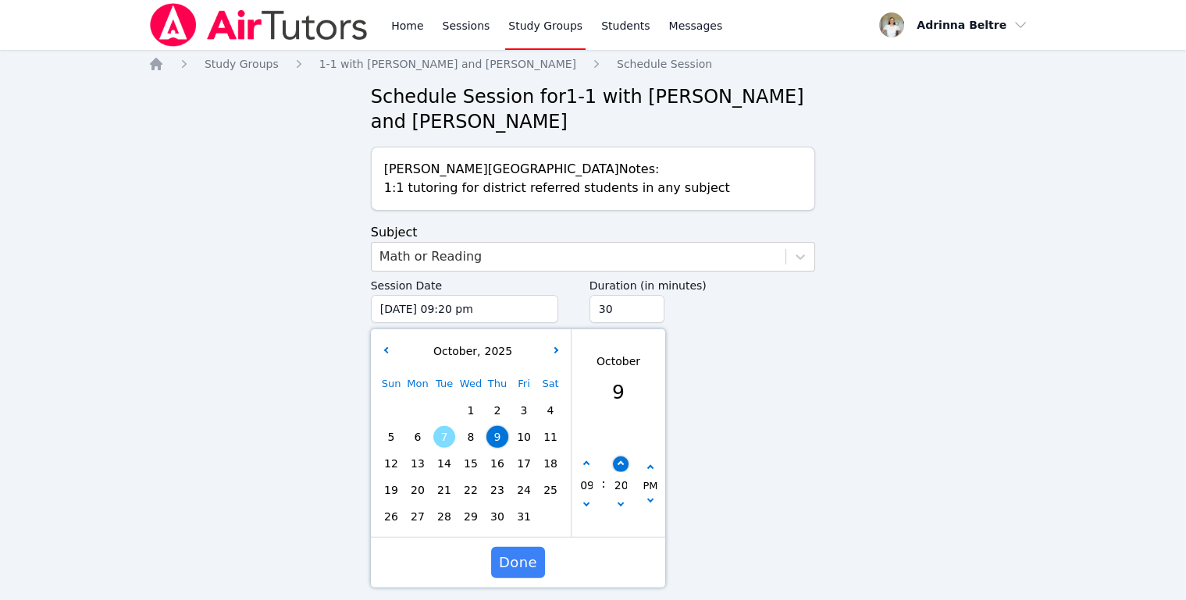
type input "10/09/2025 09:25 pm"
type input "25"
click at [622, 465] on button "button" at bounding box center [620, 465] width 16 height 16
type input "10/09/2025 09:30 pm"
type input "30"
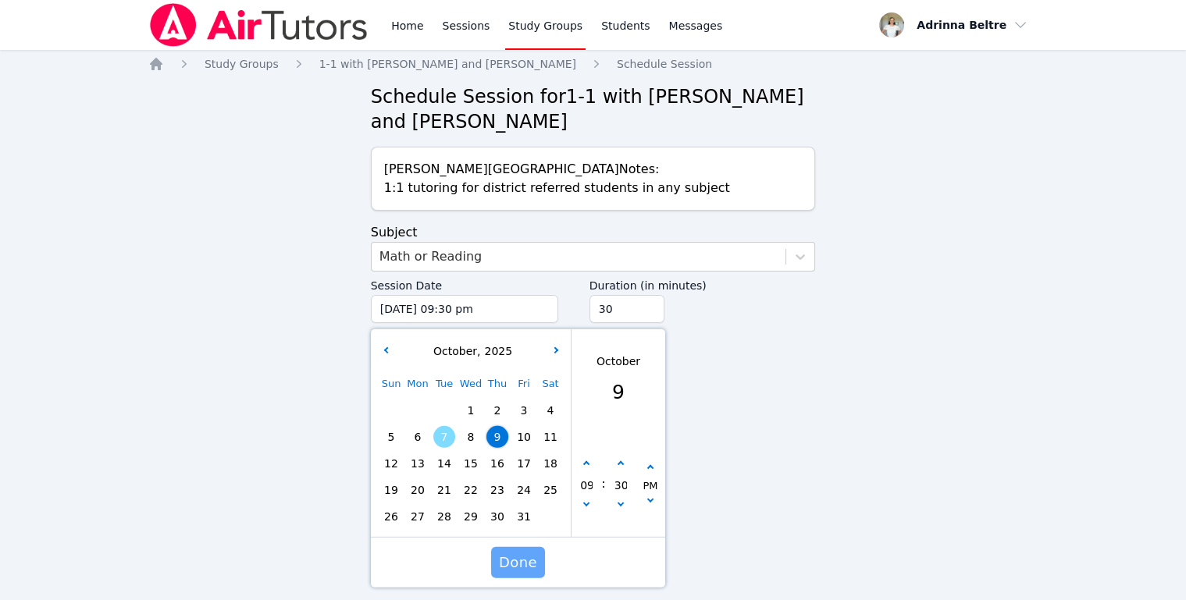
click at [513, 566] on span "Done" at bounding box center [518, 563] width 38 height 22
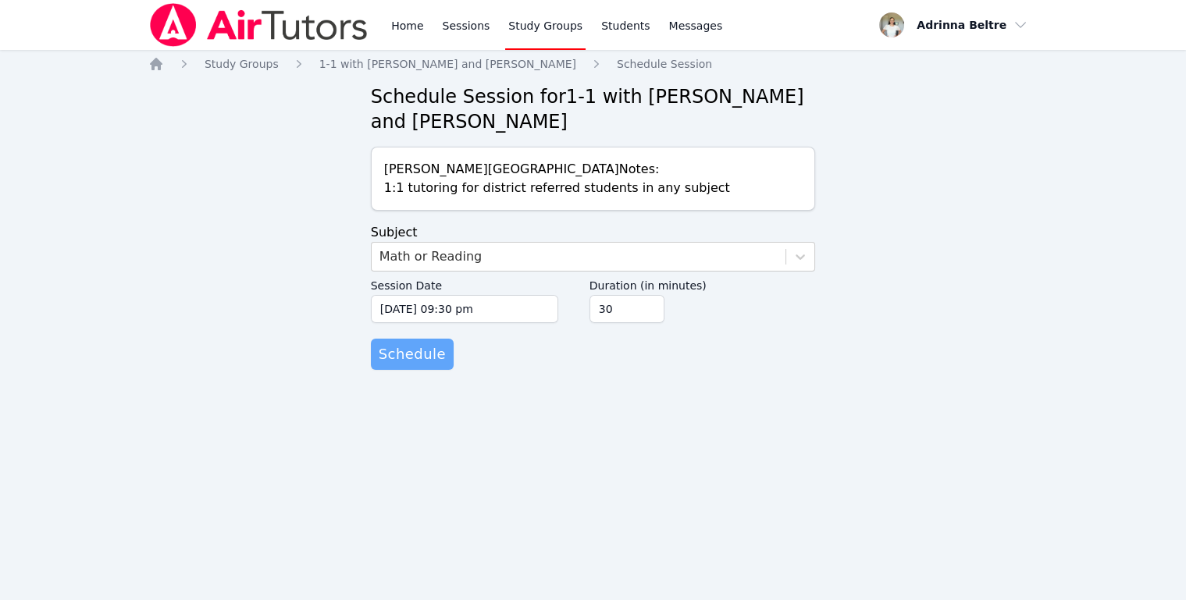
click at [427, 366] on button "Schedule" at bounding box center [412, 354] width 83 height 31
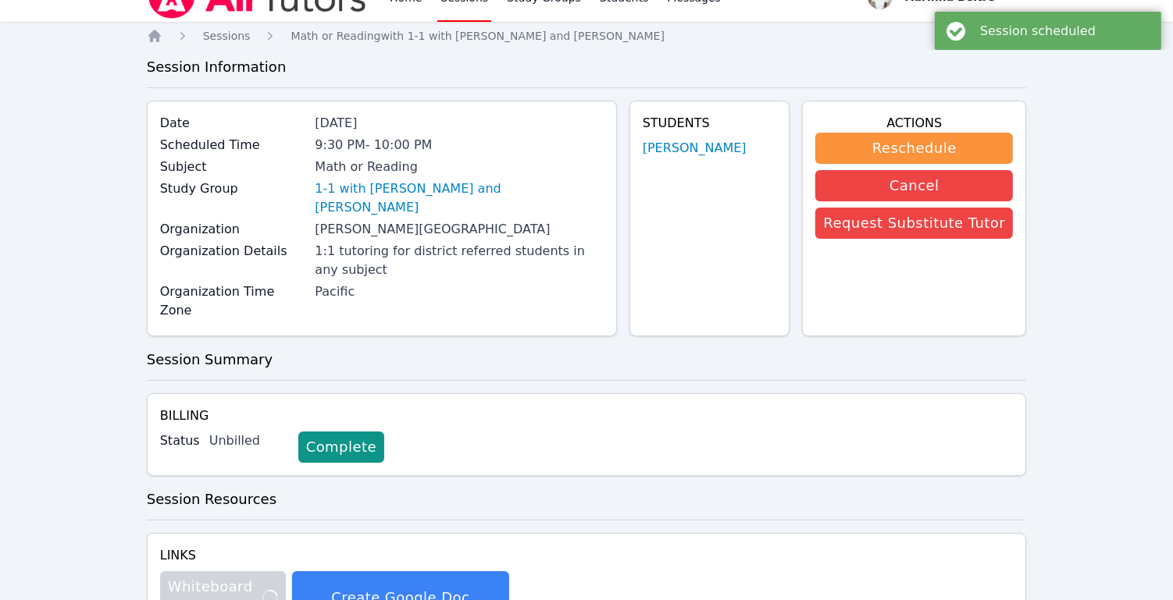
scroll to position [68, 0]
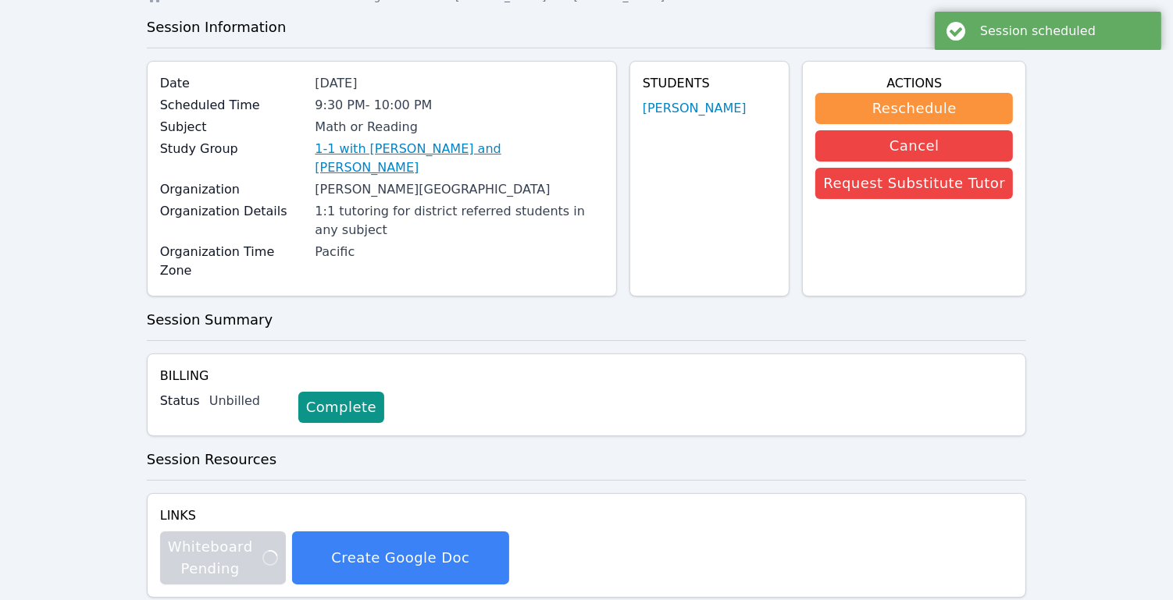
click at [398, 145] on link "1-1 with Daniel Zakhay and Adrinna Beltre" at bounding box center [459, 158] width 288 height 37
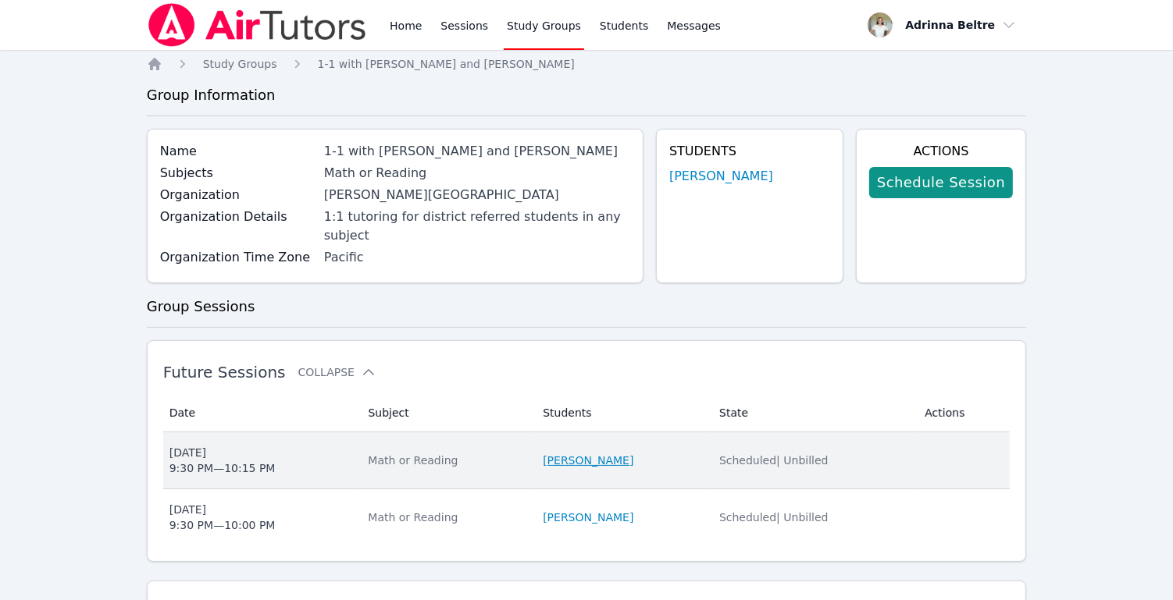
click at [566, 453] on link "Daniel Zakhay" at bounding box center [588, 461] width 91 height 16
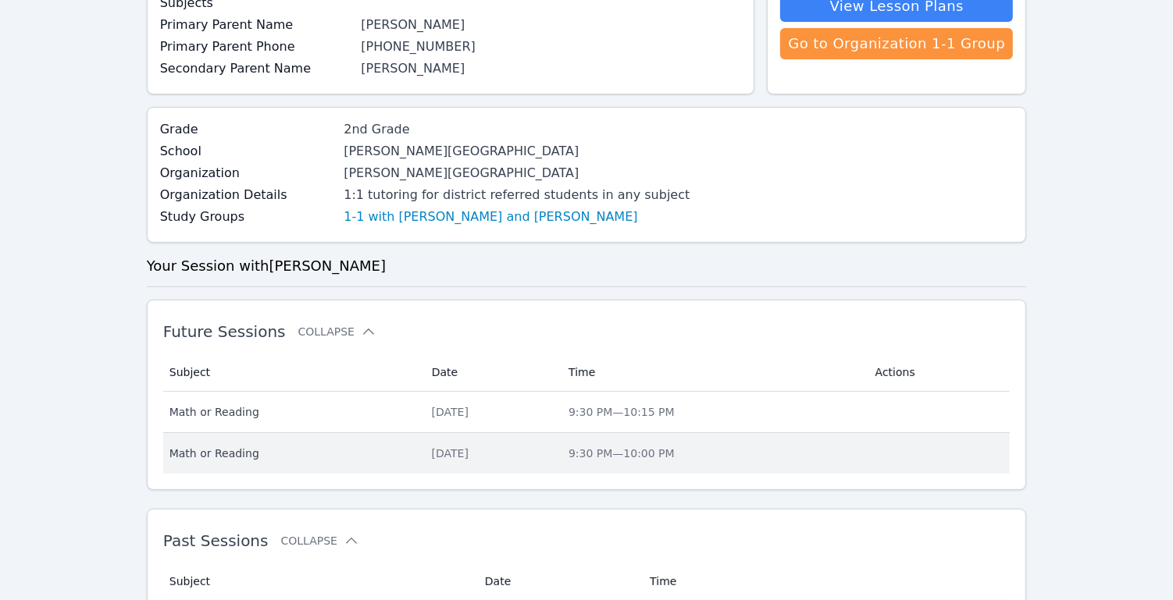
scroll to position [238, 0]
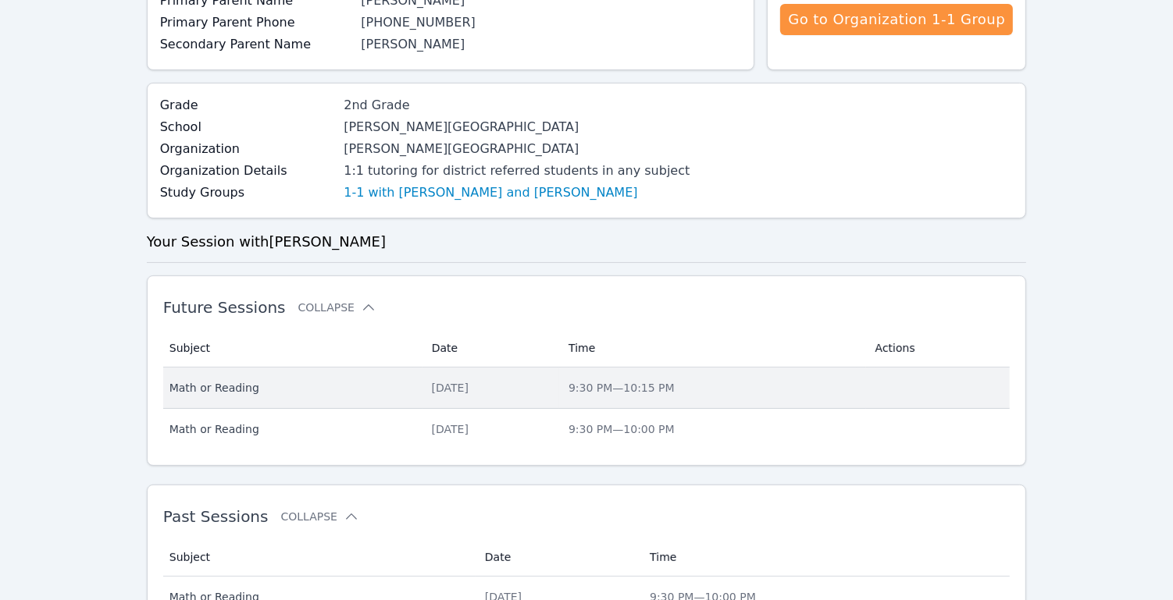
click at [240, 383] on span "Math or Reading" at bounding box center [291, 388] width 244 height 16
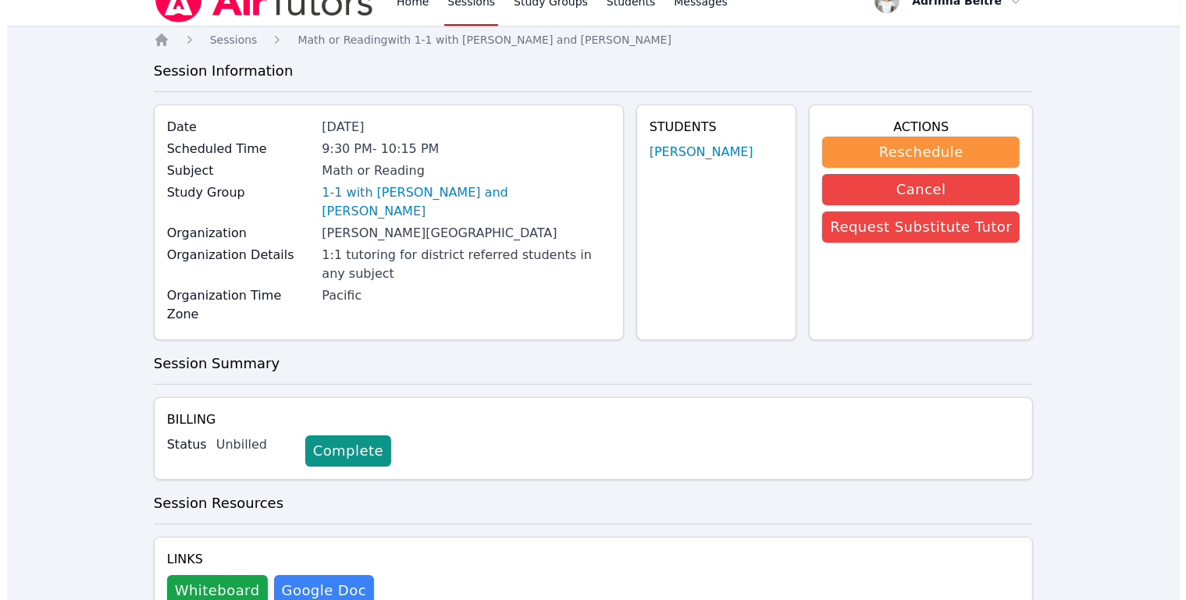
scroll to position [20, 0]
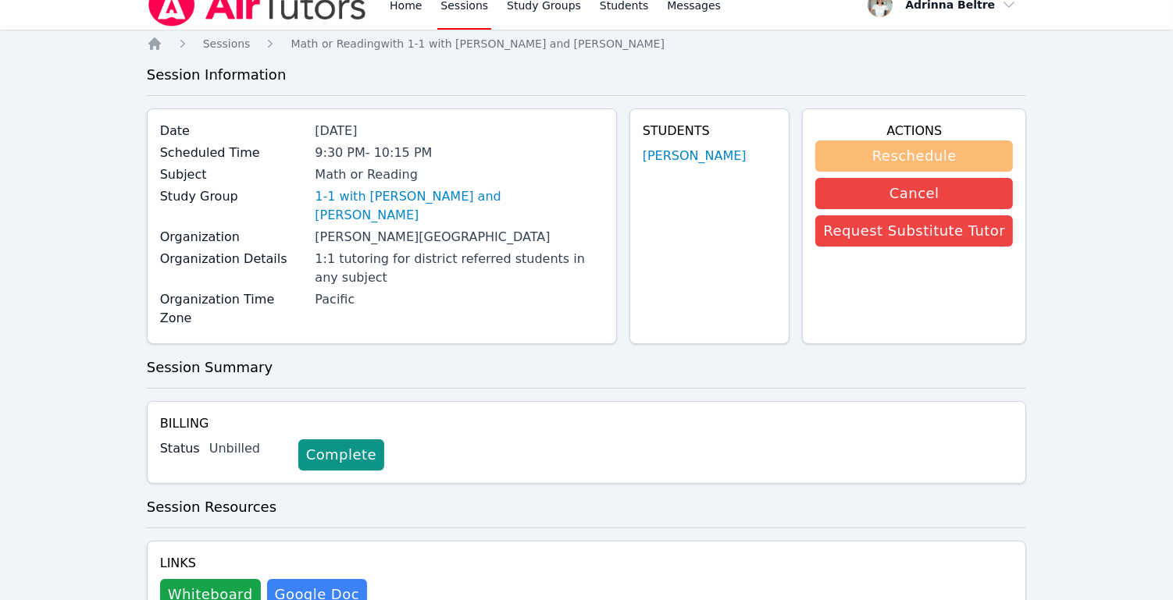
click at [867, 162] on button "Reschedule" at bounding box center [914, 156] width 198 height 31
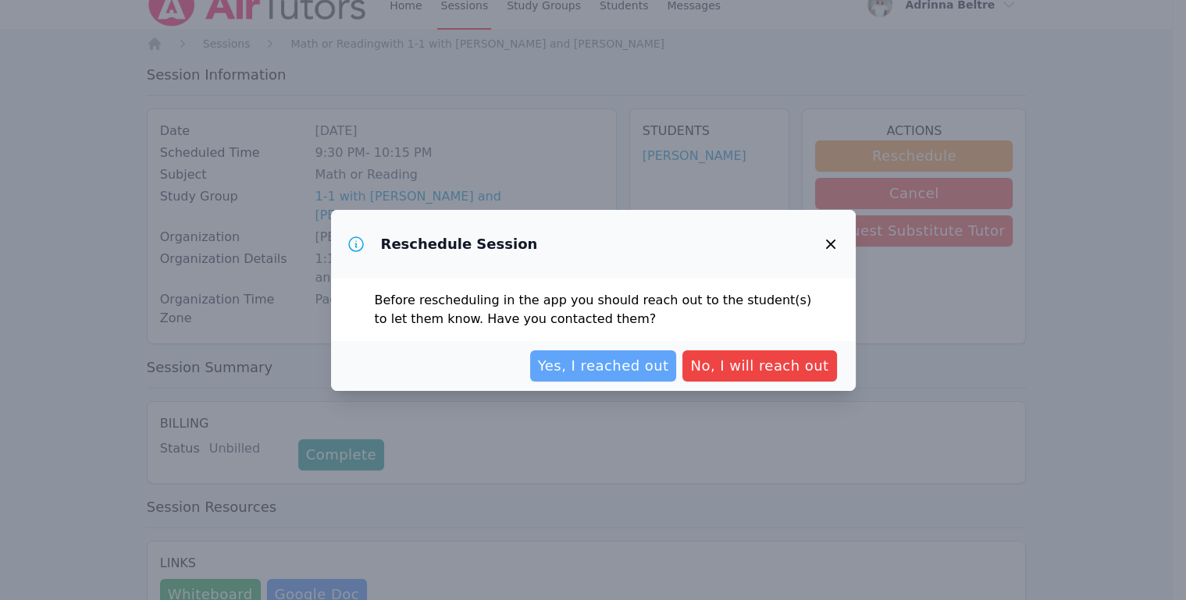
click at [625, 365] on span "Yes, I reached out" at bounding box center [603, 366] width 131 height 22
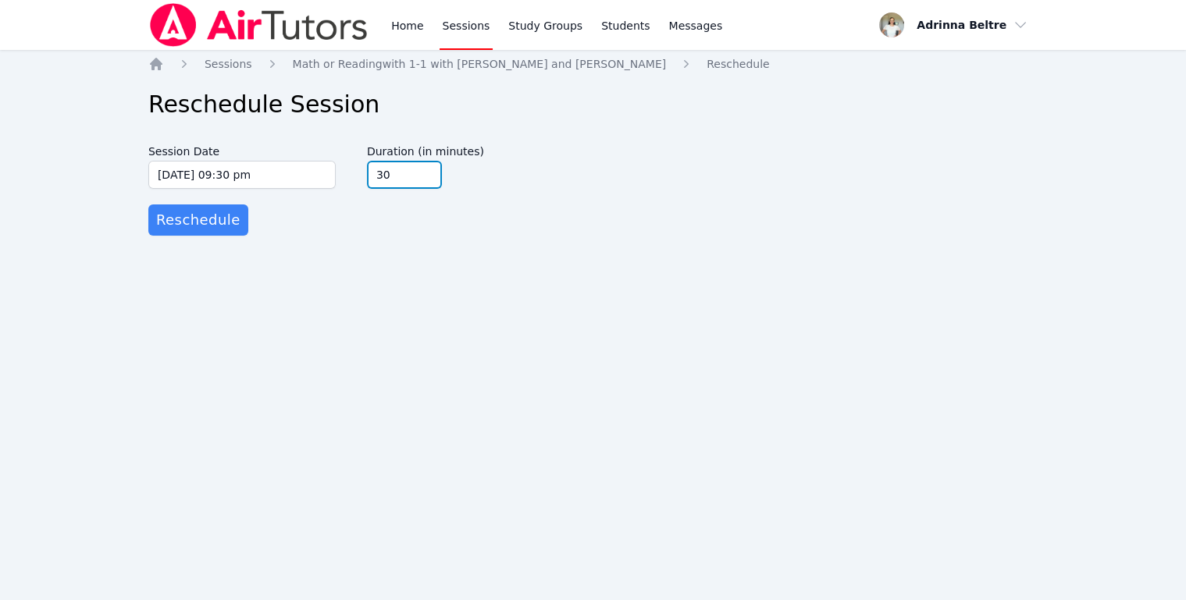
type input "30"
click at [428, 181] on input "30" at bounding box center [404, 175] width 75 height 28
click at [234, 218] on button "Reschedule" at bounding box center [198, 220] width 100 height 31
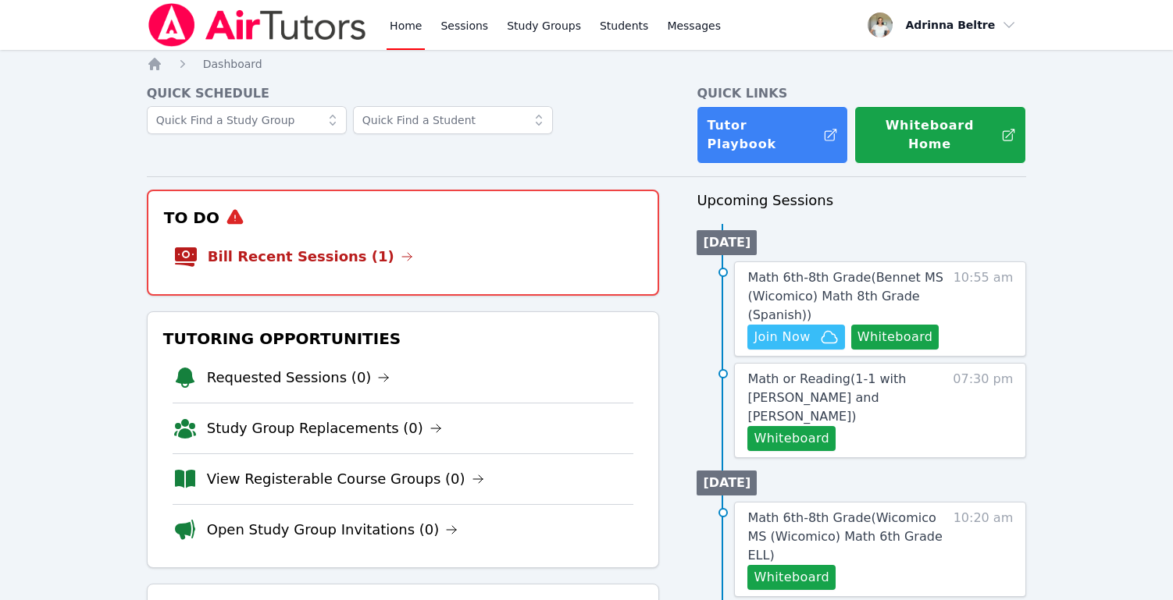
scroll to position [71, 0]
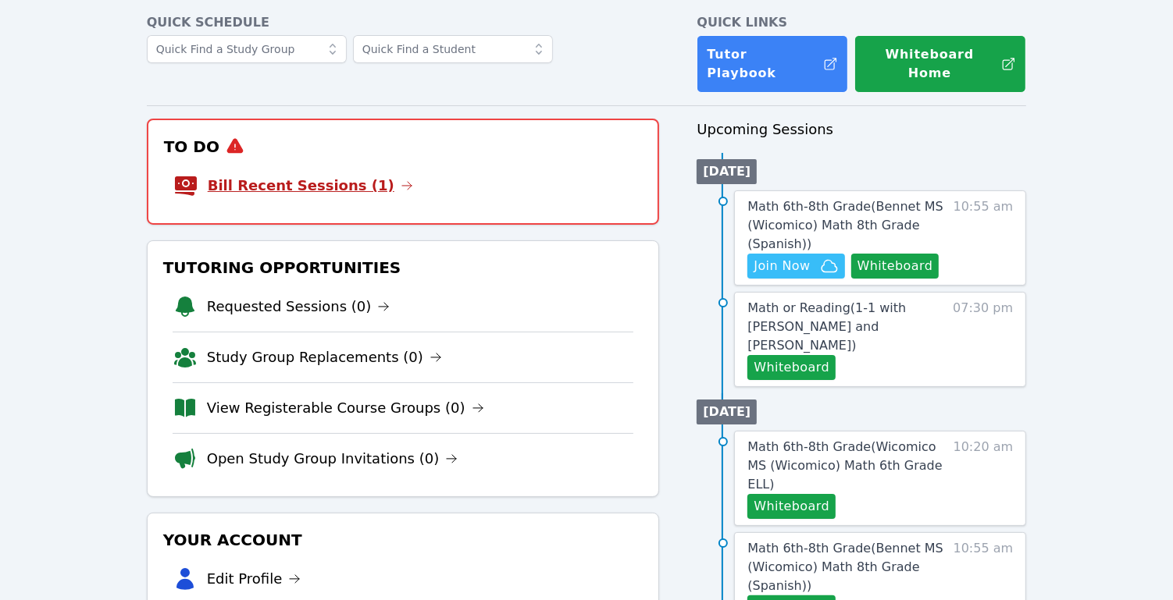
click at [323, 175] on link "Bill Recent Sessions (1)" at bounding box center [310, 186] width 205 height 22
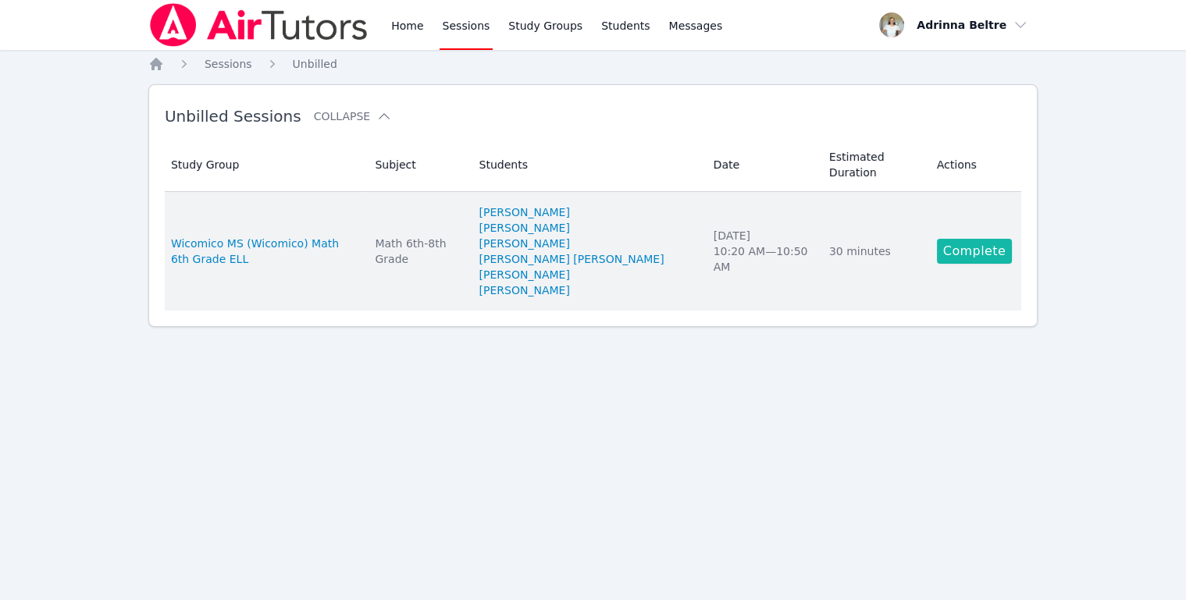
click at [964, 257] on link "Complete" at bounding box center [974, 251] width 75 height 25
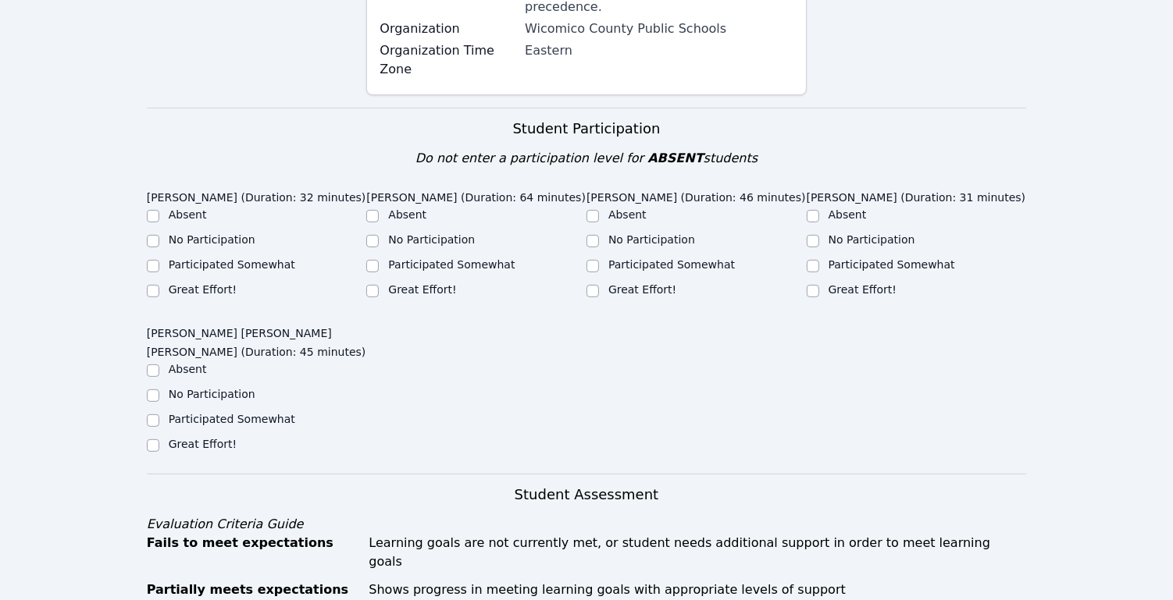
scroll to position [436, 0]
click at [151, 283] on input "Great Effort!" at bounding box center [153, 289] width 12 height 12
checkbox input "true"
click at [372, 208] on input "Absent" at bounding box center [372, 214] width 12 height 12
checkbox input "true"
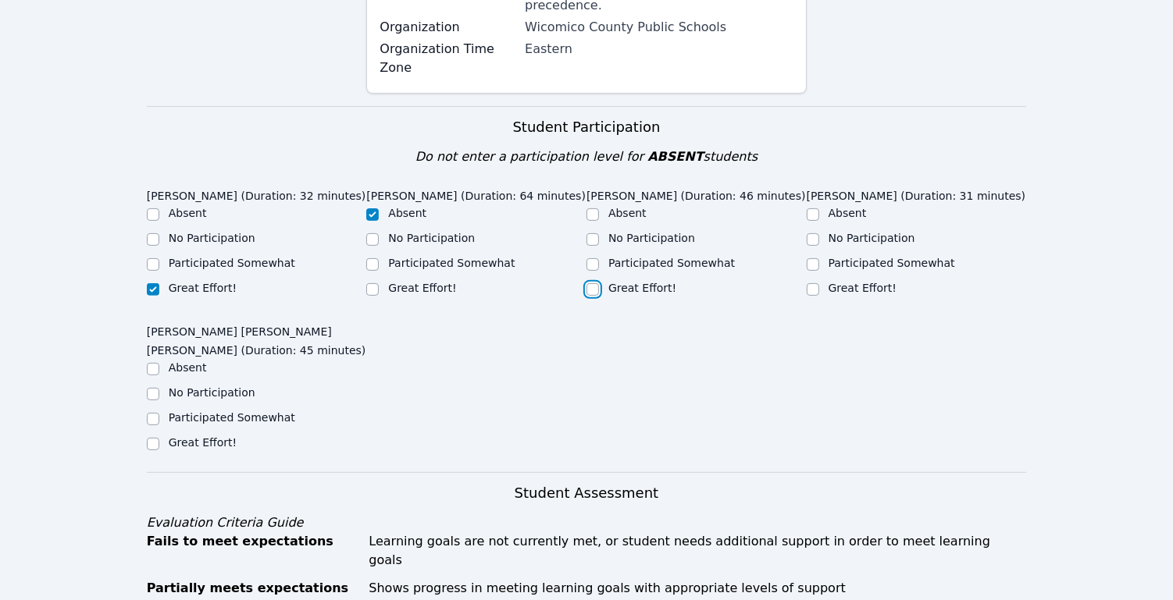
click at [597, 283] on input "Great Effort!" at bounding box center [592, 289] width 12 height 12
checkbox input "true"
click at [810, 283] on input "Great Effort!" at bounding box center [813, 289] width 12 height 12
checkbox input "true"
click at [157, 413] on input "Participated Somewhat" at bounding box center [153, 419] width 12 height 12
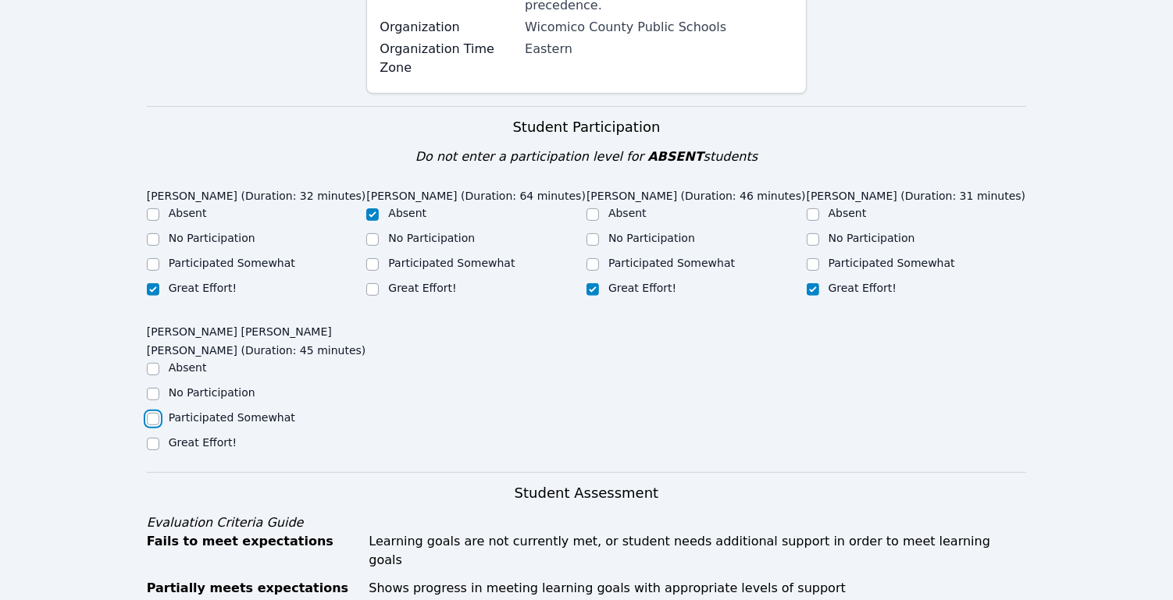
checkbox input "true"
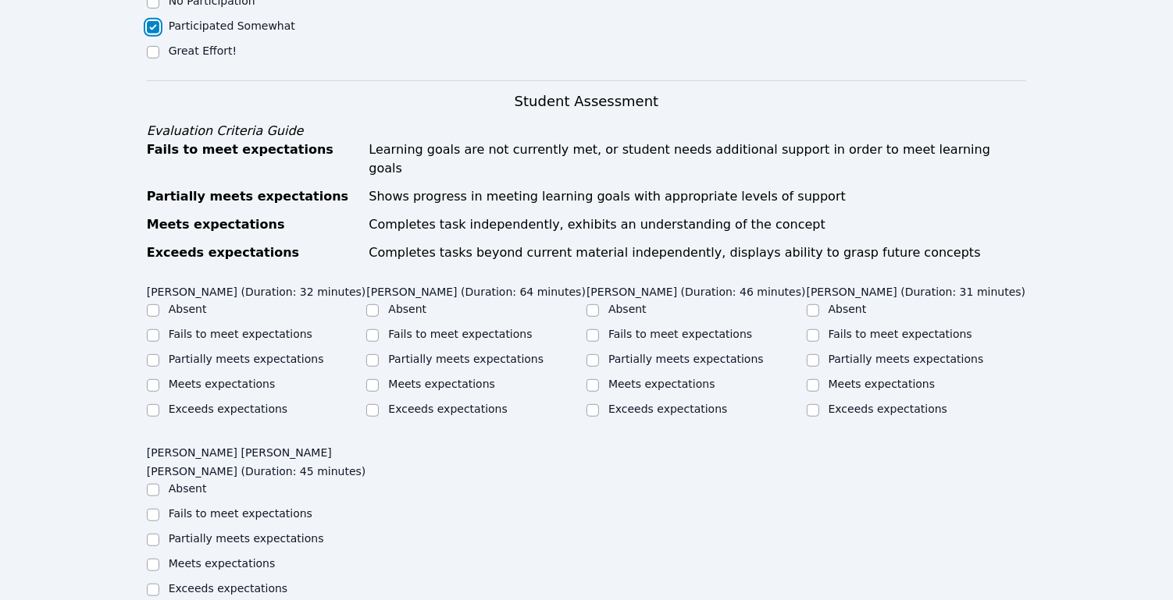
scroll to position [964, 0]
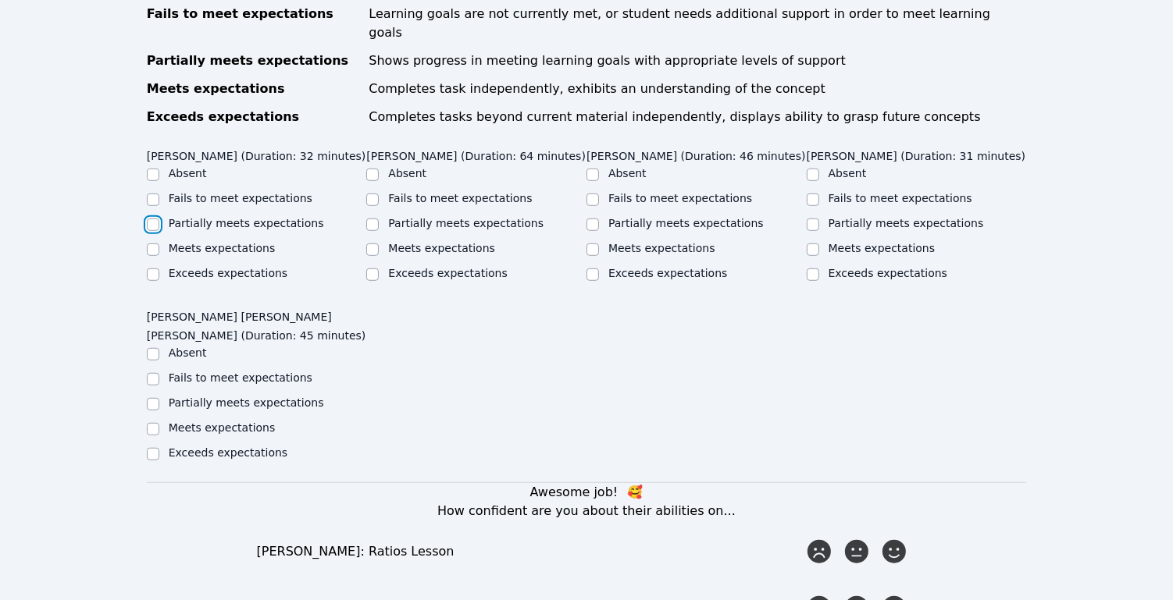
click at [150, 219] on input "Partially meets expectations" at bounding box center [153, 225] width 12 height 12
checkbox input "true"
click at [376, 169] on input "Absent" at bounding box center [372, 175] width 12 height 12
checkbox input "true"
click at [590, 219] on input "Partially meets expectations" at bounding box center [592, 225] width 12 height 12
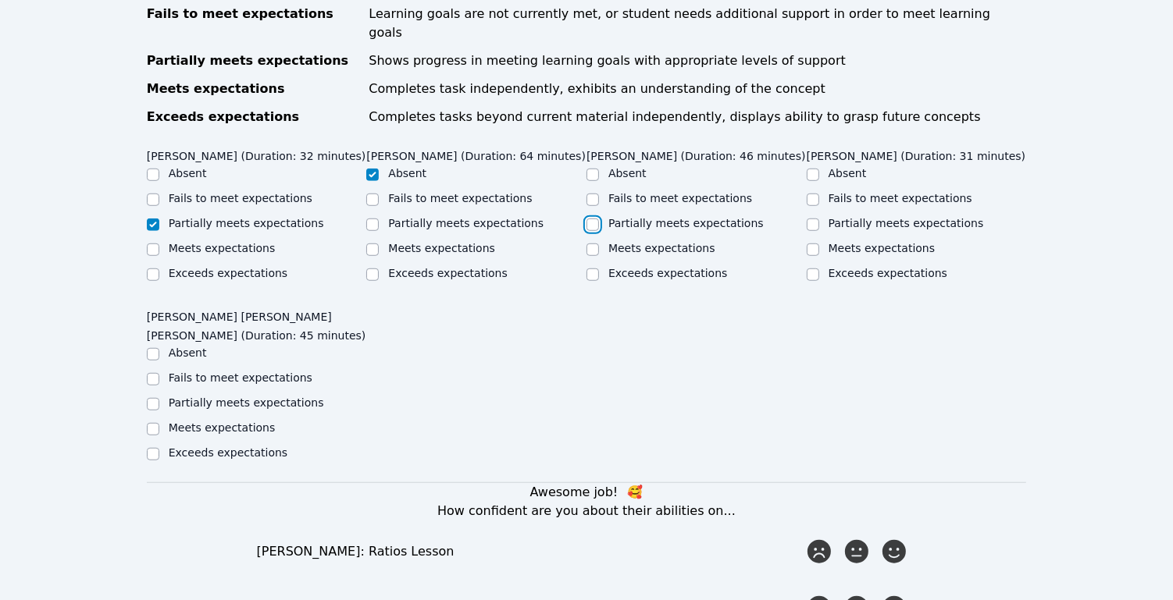
checkbox input "true"
click at [809, 219] on input "Partially meets expectations" at bounding box center [813, 225] width 12 height 12
checkbox input "true"
click at [155, 398] on input "Partially meets expectations" at bounding box center [153, 404] width 12 height 12
checkbox input "true"
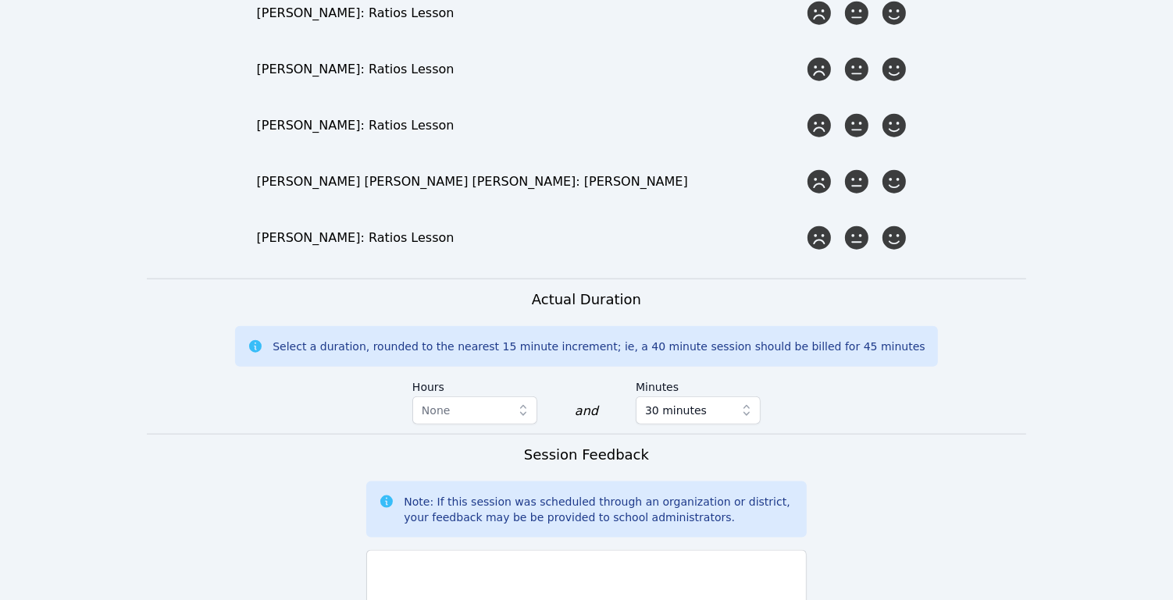
scroll to position [1364, 0]
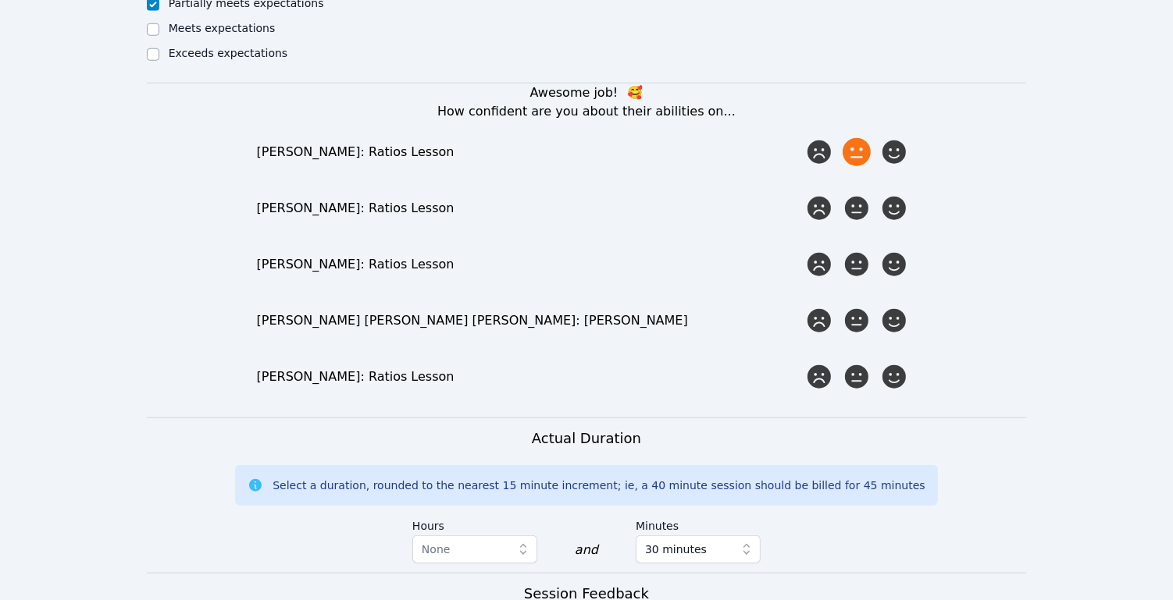
click at [861, 138] on icon at bounding box center [856, 152] width 28 height 28
click at [0, 0] on input "radio" at bounding box center [0, 0] width 0 height 0
click at [859, 194] on icon at bounding box center [856, 208] width 28 height 28
click at [0, 0] on input "radio" at bounding box center [0, 0] width 0 height 0
click at [855, 251] on icon at bounding box center [856, 265] width 28 height 28
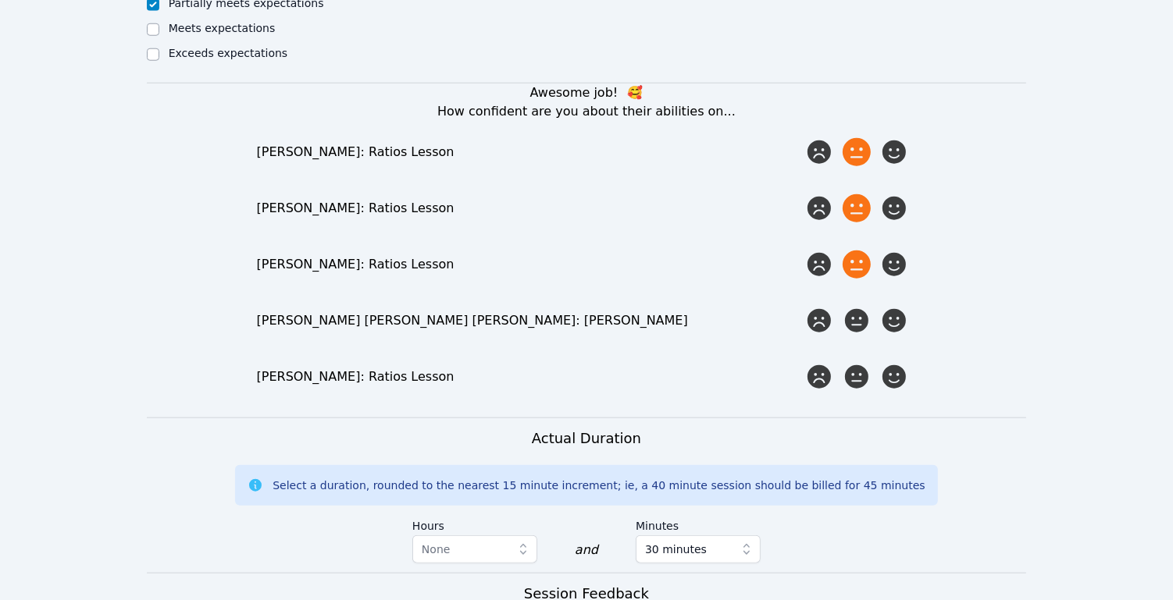
click at [0, 0] on input "radio" at bounding box center [0, 0] width 0 height 0
click at [865, 307] on icon at bounding box center [856, 321] width 28 height 28
click at [0, 0] on input "radio" at bounding box center [0, 0] width 0 height 0
click at [854, 363] on icon at bounding box center [856, 377] width 28 height 28
click at [0, 0] on input "radio" at bounding box center [0, 0] width 0 height 0
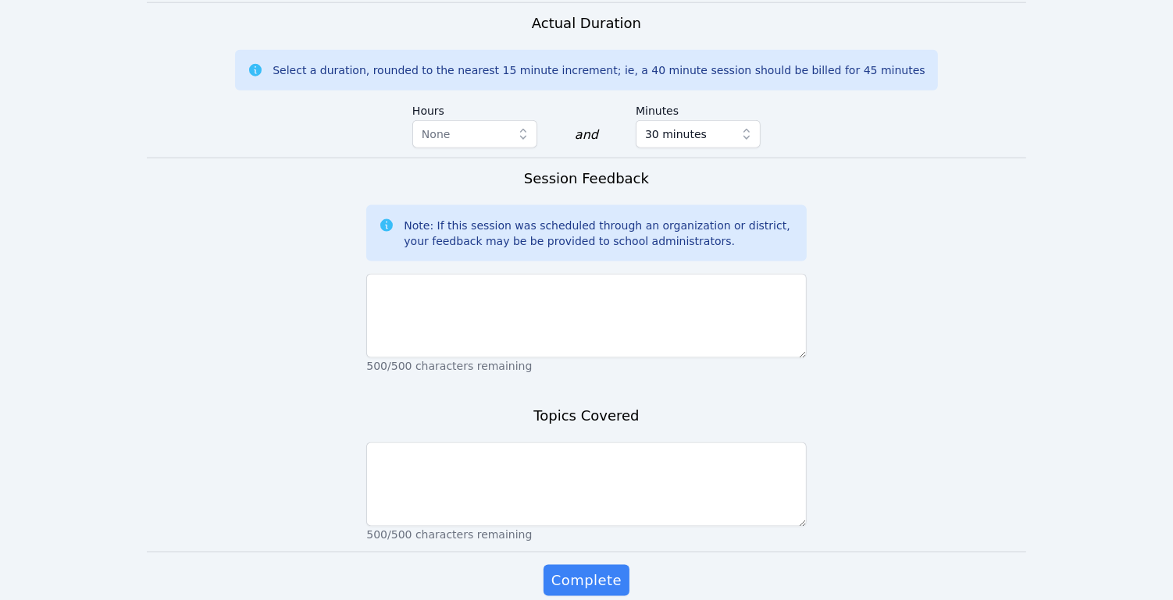
scroll to position [1783, 0]
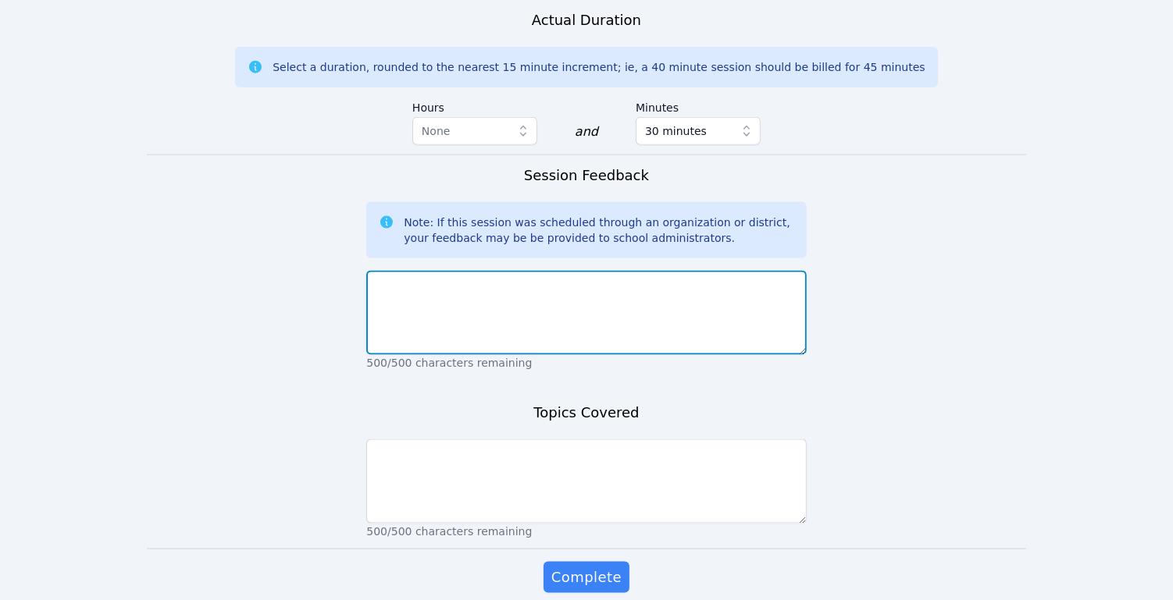
click at [589, 292] on textarea at bounding box center [586, 313] width 440 height 84
type textarea "o"
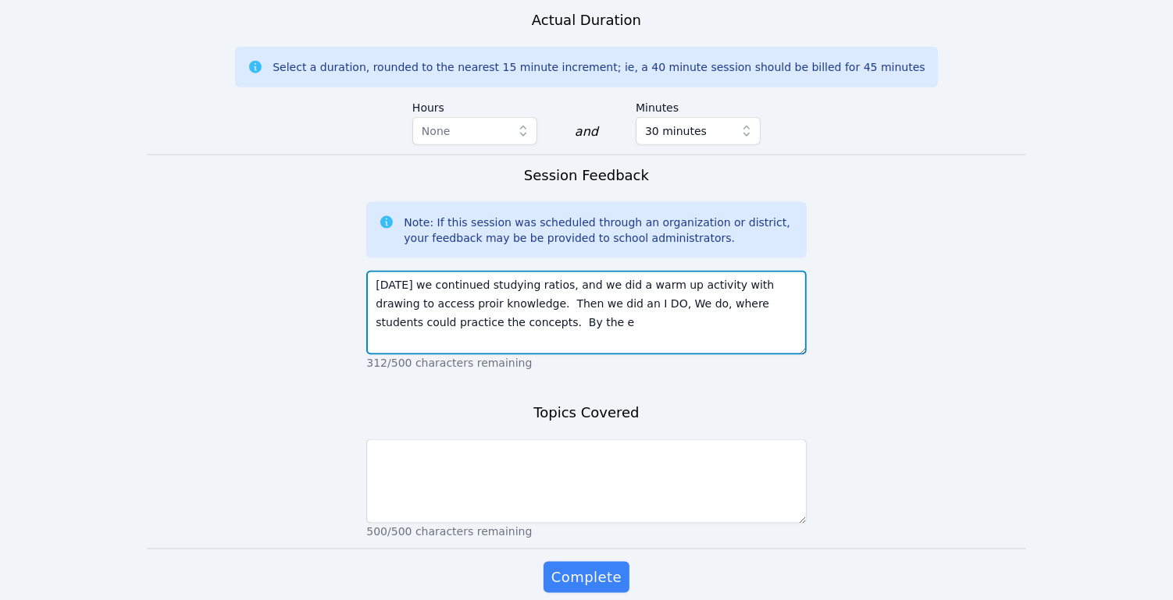
click at [581, 312] on textarea "Today we continued studying ratios, and we did a warm up activity with drawing …" at bounding box center [586, 313] width 440 height 84
click at [550, 301] on textarea "Today we continued studying ratios, and we did a warm up activity with drawing …" at bounding box center [586, 313] width 440 height 84
type textarea "Today we continued studying ratios, and we did a warm up activity with drawing …"
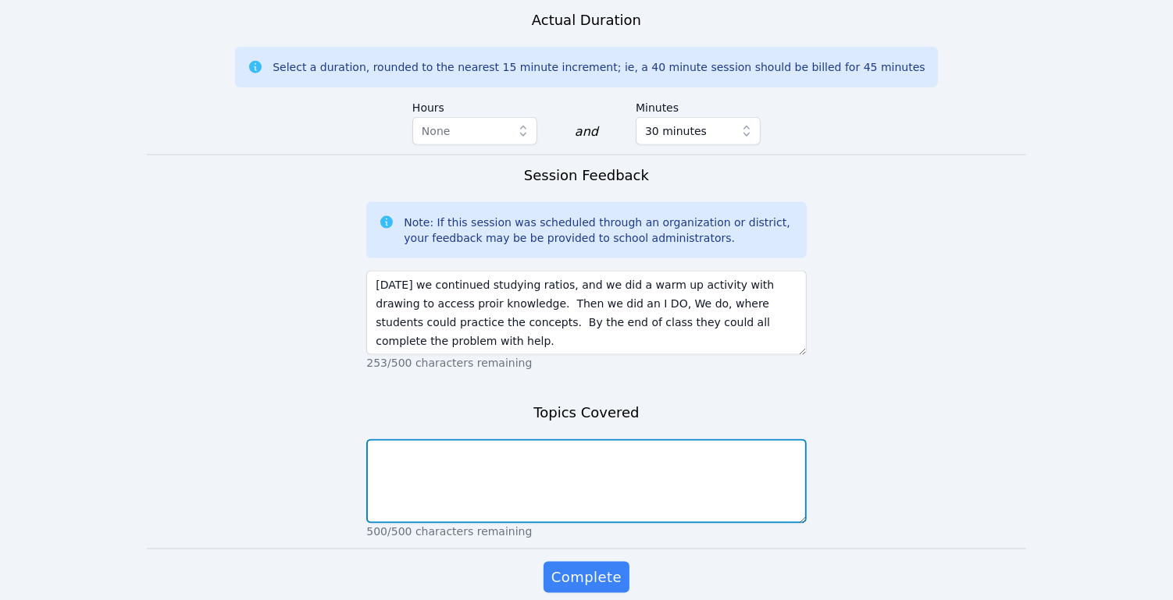
click at [579, 440] on textarea at bounding box center [586, 482] width 440 height 84
type textarea "ratios"
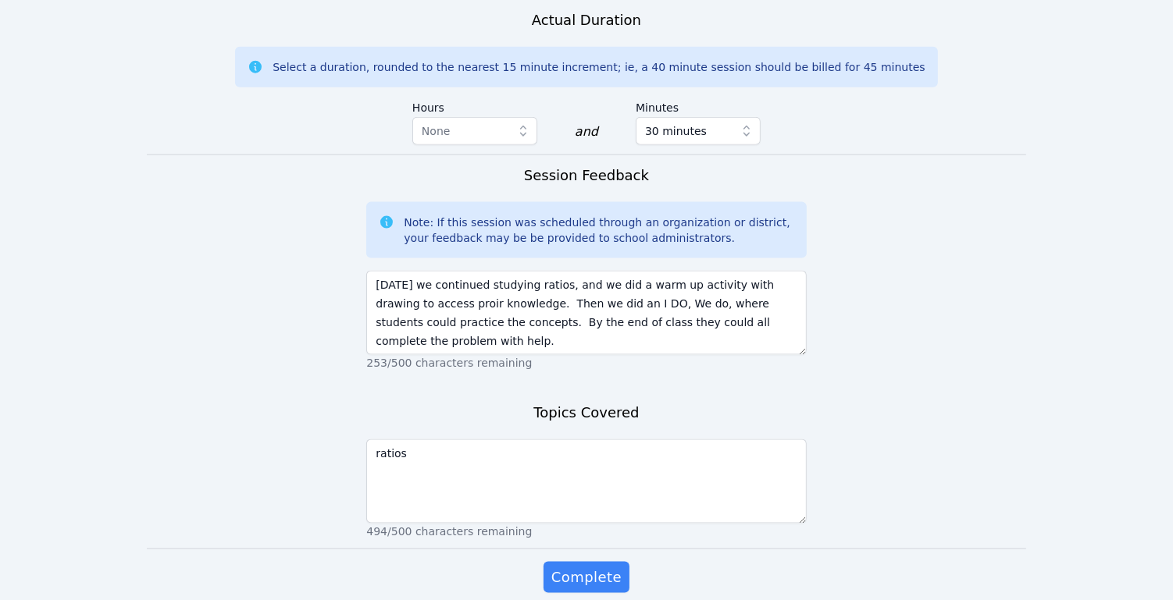
click at [599, 567] on span "Complete" at bounding box center [586, 578] width 70 height 22
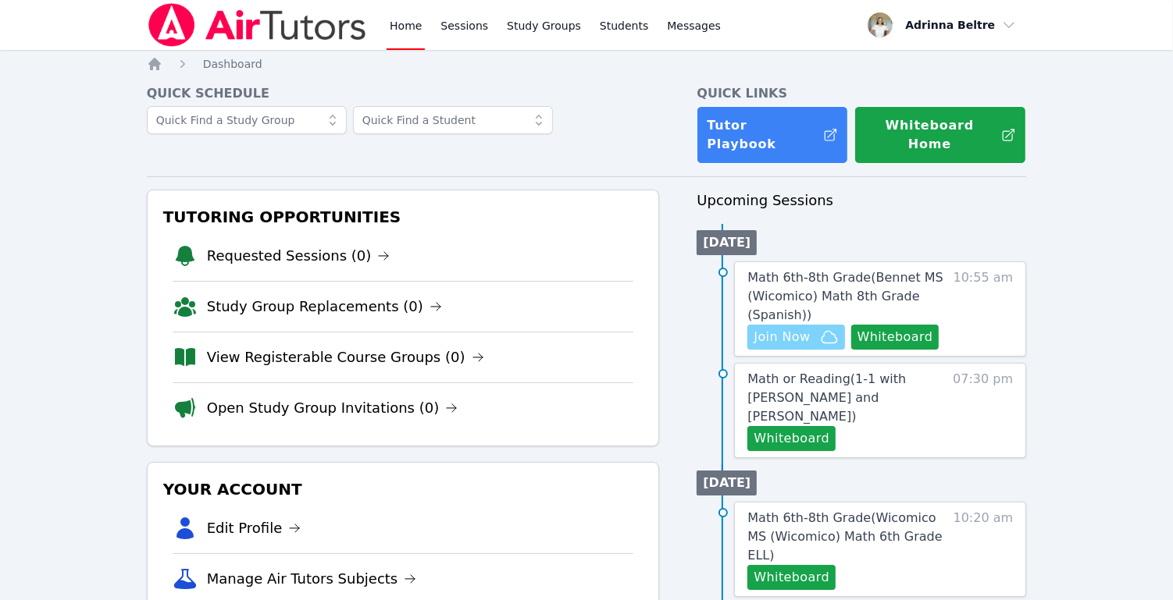
click at [799, 328] on span "Join Now" at bounding box center [781, 337] width 56 height 19
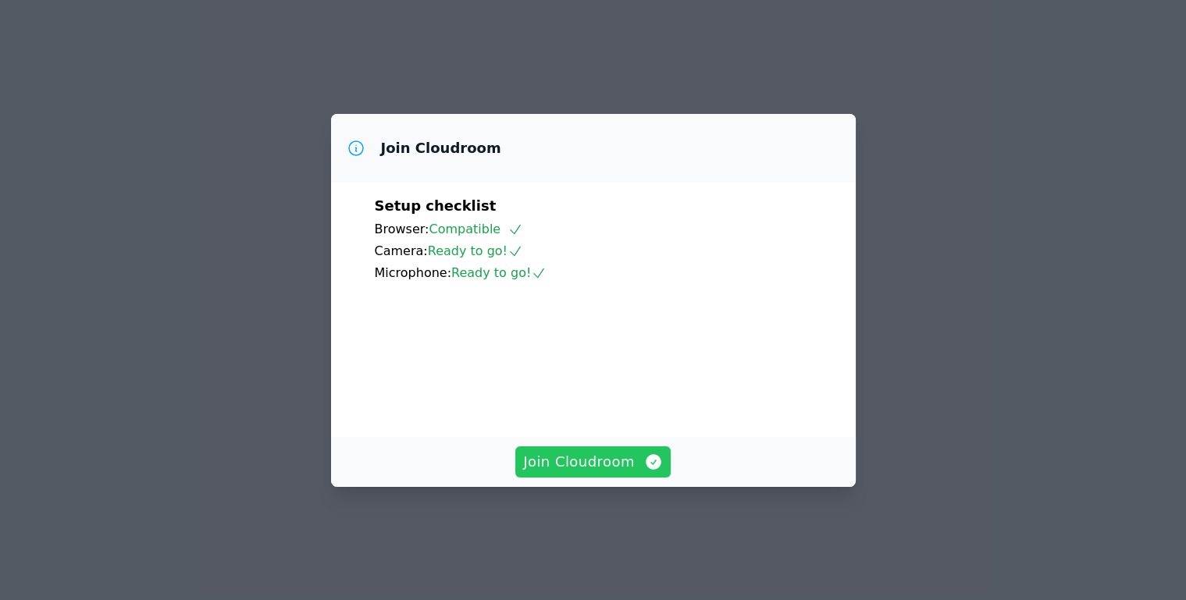
click at [611, 473] on span "Join Cloudroom" at bounding box center [593, 462] width 140 height 22
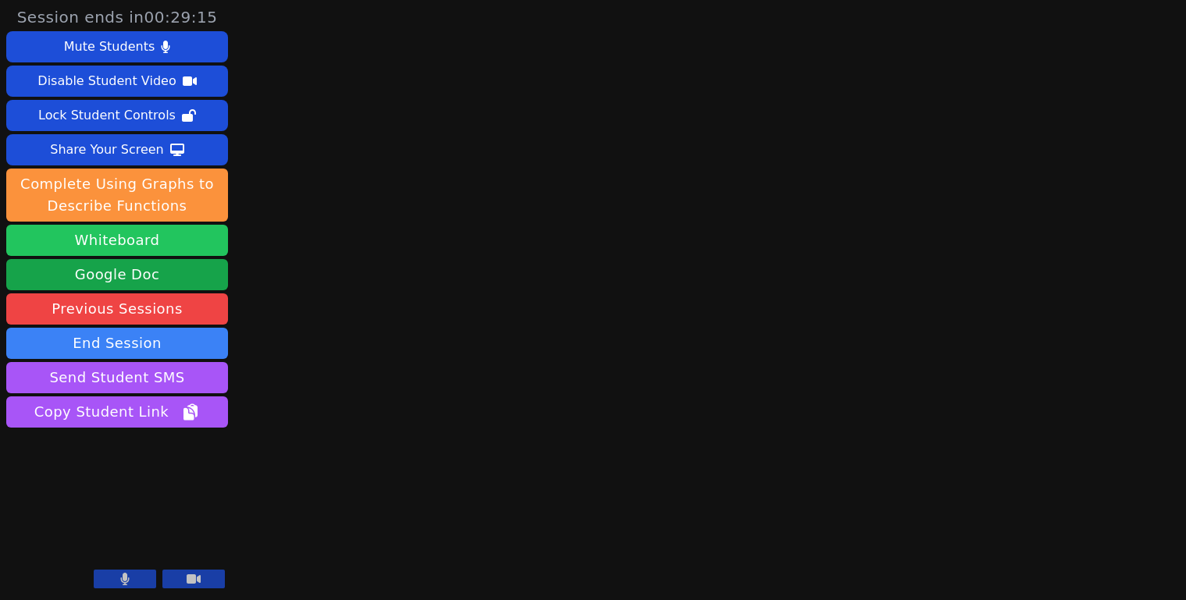
click at [176, 238] on button "Whiteboard" at bounding box center [117, 240] width 222 height 31
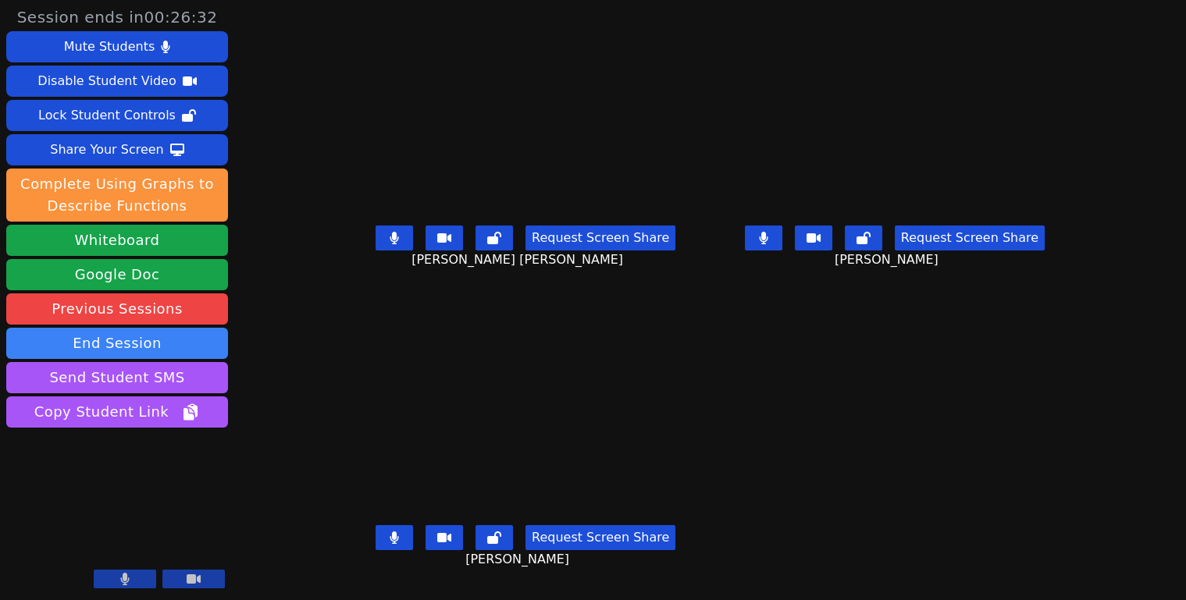
click at [376, 240] on button at bounding box center [394, 238] width 37 height 25
click at [768, 244] on icon at bounding box center [763, 238] width 9 height 12
click at [376, 547] on button at bounding box center [394, 537] width 37 height 25
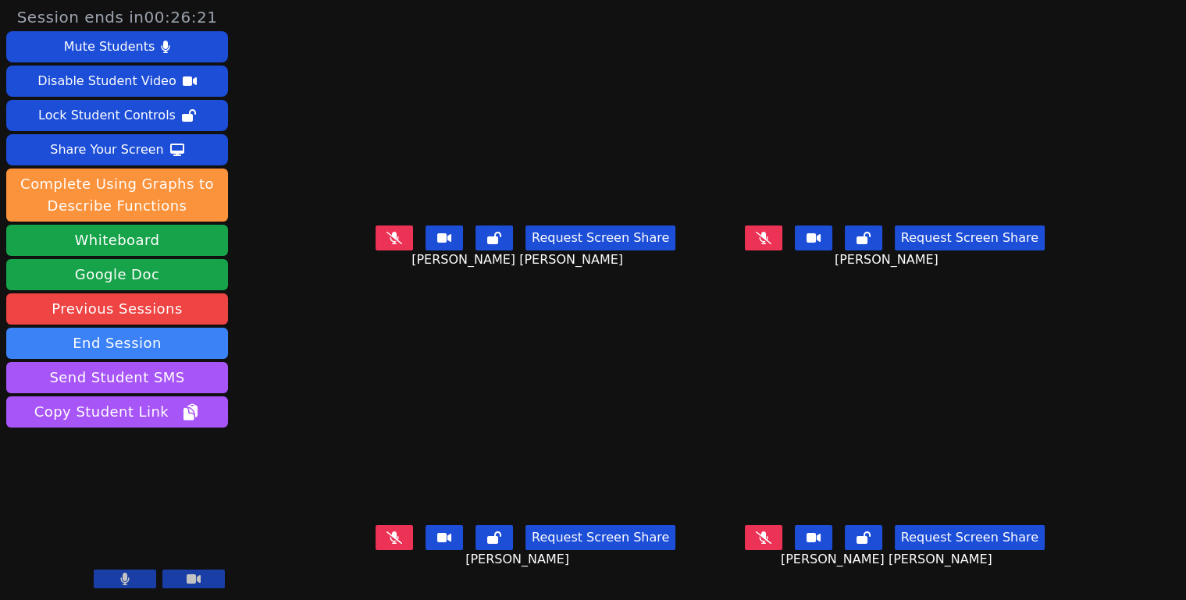
click at [771, 543] on icon at bounding box center [764, 538] width 16 height 12
click at [771, 538] on icon at bounding box center [764, 538] width 16 height 12
click at [771, 541] on icon at bounding box center [764, 538] width 16 height 12
click at [771, 544] on icon at bounding box center [764, 538] width 16 height 12
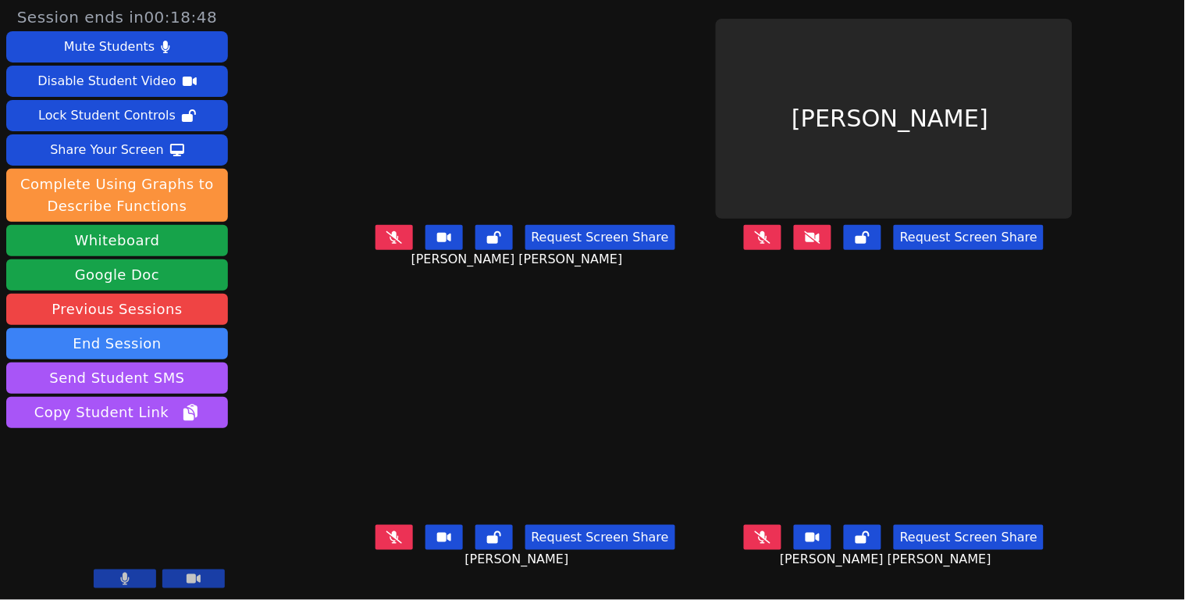
click at [821, 244] on icon at bounding box center [813, 237] width 16 height 12
